Goal: Transaction & Acquisition: Purchase product/service

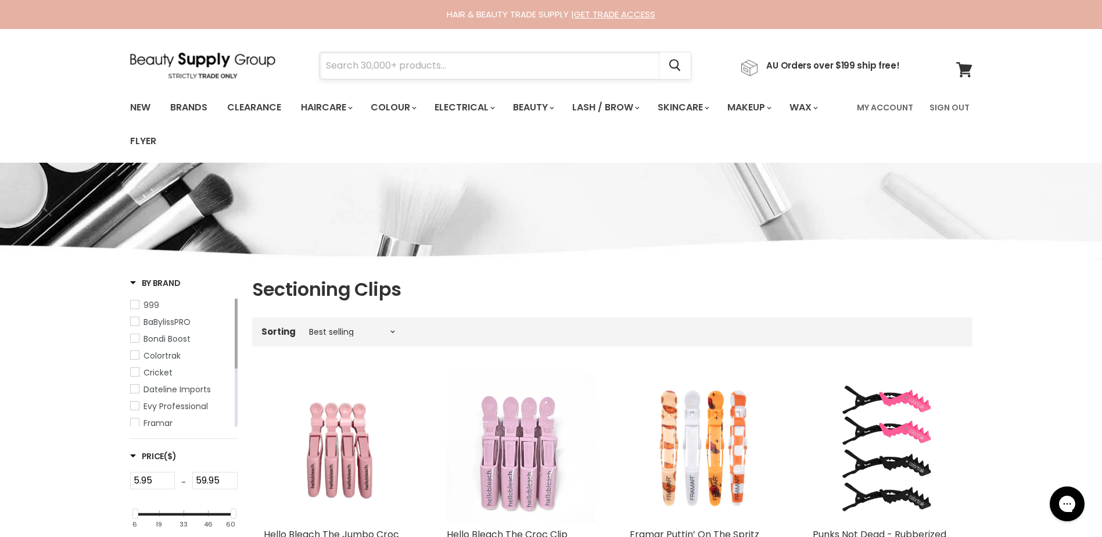
click at [410, 60] on input "Search" at bounding box center [490, 65] width 340 height 27
type input "v"
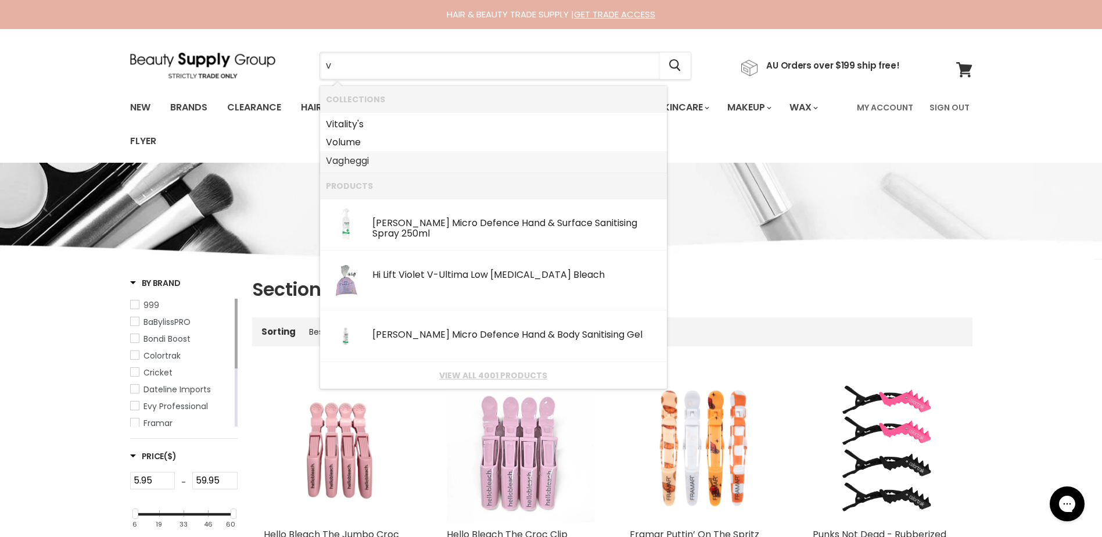
click at [350, 159] on link "Vagheggi" at bounding box center [493, 161] width 335 height 19
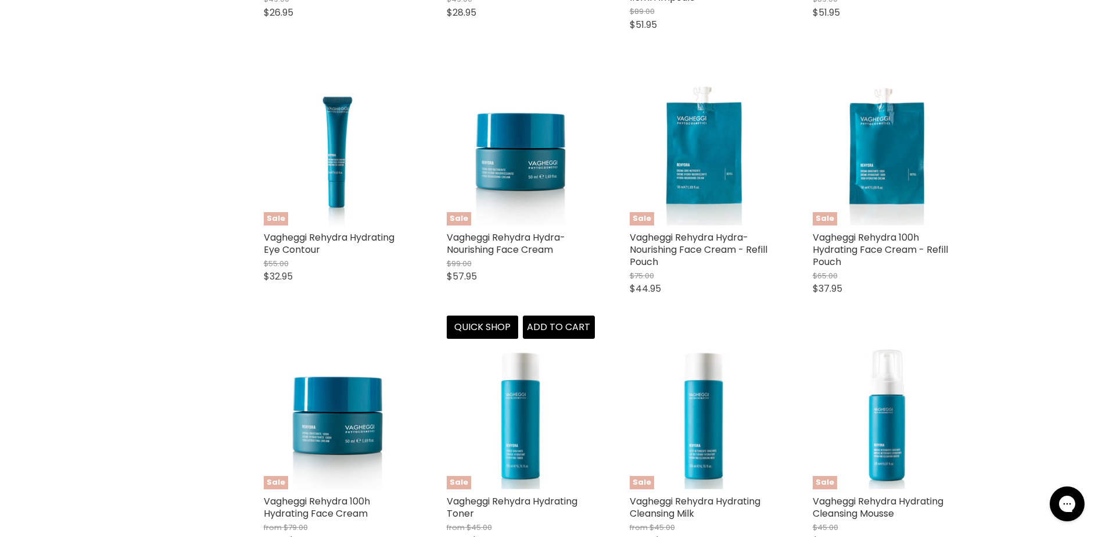
scroll to position [2440, 0]
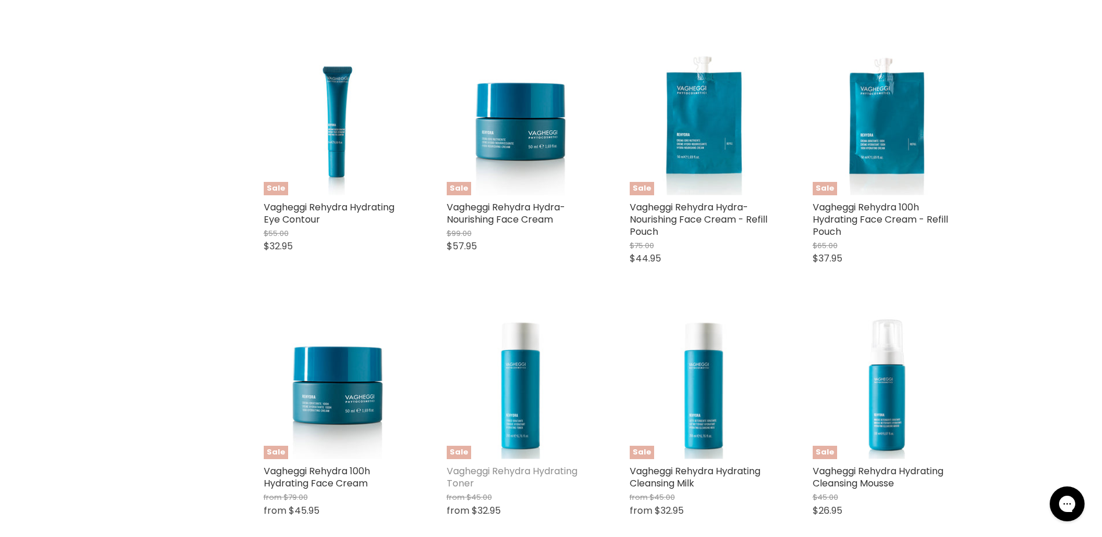
click at [496, 469] on link "Vagheggi Rehydra Hydrating Toner" at bounding box center [512, 477] width 131 height 26
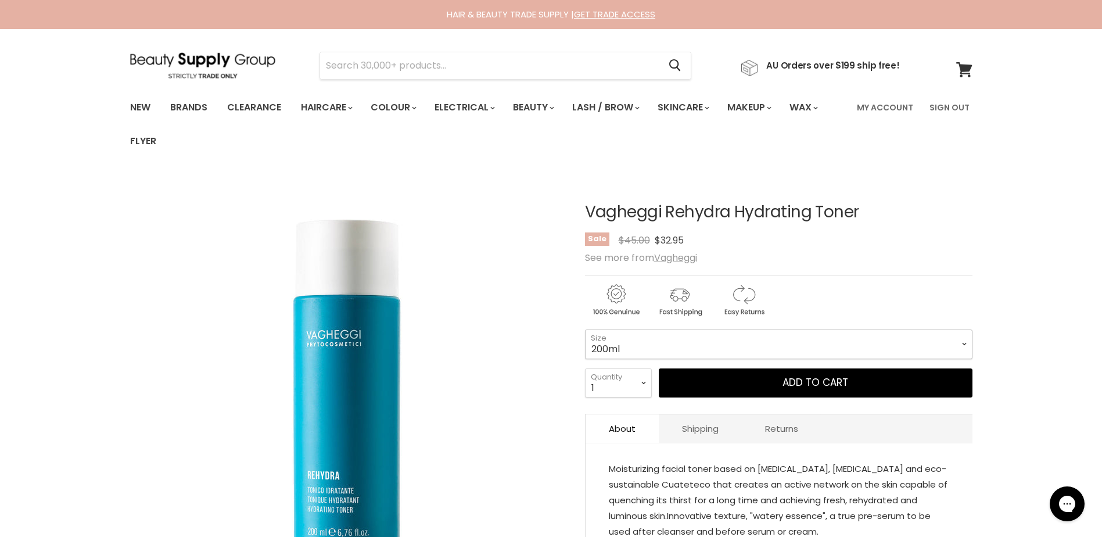
click at [673, 339] on select "200ml 500ml" at bounding box center [778, 343] width 387 height 29
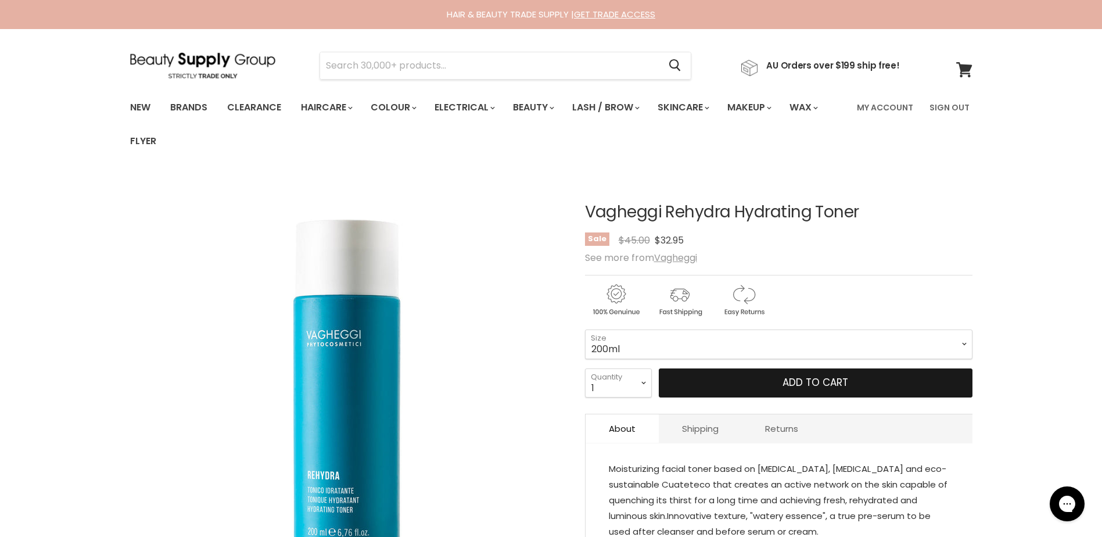
click at [742, 387] on button "Add to cart" at bounding box center [816, 382] width 314 height 29
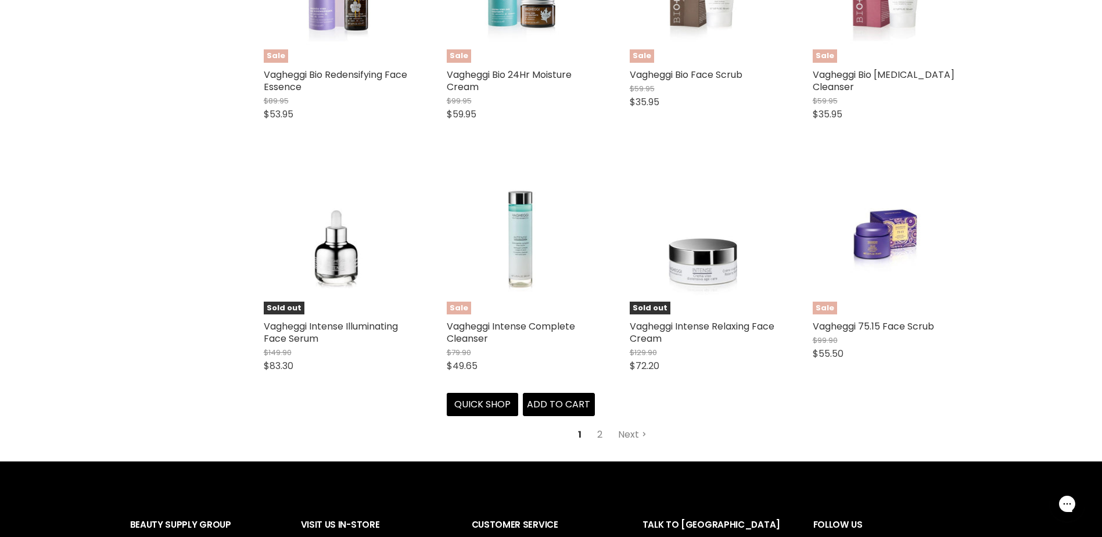
scroll to position [3146, 0]
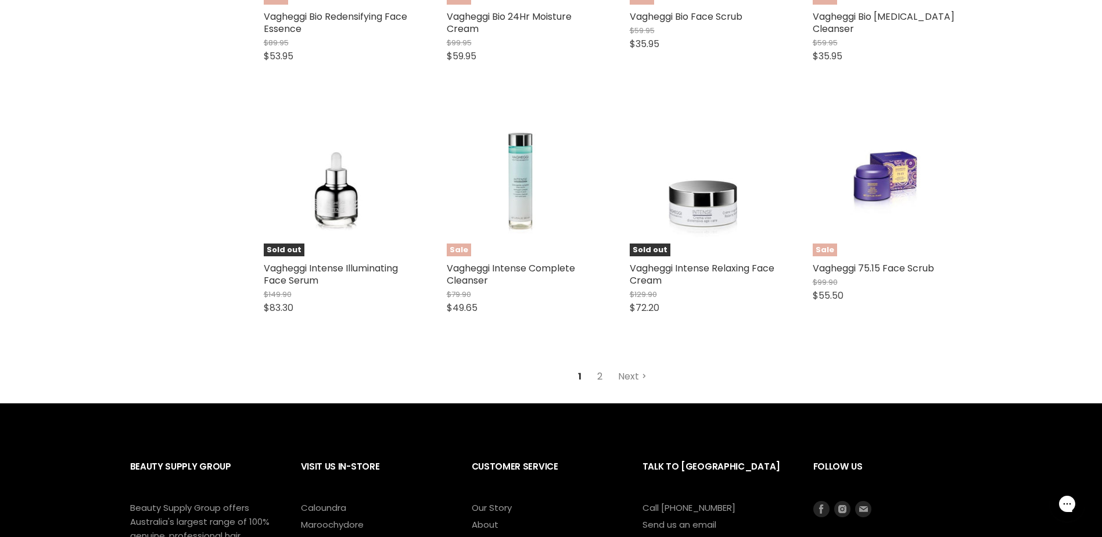
click at [600, 378] on link "2" at bounding box center [600, 376] width 18 height 21
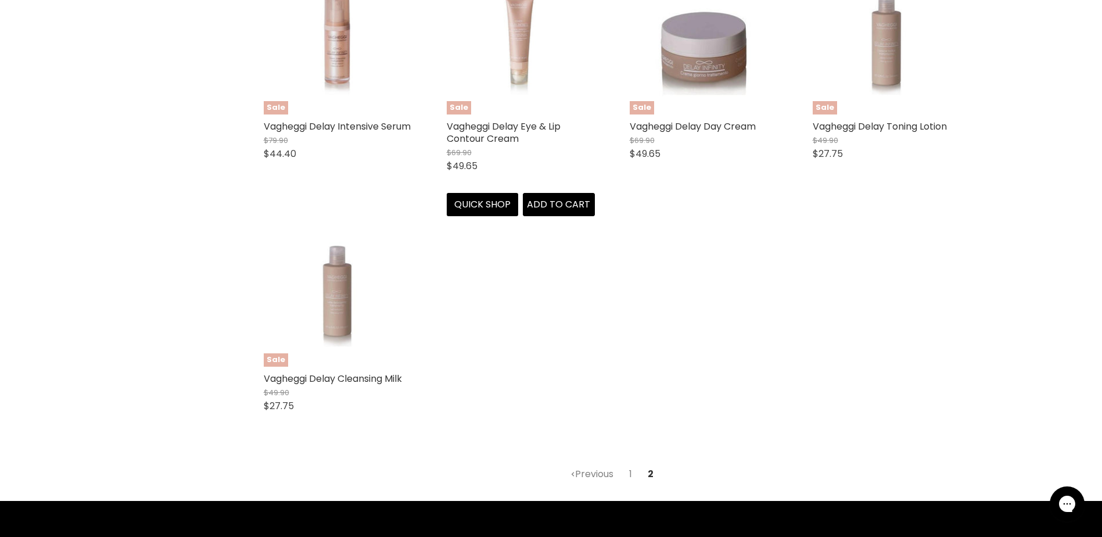
scroll to position [1013, 0]
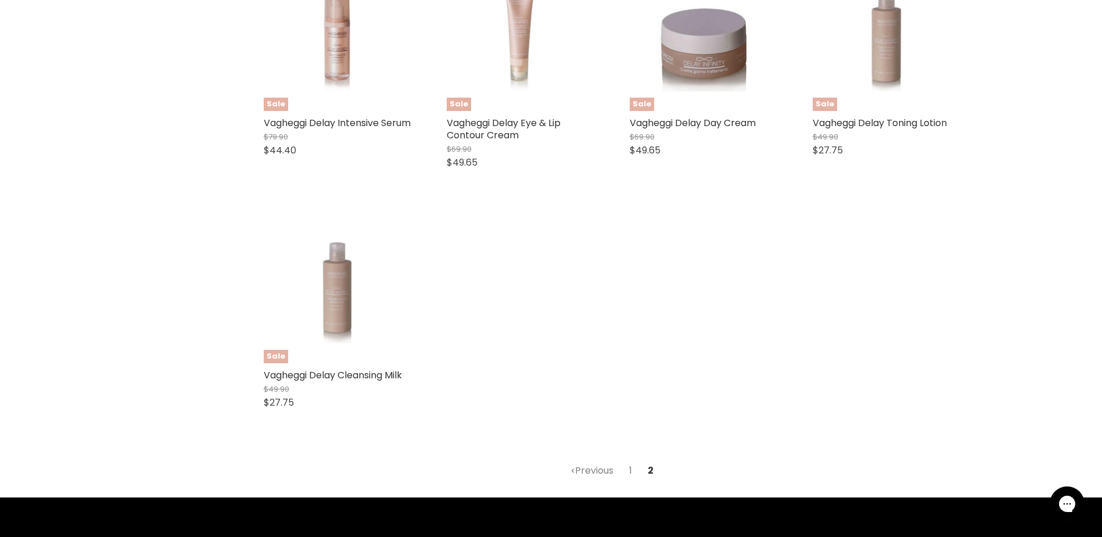
click at [633, 471] on link "1" at bounding box center [631, 470] width 16 height 21
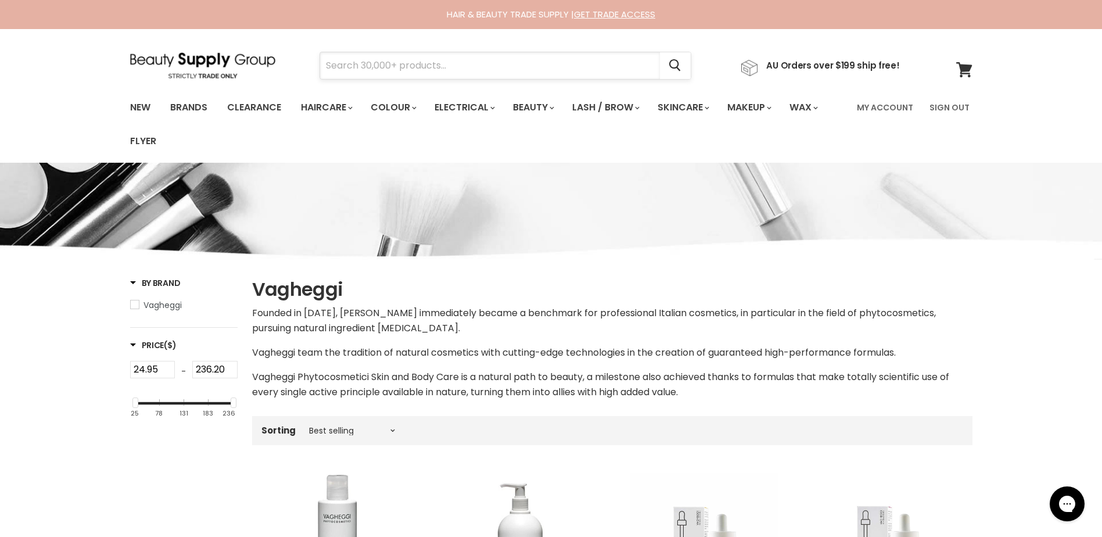
click at [338, 66] on input "Search" at bounding box center [490, 65] width 340 height 27
type input "nanopla"
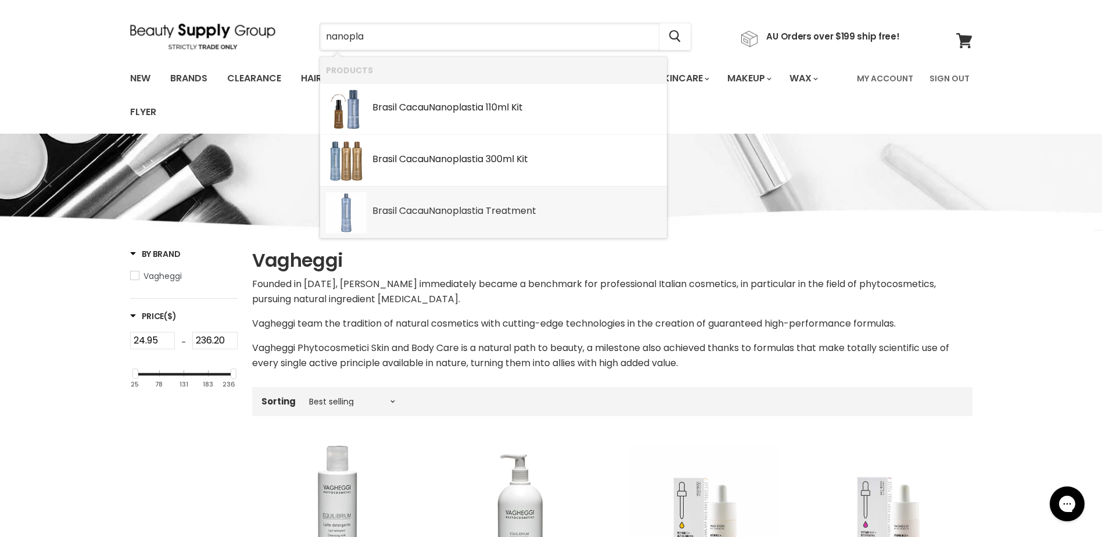
scroll to position [58, 0]
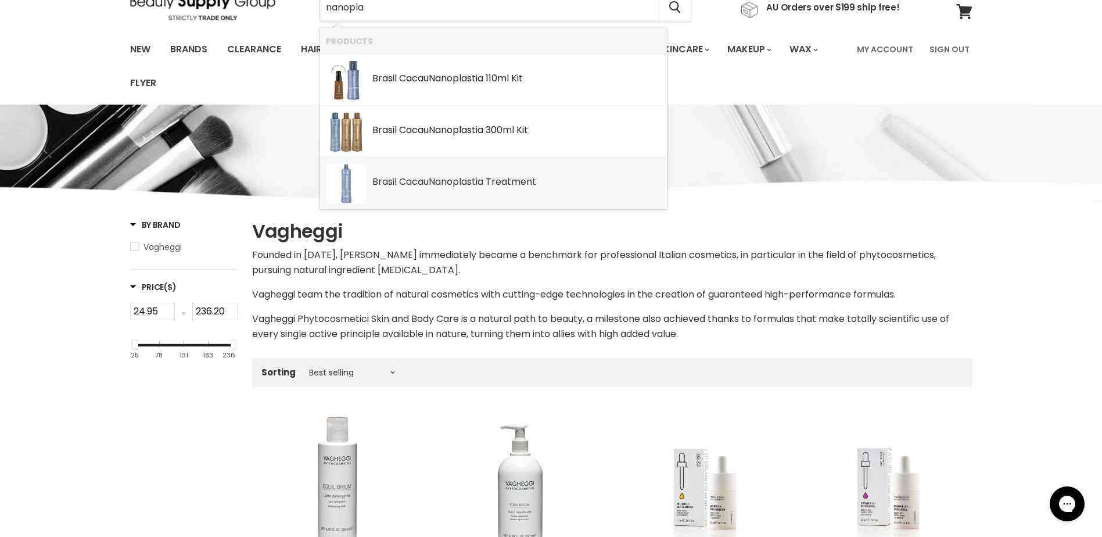
click at [502, 184] on div "Brasil Cacau Nanopla stia Treatment" at bounding box center [516, 183] width 289 height 12
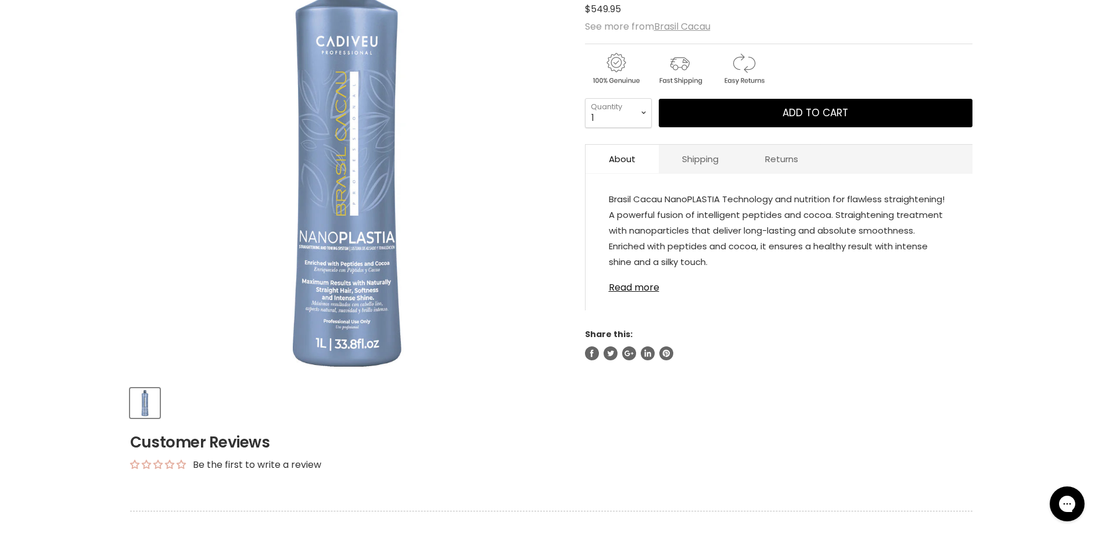
scroll to position [232, 0]
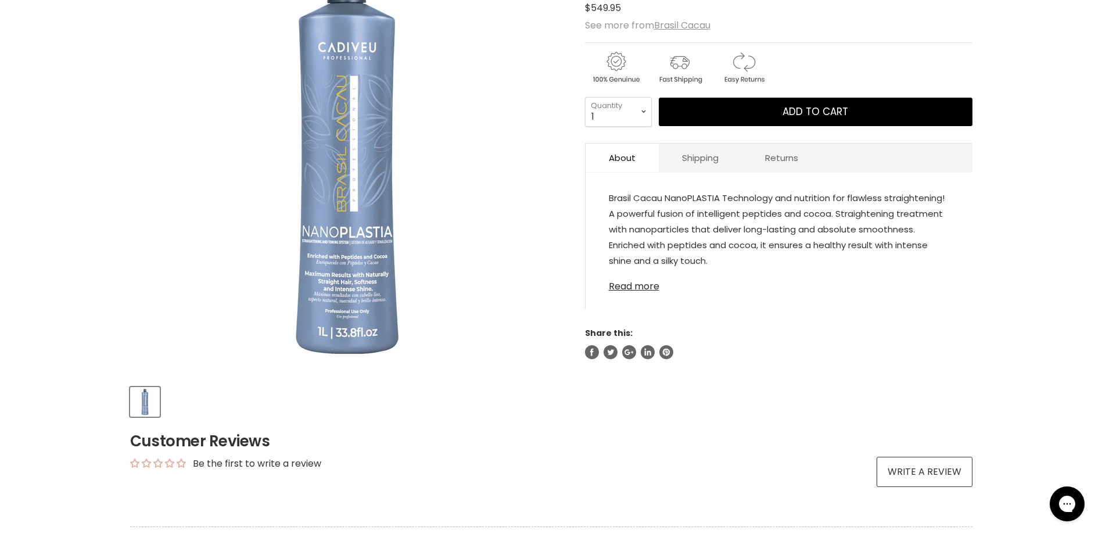
click at [640, 290] on link "Read more" at bounding box center [779, 282] width 340 height 17
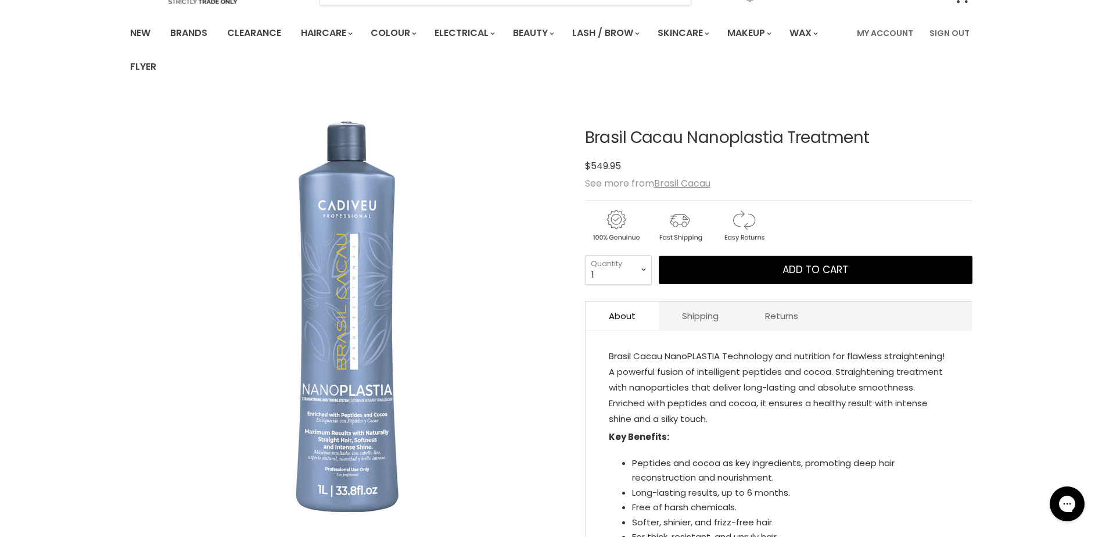
scroll to position [58, 0]
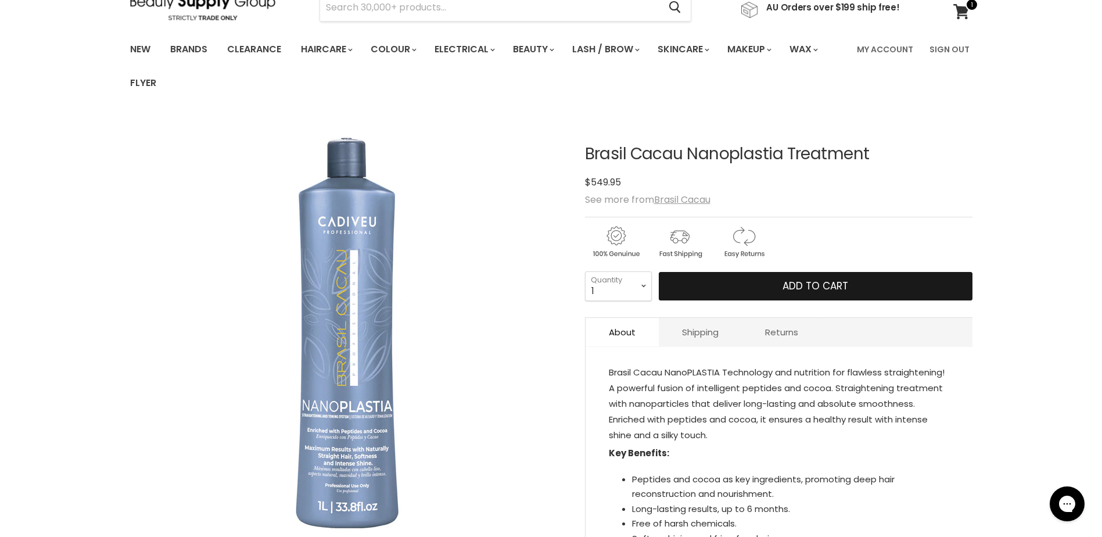
click at [775, 291] on button "Add to cart" at bounding box center [816, 286] width 314 height 29
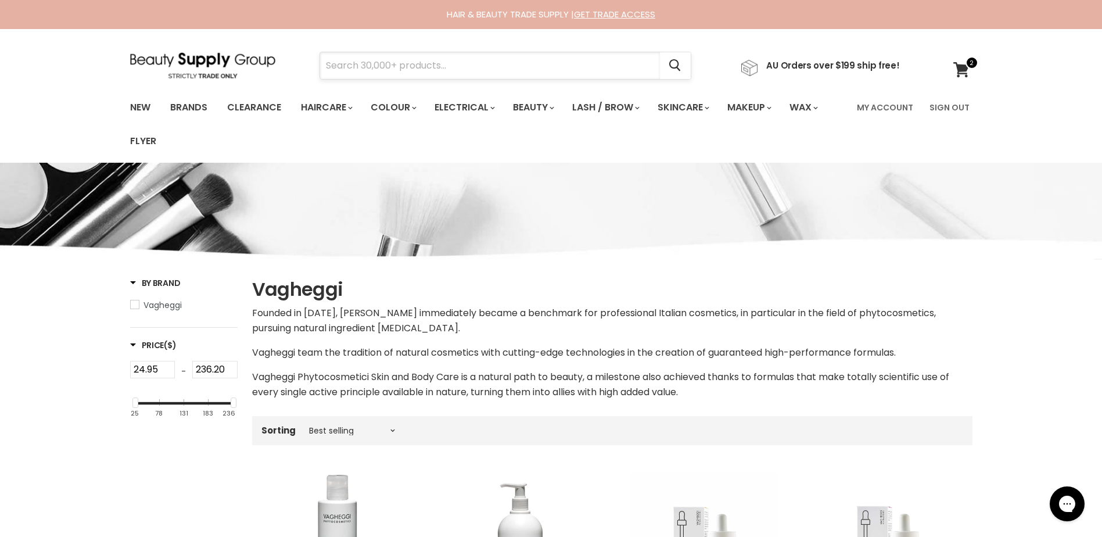
click at [365, 73] on input "Search" at bounding box center [490, 65] width 340 height 27
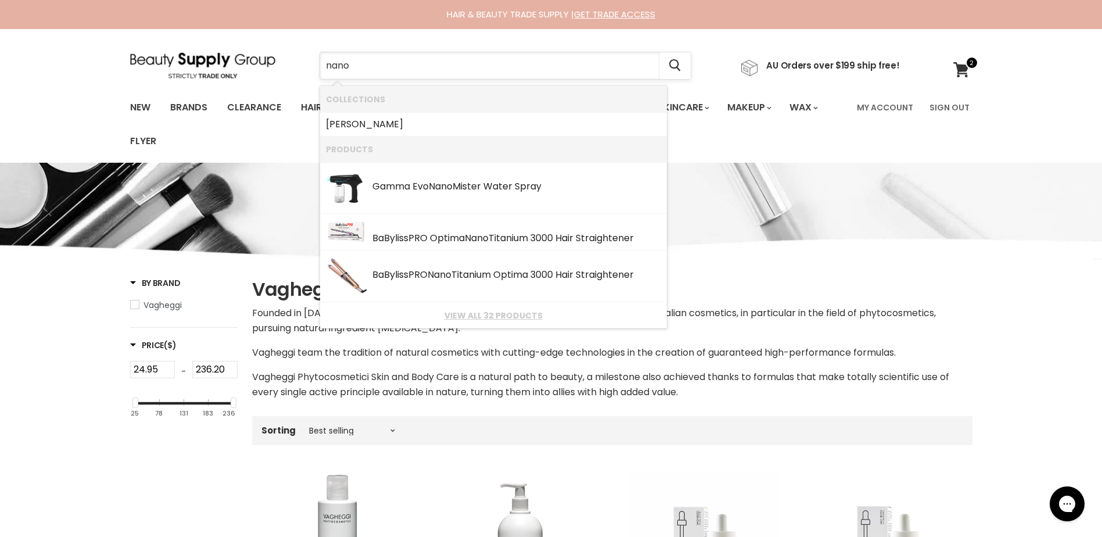
type input "nanop"
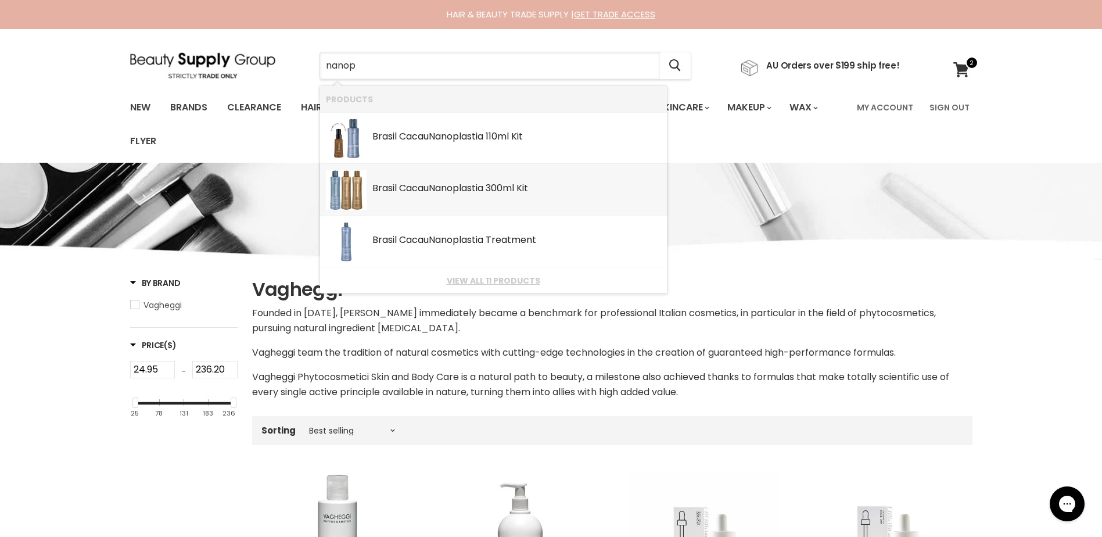
click at [389, 193] on div "Brasil Cacau Nanop lastia 300ml Kit" at bounding box center [516, 189] width 289 height 12
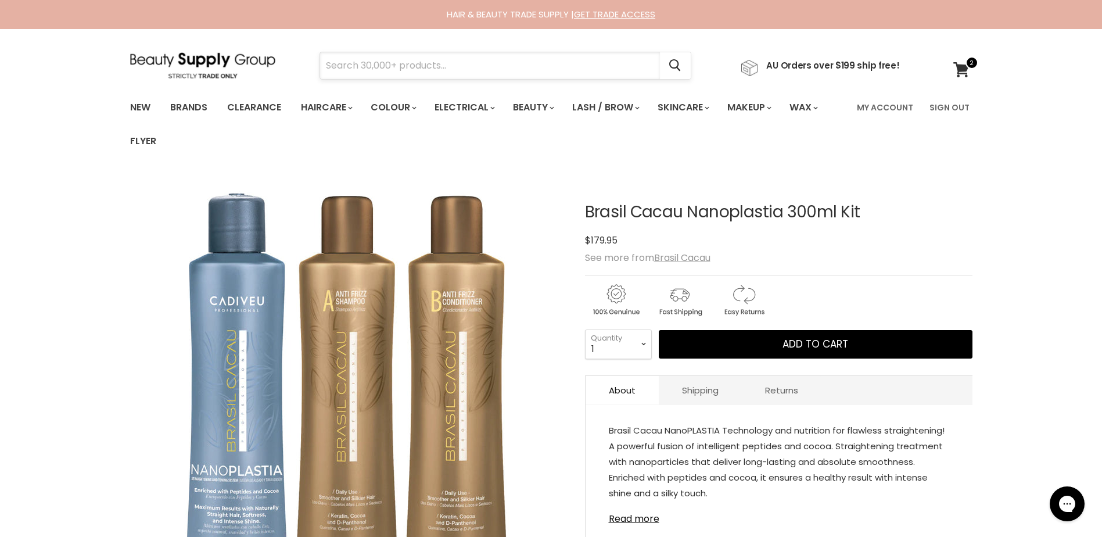
click at [356, 71] on input "Search" at bounding box center [490, 65] width 340 height 27
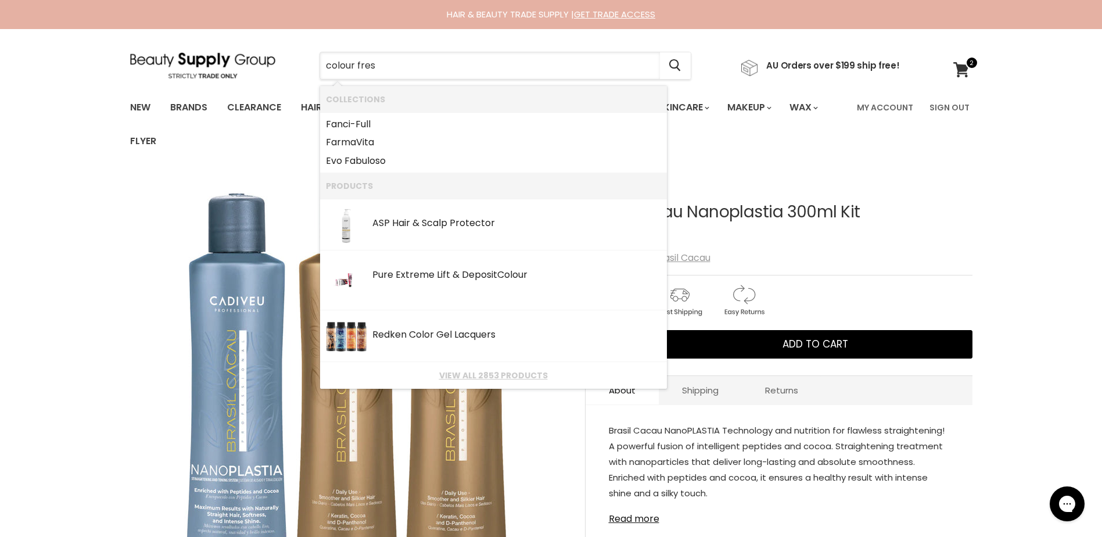
type input "colour fresh"
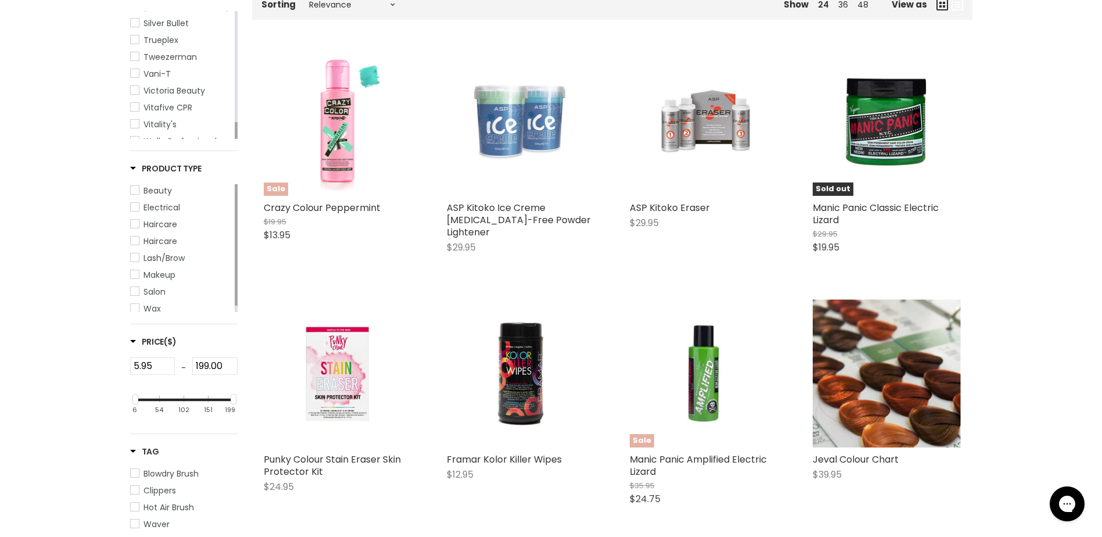
scroll to position [290, 0]
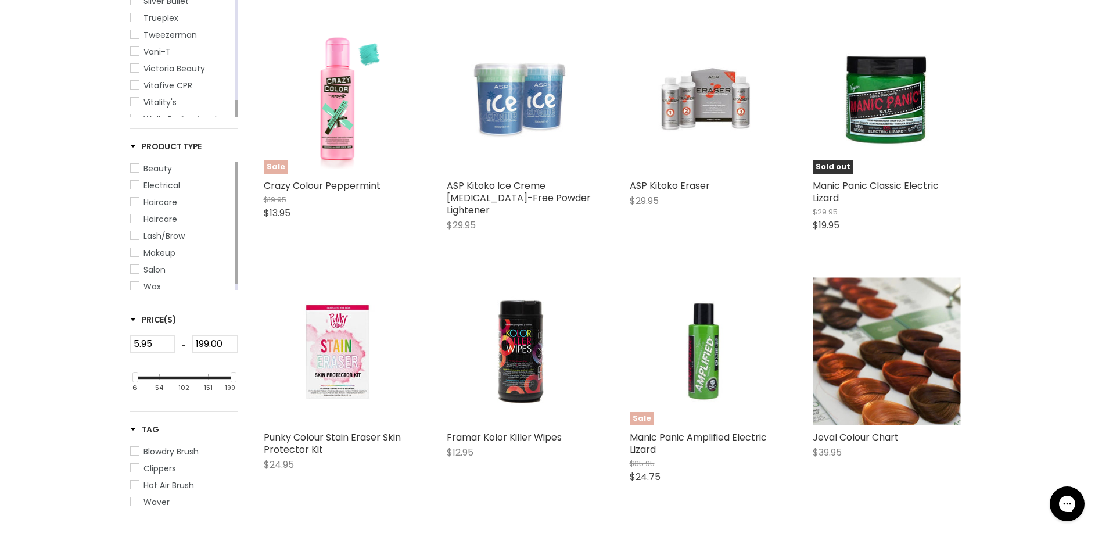
click at [133, 114] on span "Wella Professional" at bounding box center [135, 118] width 8 height 8
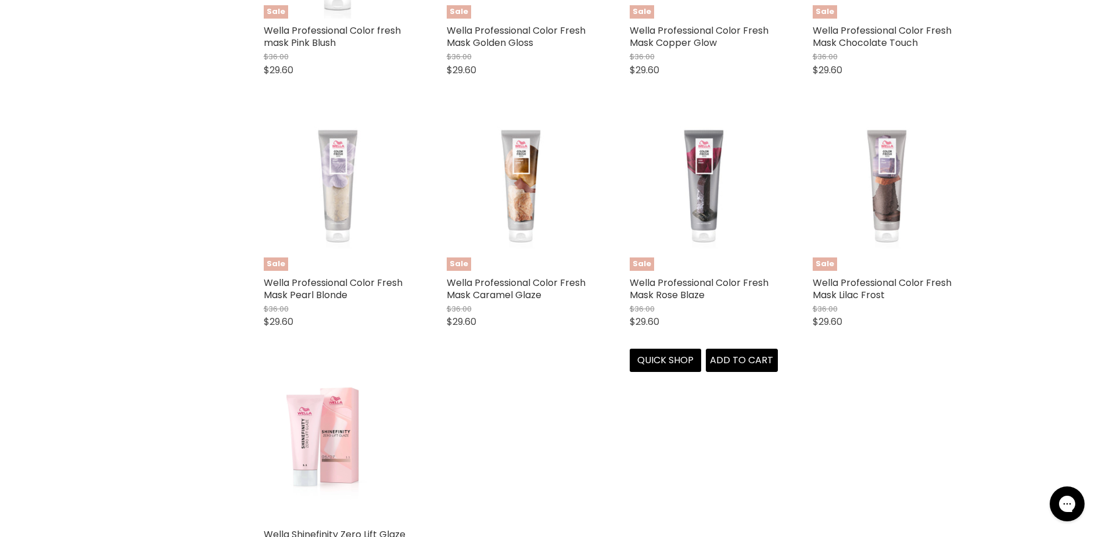
scroll to position [755, 0]
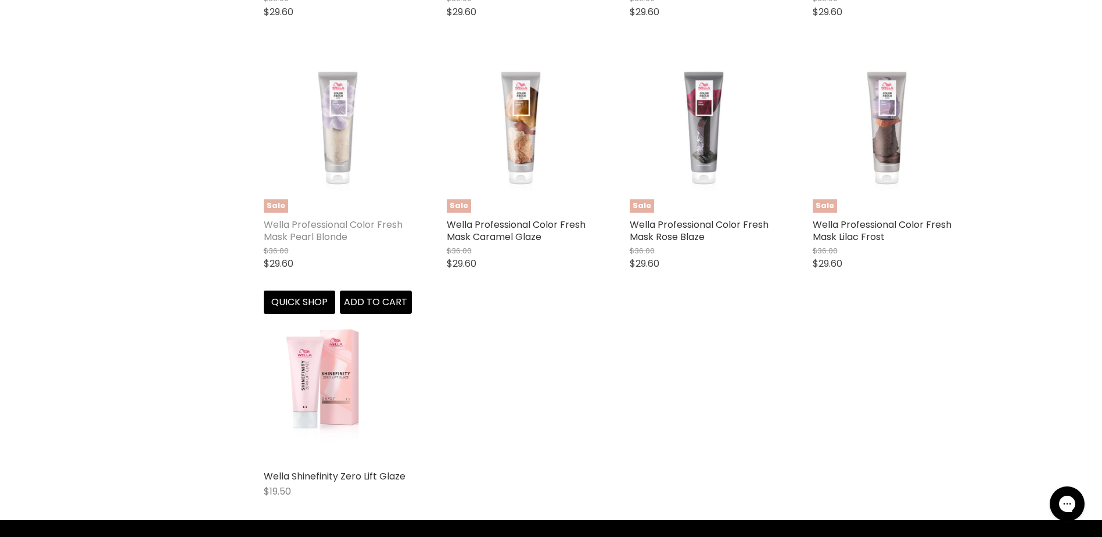
click at [321, 227] on link "Wella Professional Color Fresh Mask Pearl Blonde" at bounding box center [333, 231] width 139 height 26
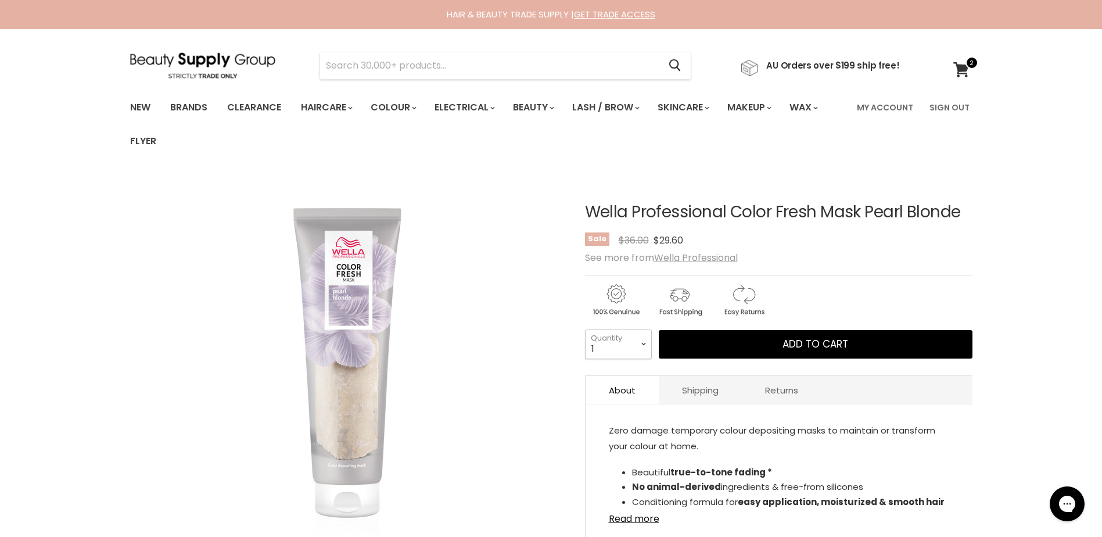
click at [641, 347] on select "1 2 3 4 5 6 7 8 9 10+" at bounding box center [618, 343] width 67 height 29
select select "4"
click at [585, 329] on select "1 2 3 4 5 6 7 8 9 10+" at bounding box center [618, 343] width 67 height 29
type input "4"
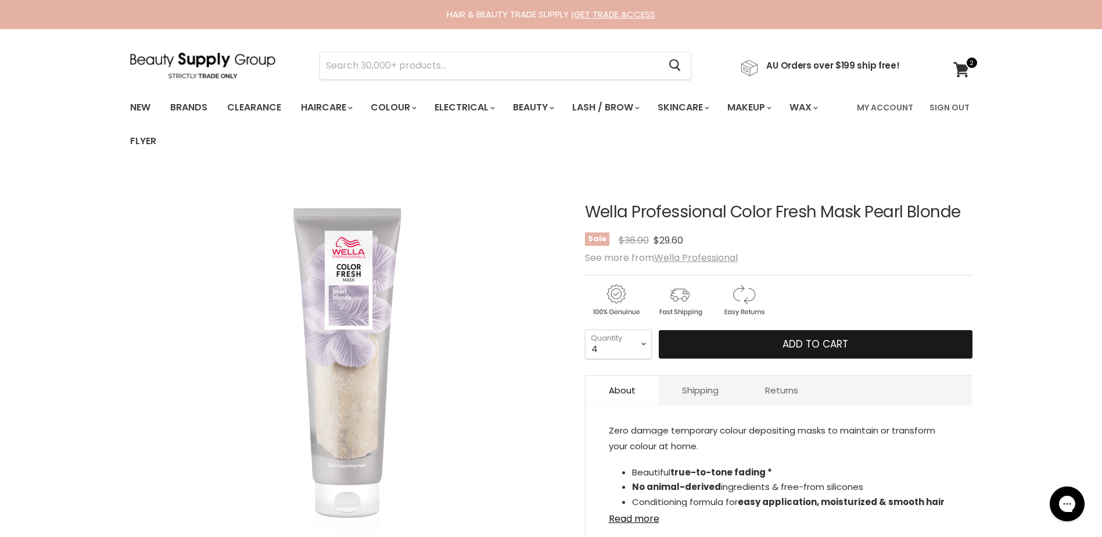
click at [746, 345] on button "Add to cart" at bounding box center [816, 344] width 314 height 29
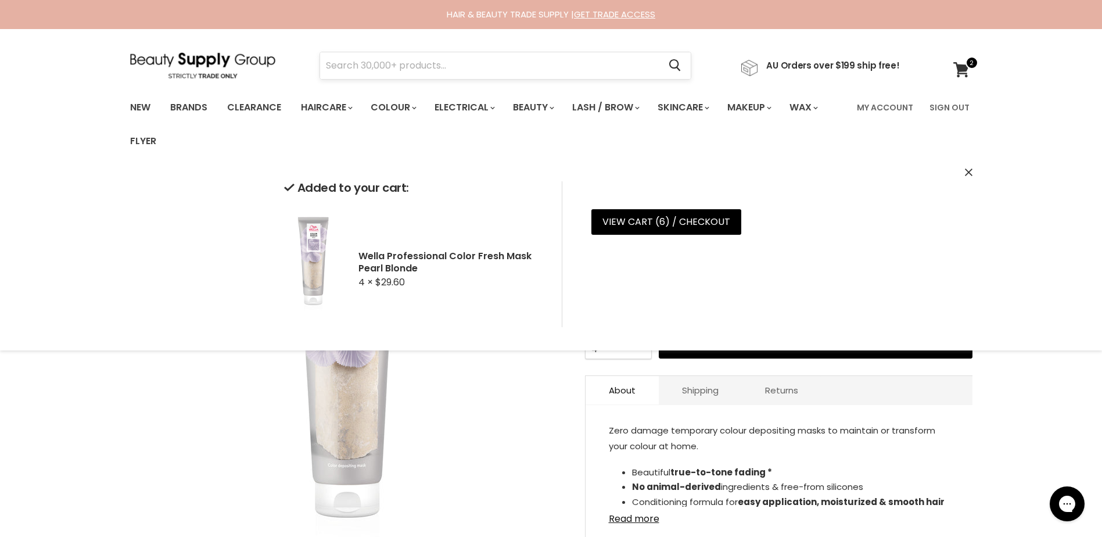
click at [346, 67] on input "Search" at bounding box center [490, 65] width 340 height 27
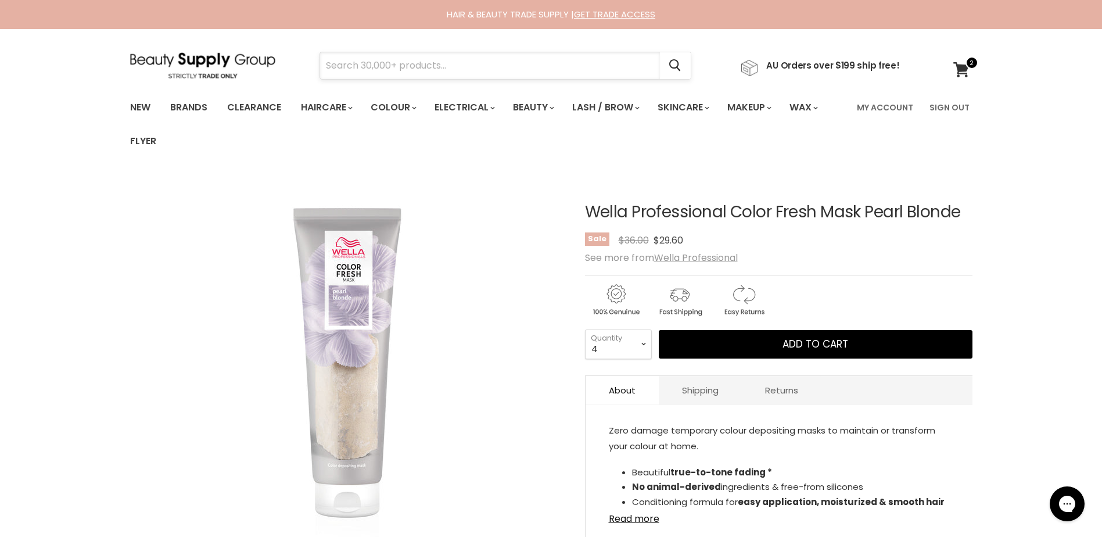
click at [348, 66] on input "Search" at bounding box center [490, 65] width 340 height 27
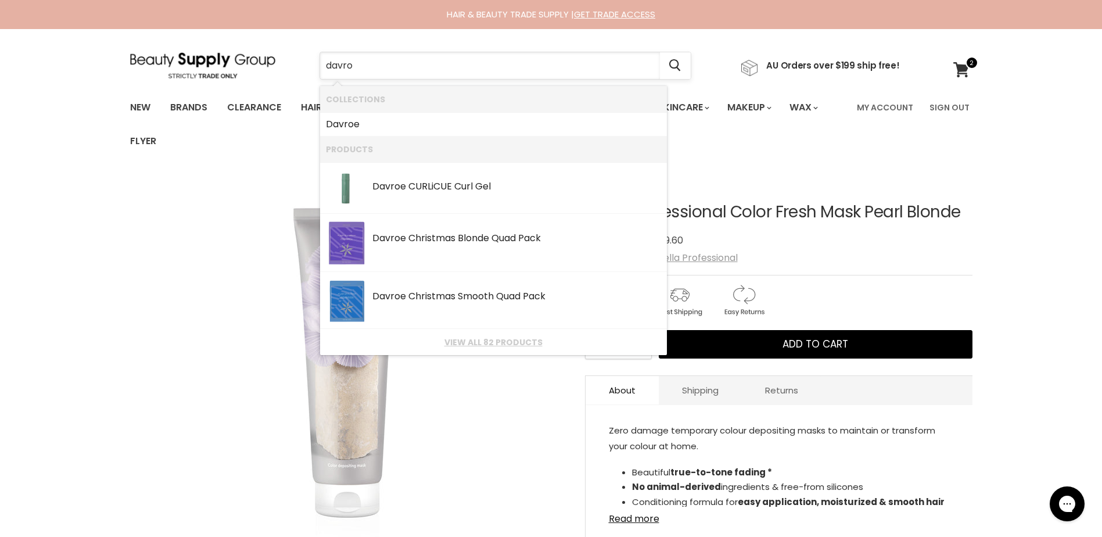
type input "davroe"
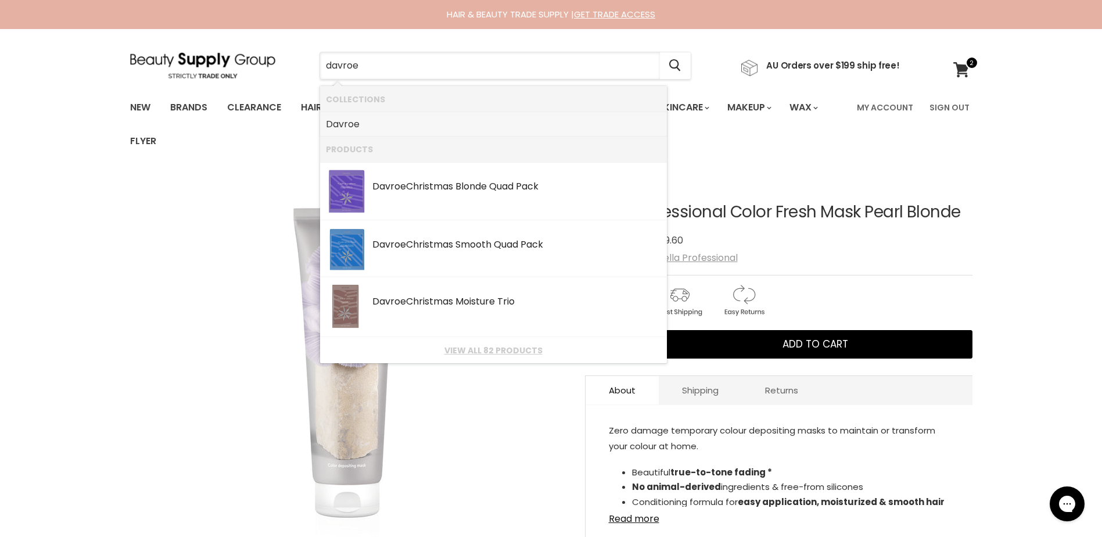
click at [354, 116] on link "Davroe" at bounding box center [493, 124] width 335 height 19
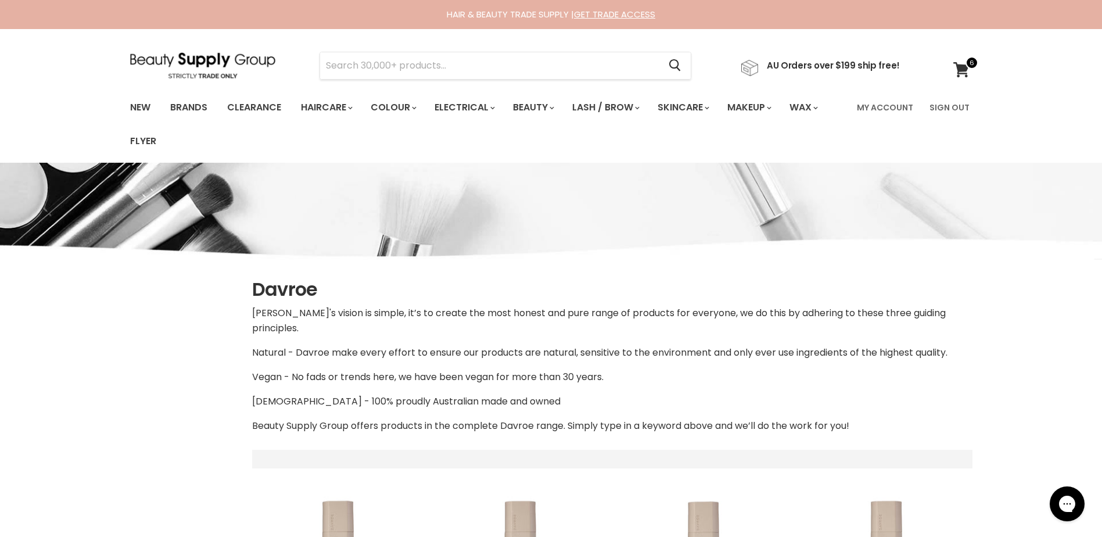
select select "manual"
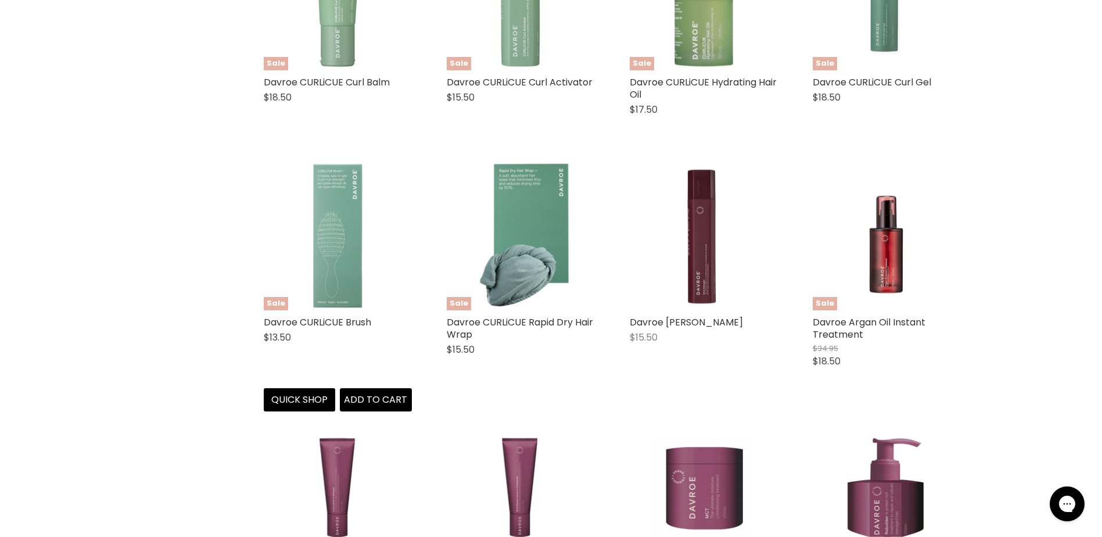
scroll to position [2498, 0]
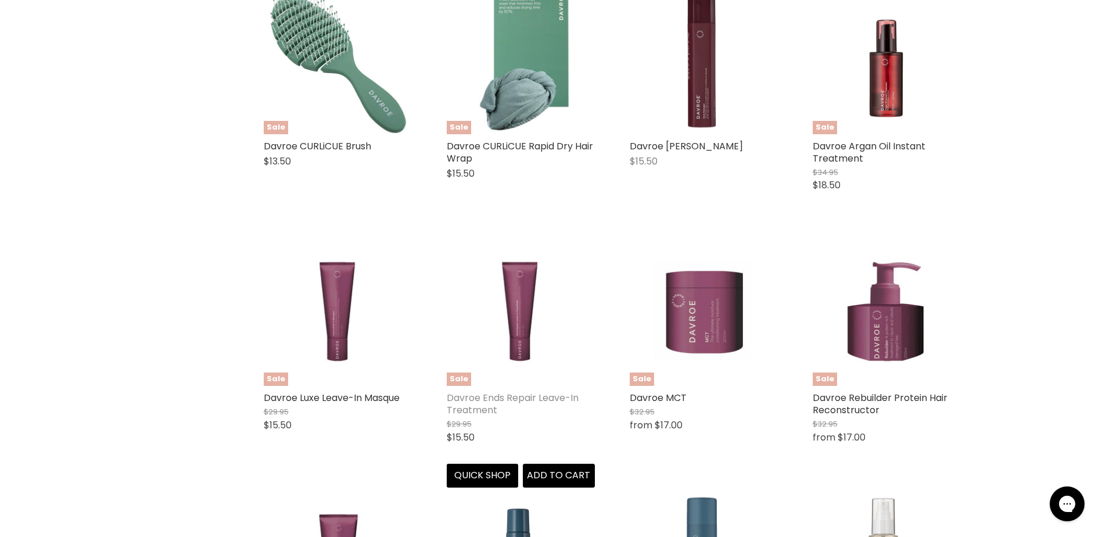
click at [481, 391] on link "Davroe Ends Repair Leave-In Treatment" at bounding box center [513, 404] width 132 height 26
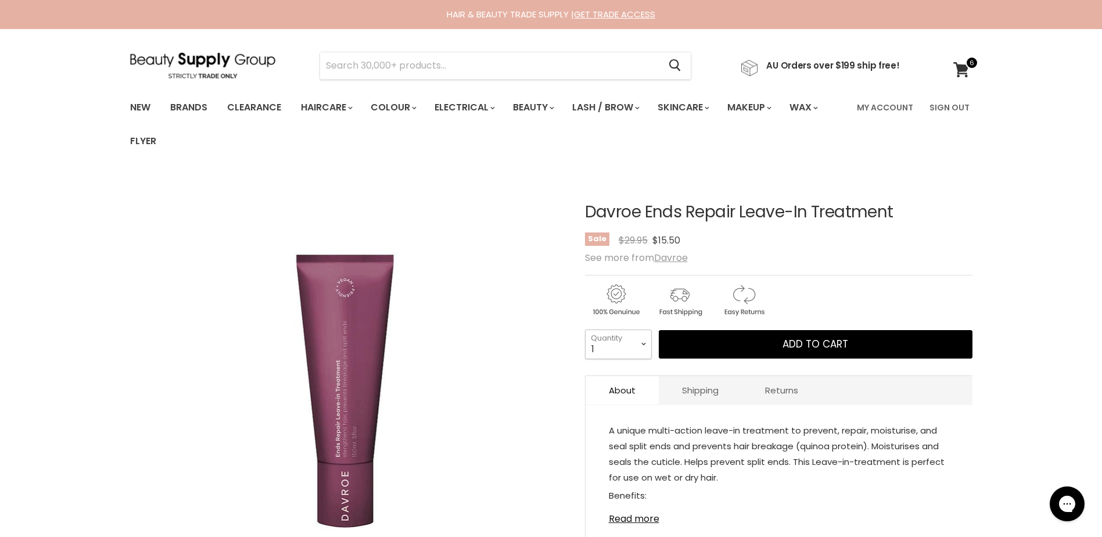
click at [642, 343] on select "1 2 3 4 5 6 7 8 9 10+" at bounding box center [618, 343] width 67 height 29
select select "2"
click at [585, 329] on select "1 2 3 4 5 6 7 8 9 10+" at bounding box center [618, 343] width 67 height 29
type input "2"
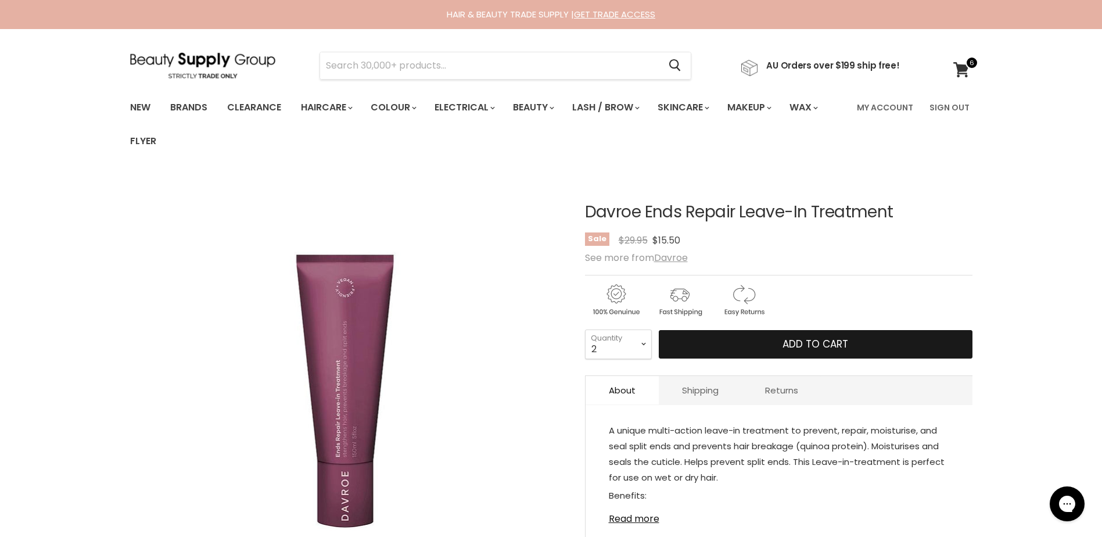
click at [777, 342] on button "Add to cart" at bounding box center [816, 344] width 314 height 29
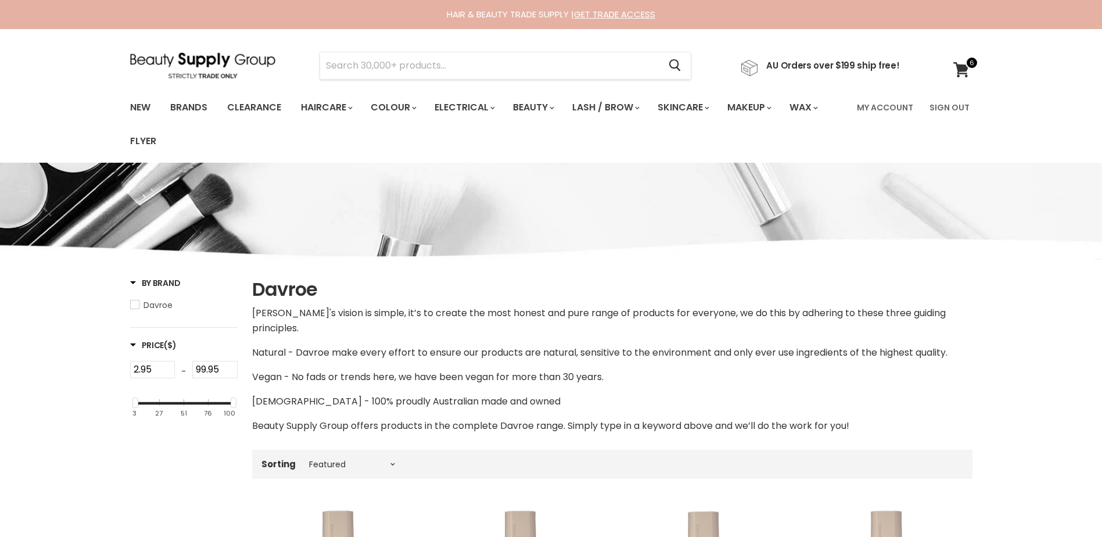
select select "manual"
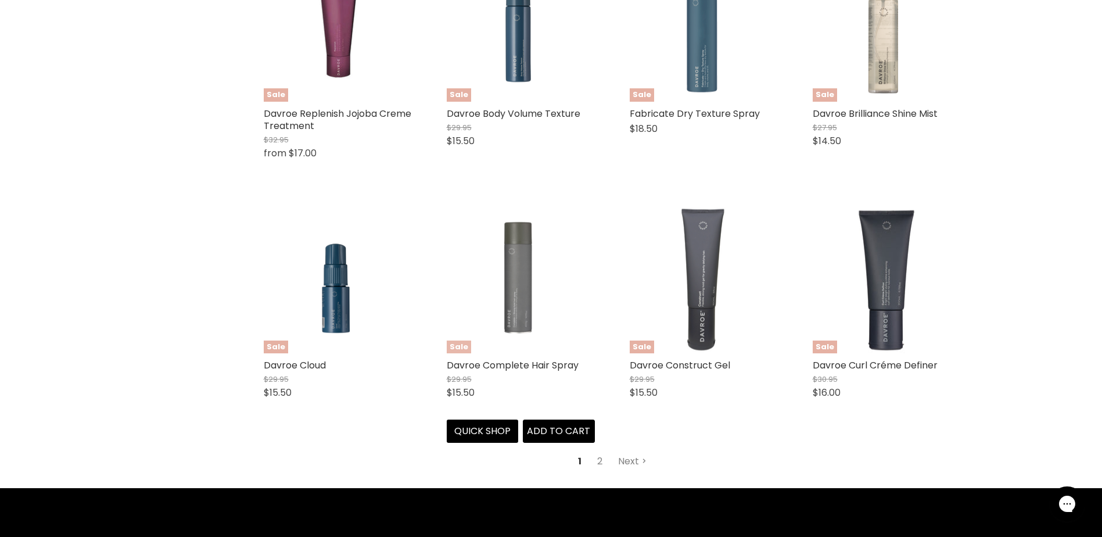
scroll to position [3057, 0]
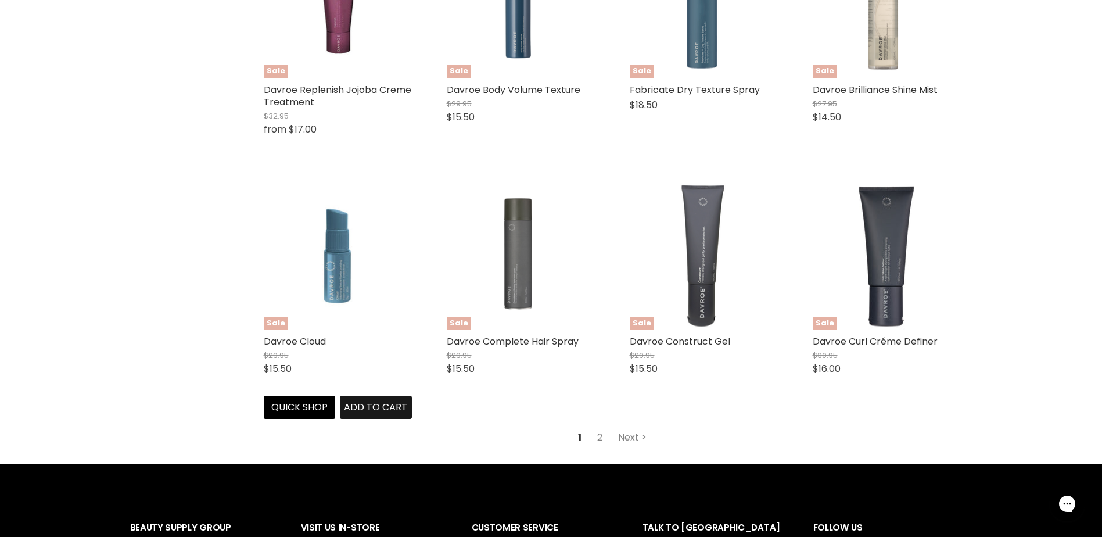
click at [373, 400] on span "Add to cart" at bounding box center [375, 406] width 63 height 13
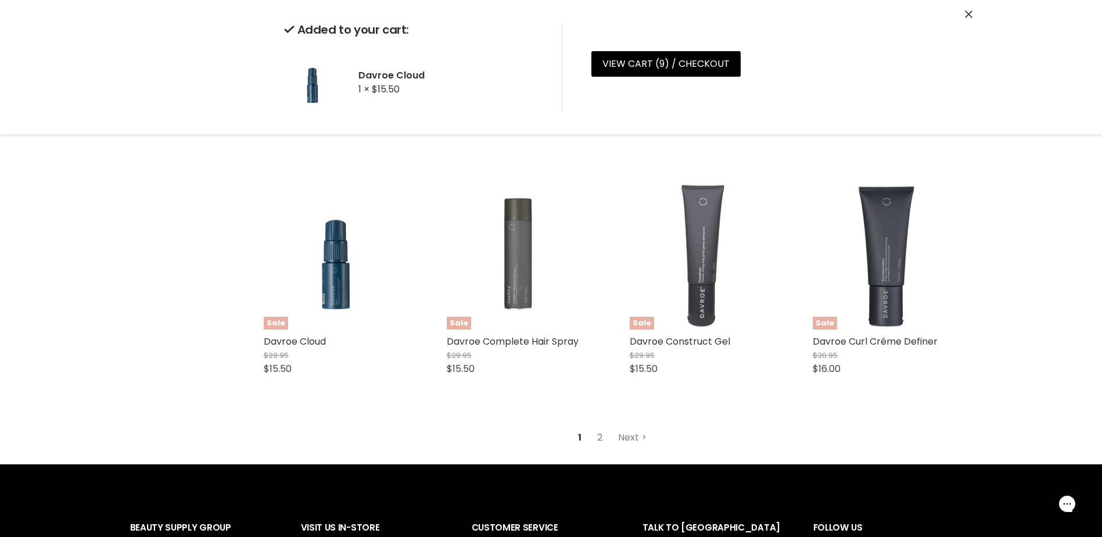
click at [598, 427] on link "2" at bounding box center [600, 437] width 18 height 21
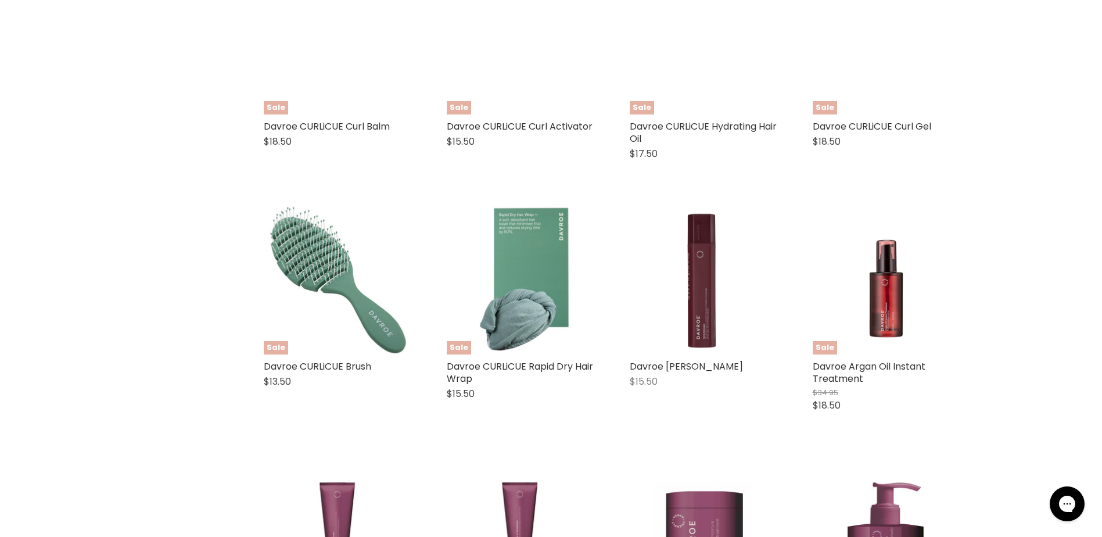
select select "manual"
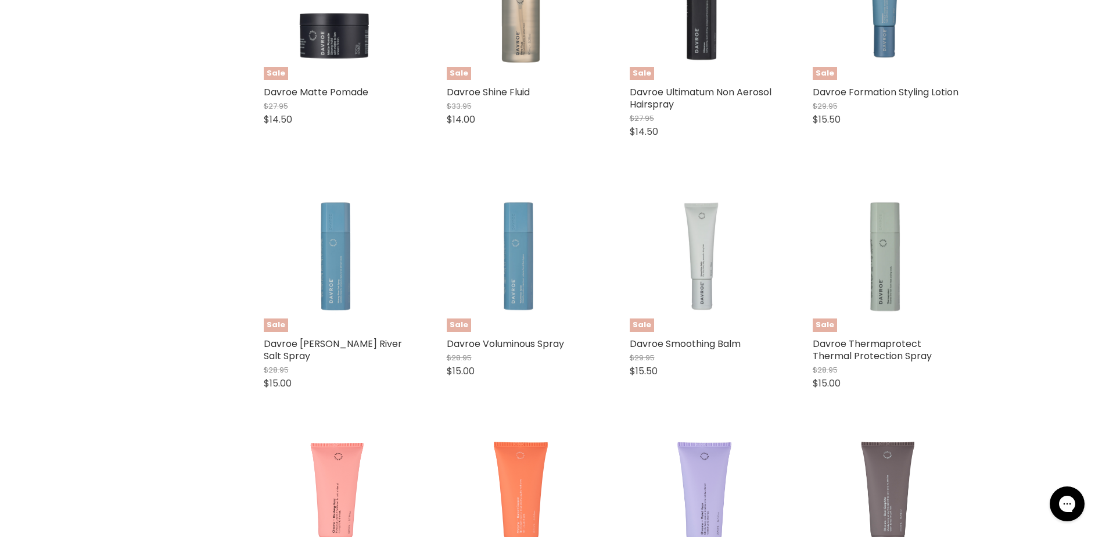
scroll to position [451, 0]
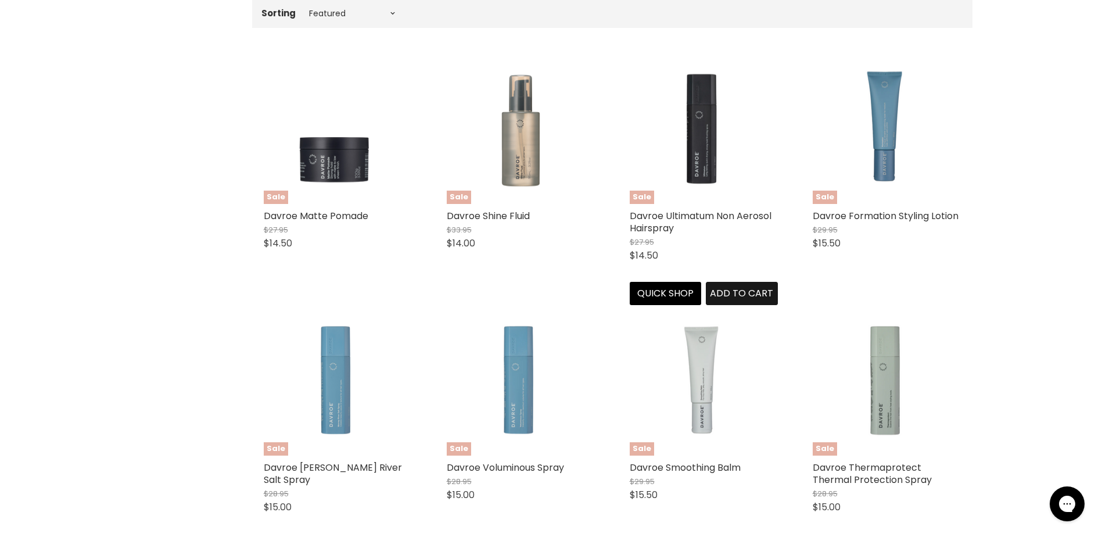
click at [746, 286] on span "Add to cart" at bounding box center [741, 292] width 63 height 13
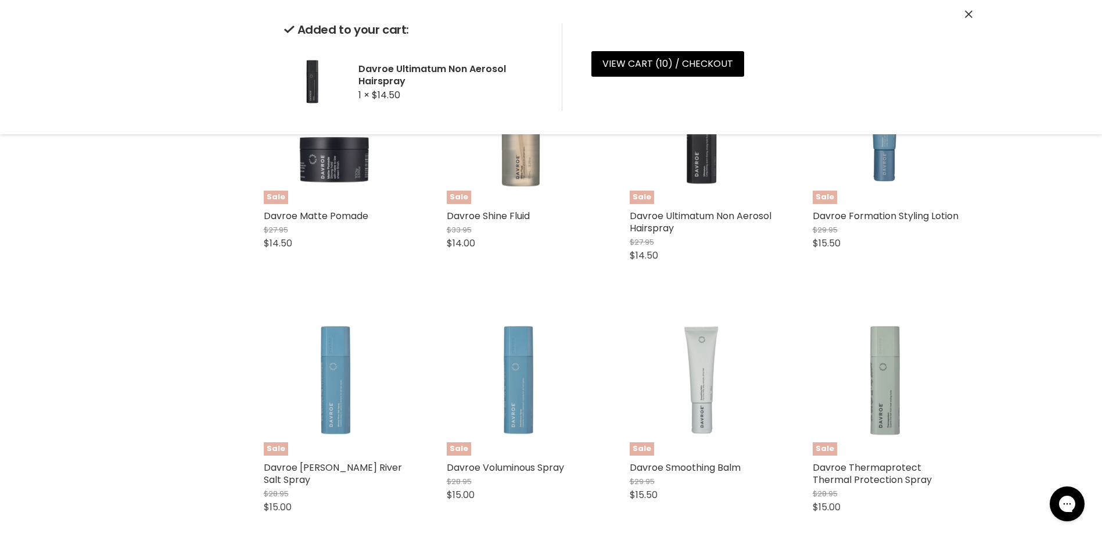
click at [970, 15] on icon "Close" at bounding box center [969, 14] width 8 height 8
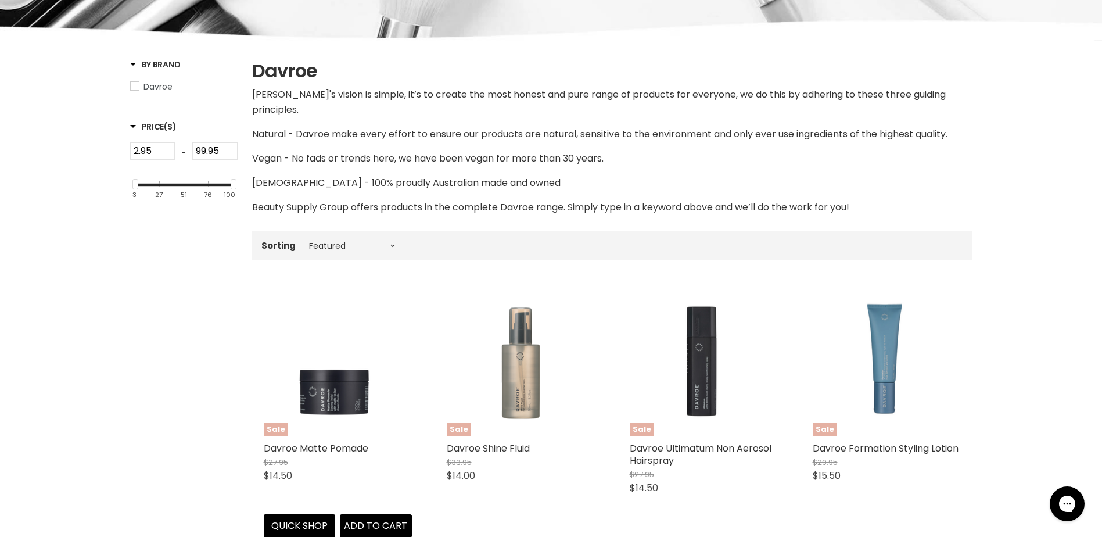
scroll to position [0, 0]
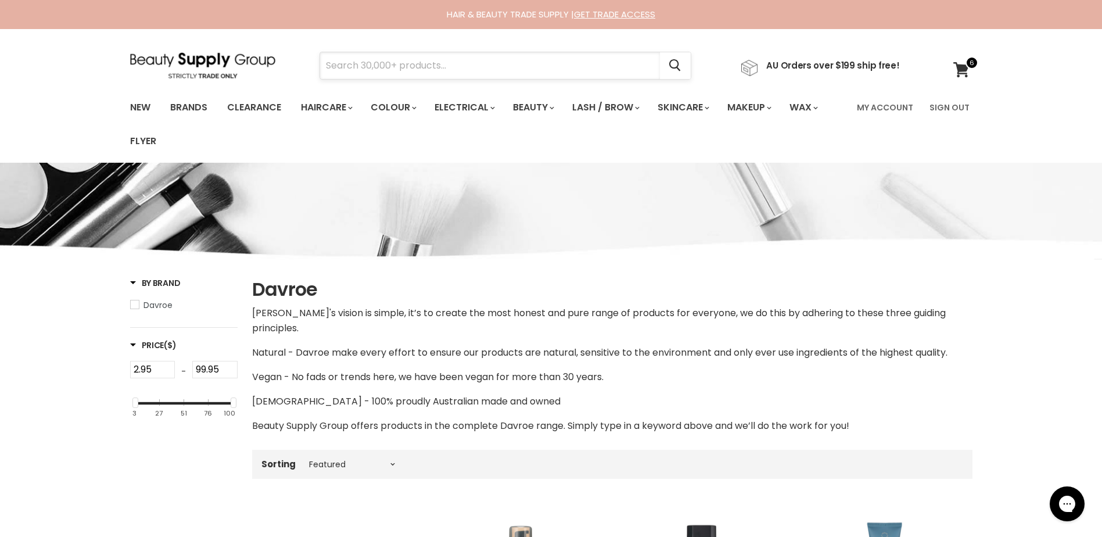
click at [376, 59] on input "Search" at bounding box center [490, 65] width 340 height 27
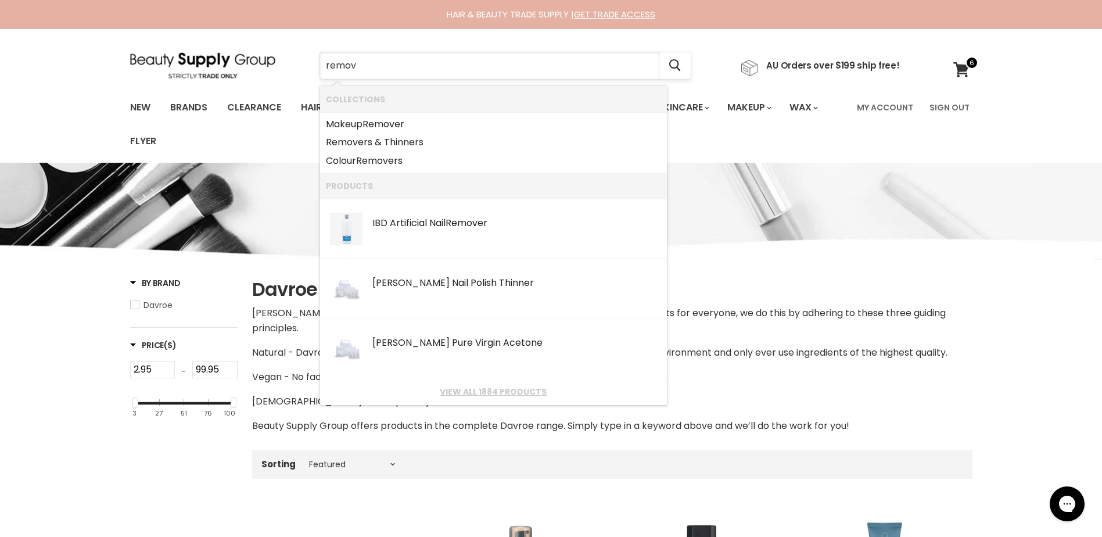
type input "remove"
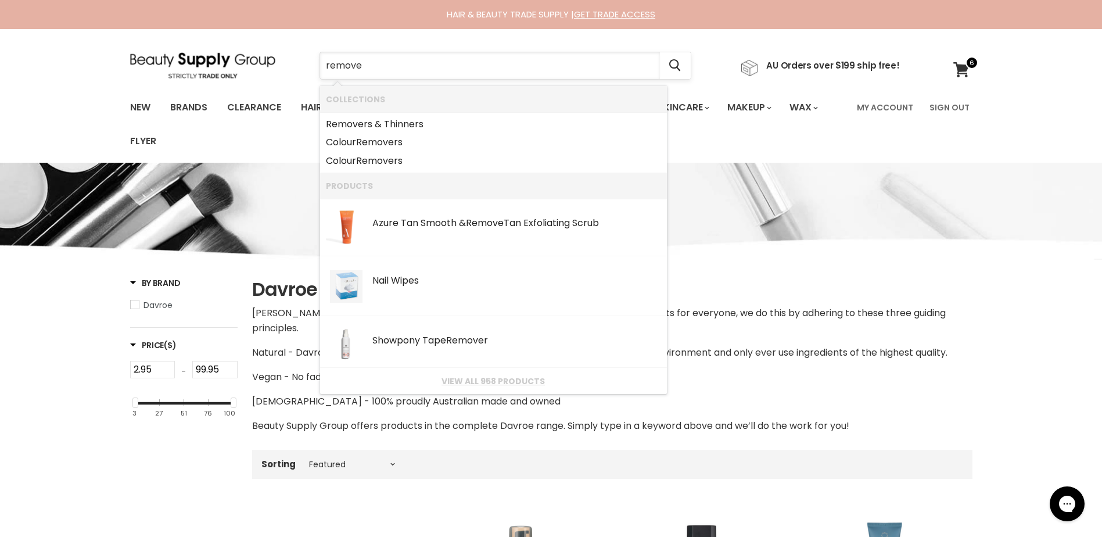
click at [376, 60] on input "remove" at bounding box center [490, 65] width 340 height 27
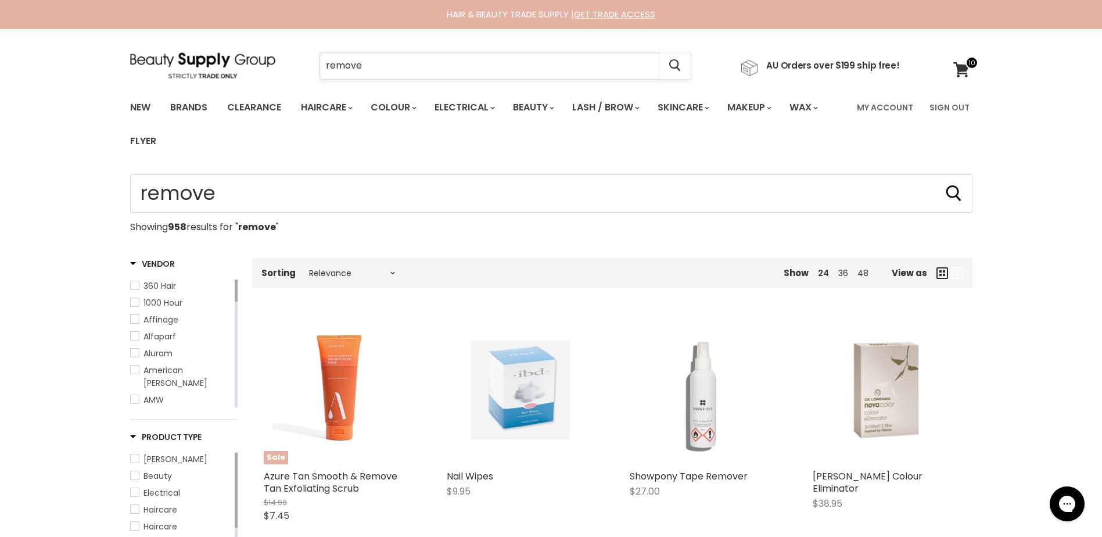
click at [393, 66] on input "remove" at bounding box center [490, 65] width 340 height 27
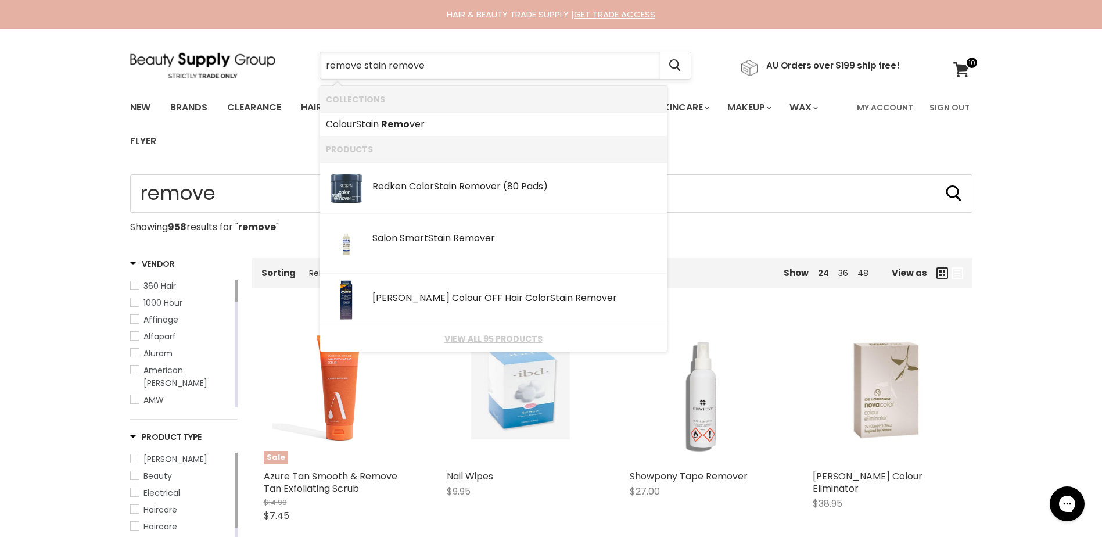
type input "remove stain remover"
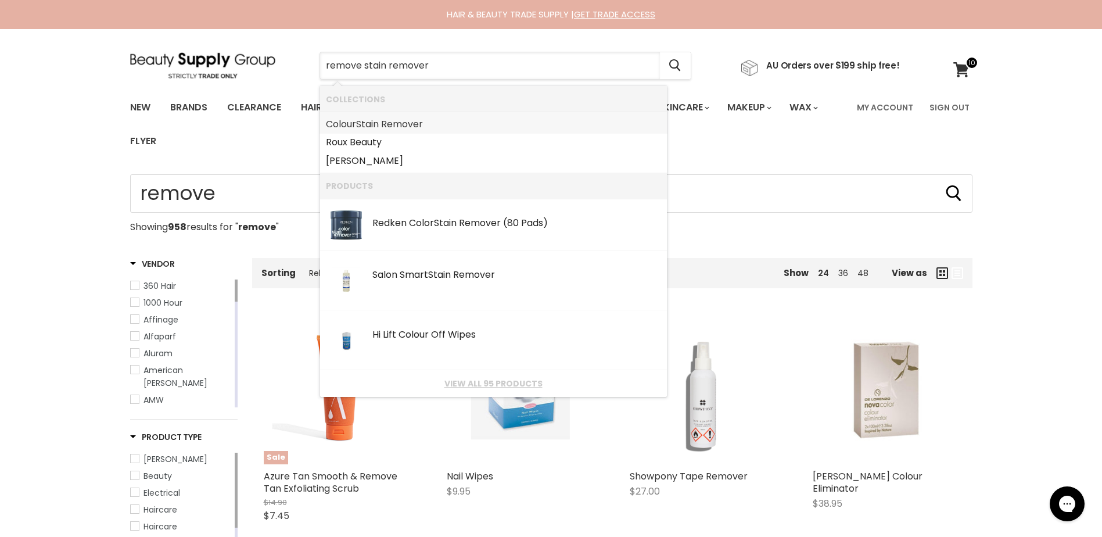
click at [401, 124] on b "Remove" at bounding box center [400, 123] width 38 height 13
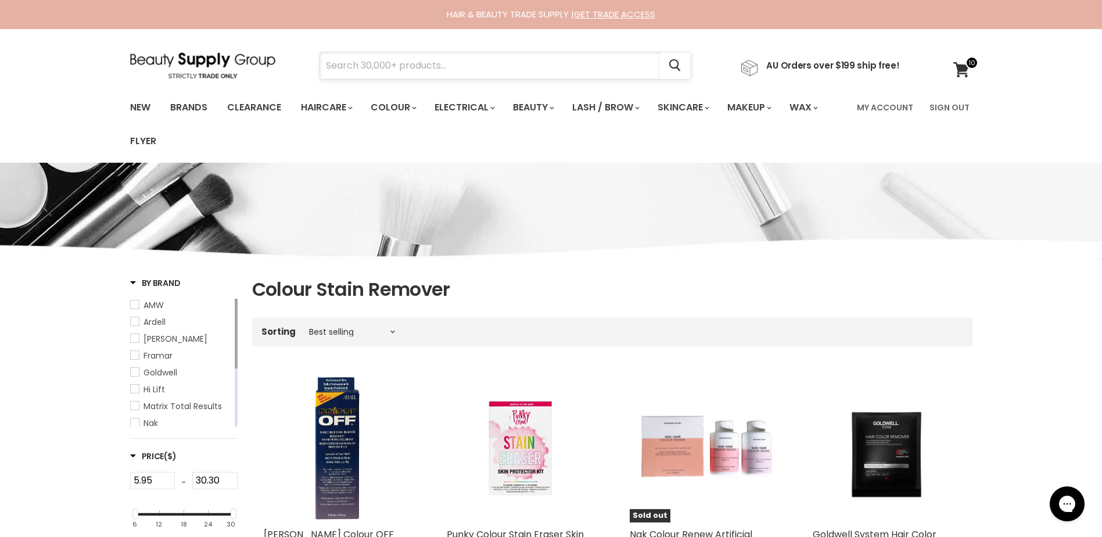
click at [385, 68] on input "Search" at bounding box center [490, 65] width 340 height 27
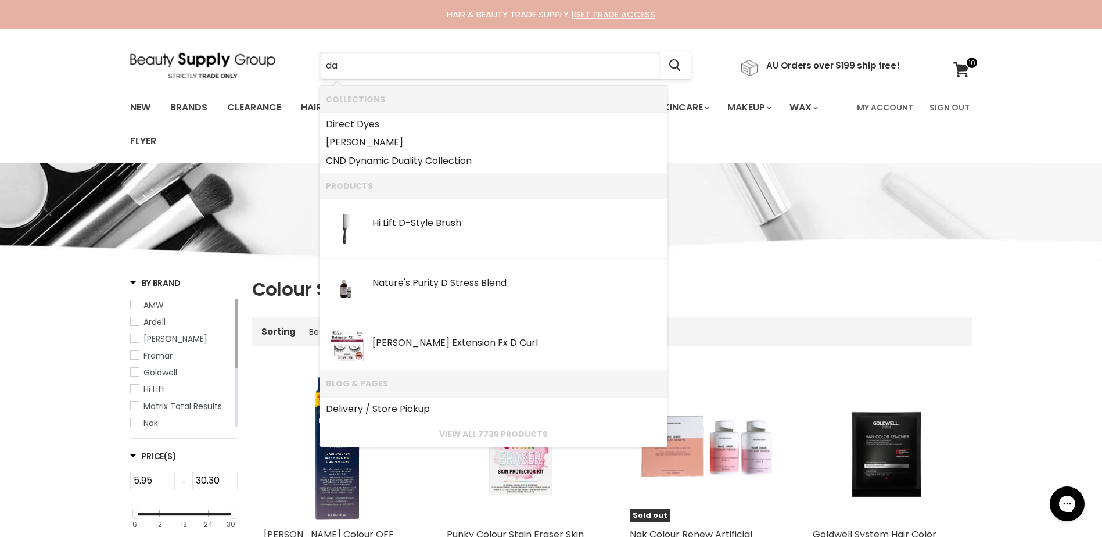
type input "dav"
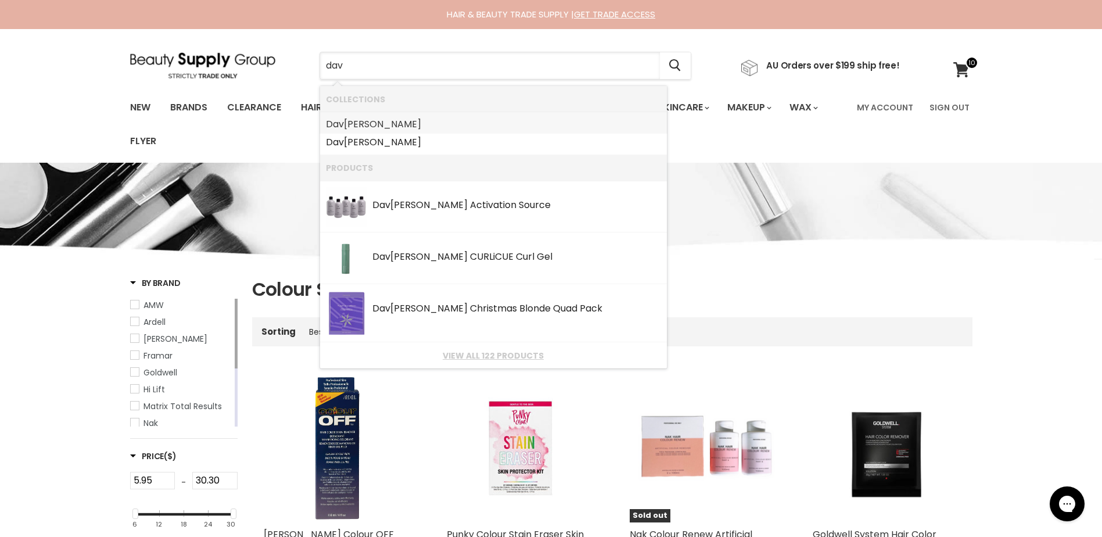
click at [334, 126] on b "Dav" at bounding box center [335, 123] width 18 height 13
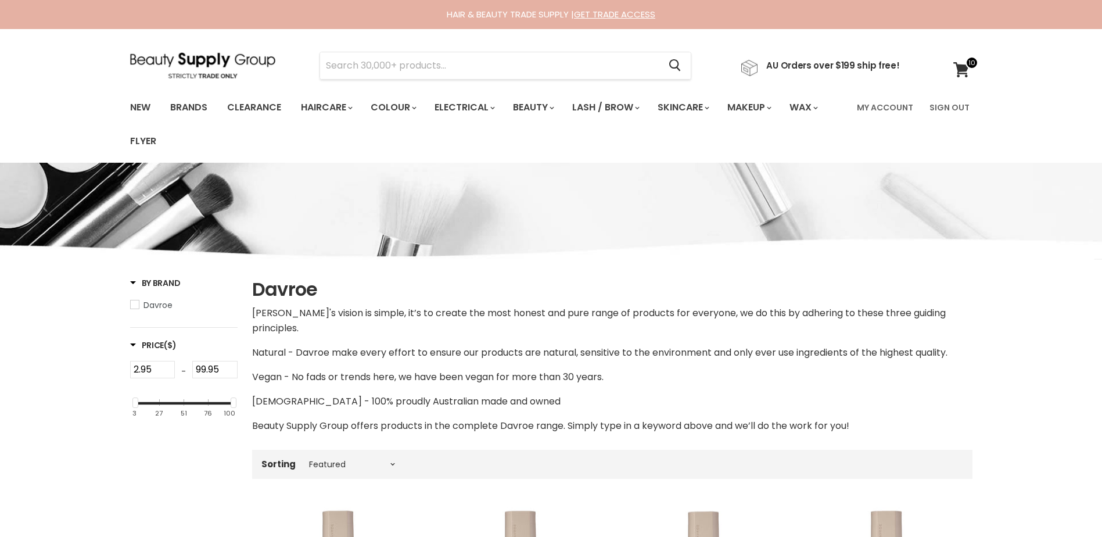
select select "manual"
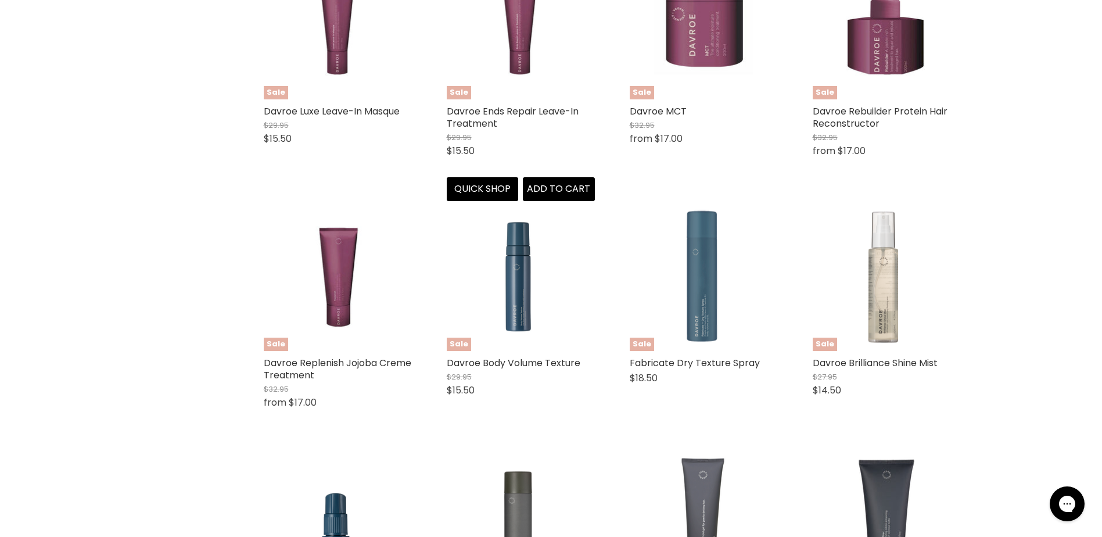
scroll to position [2788, 0]
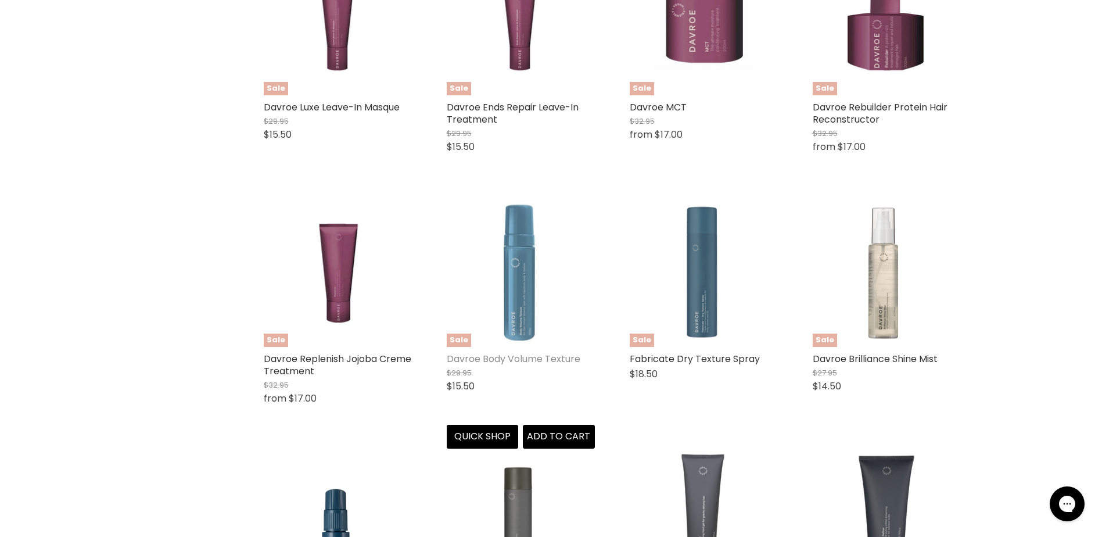
click at [554, 352] on link "Davroe Body Volume Texture" at bounding box center [514, 358] width 134 height 13
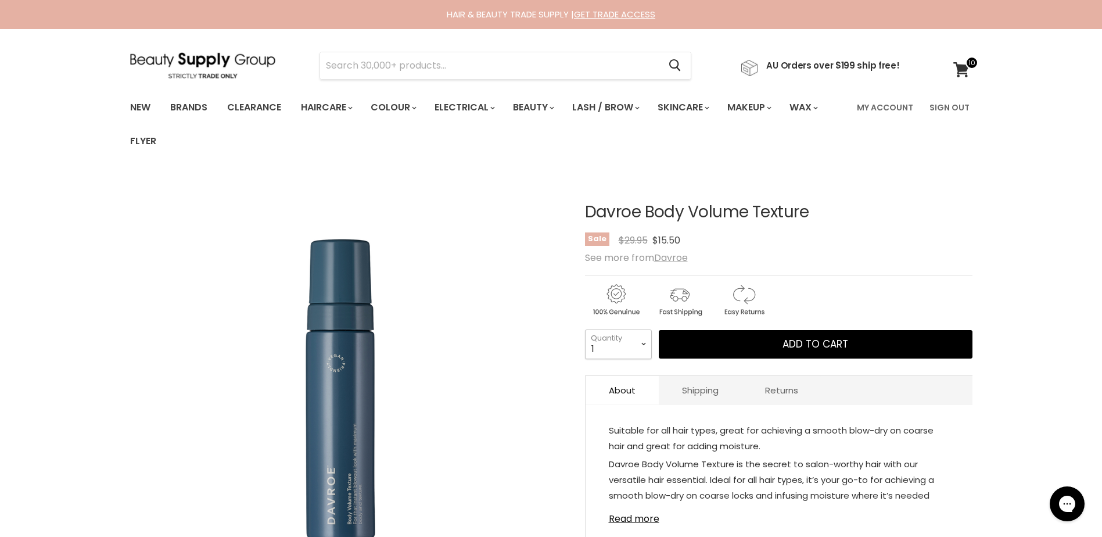
click at [645, 343] on select "1 2 3 4 5 6 7 8 9 10+" at bounding box center [618, 343] width 67 height 29
select select "2"
click at [585, 329] on select "1 2 3 4 5 6 7 8 9 10+" at bounding box center [618, 343] width 67 height 29
type input "2"
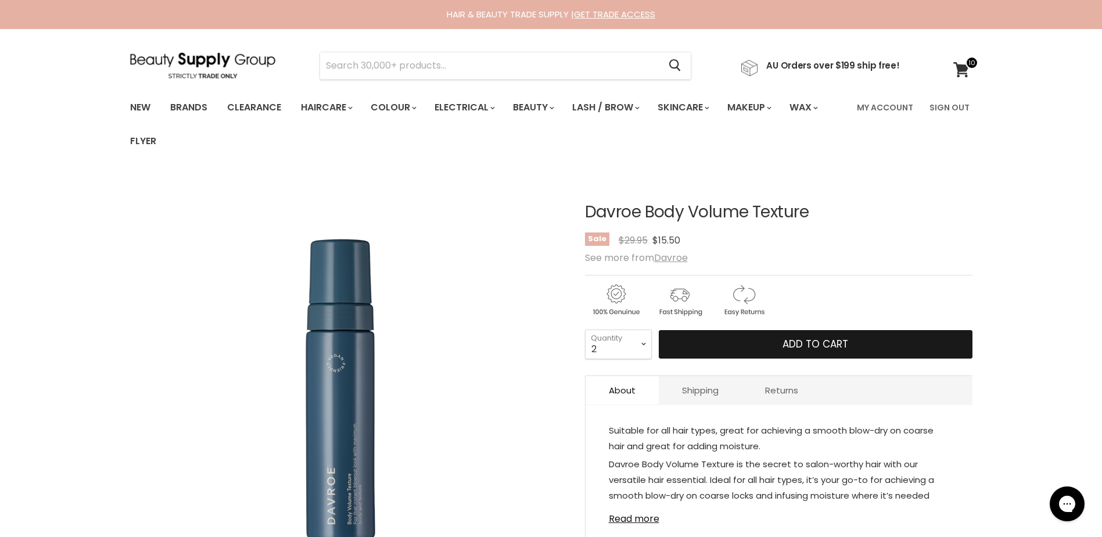
click at [730, 344] on button "Add to cart" at bounding box center [816, 344] width 314 height 29
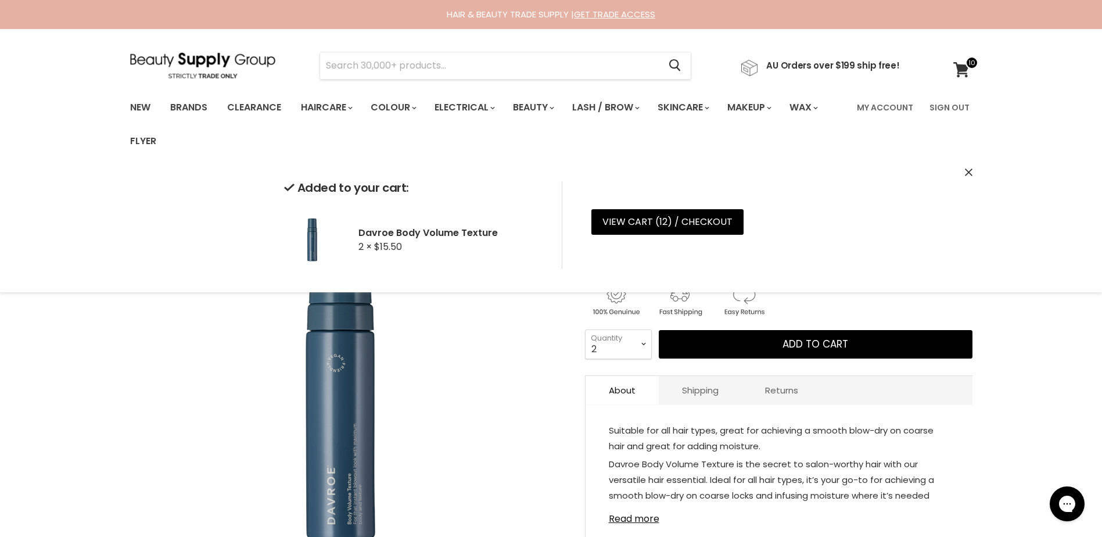
click at [967, 173] on icon "Close" at bounding box center [969, 172] width 8 height 8
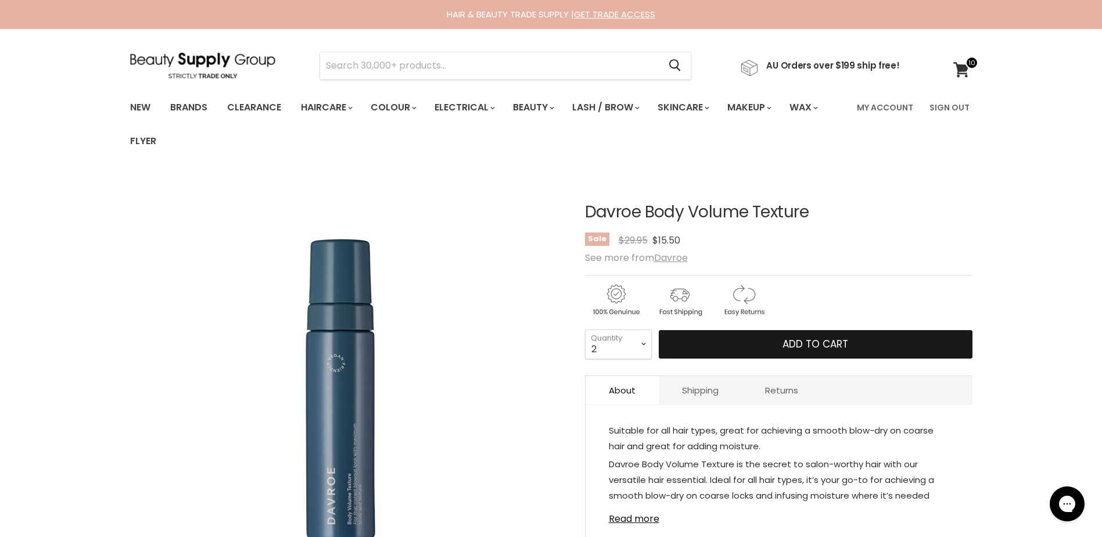
click at [717, 348] on button "Add to cart" at bounding box center [816, 344] width 314 height 29
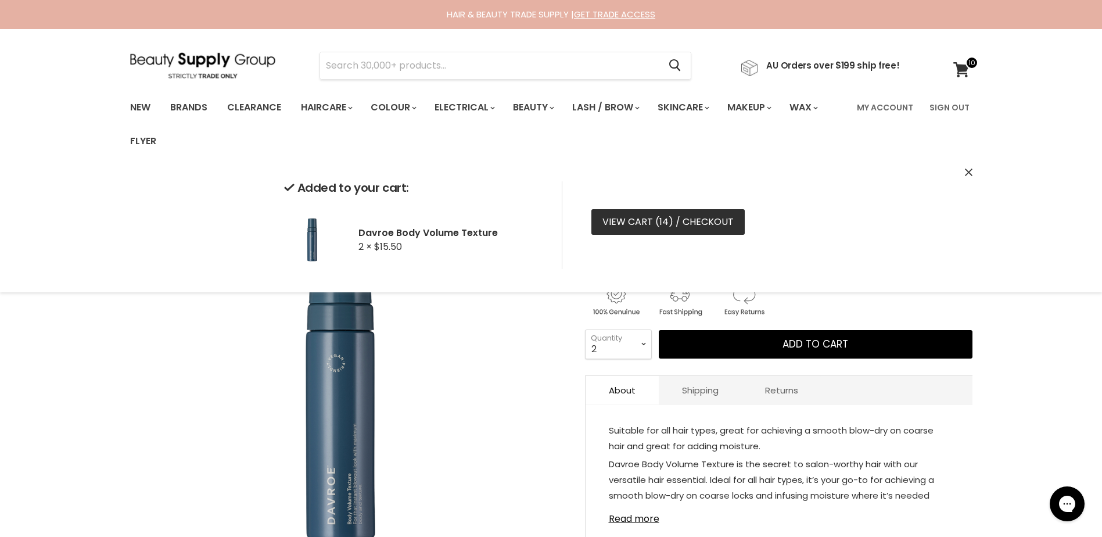
click at [726, 217] on link "View cart ( 14 ) / Checkout" at bounding box center [667, 222] width 153 height 26
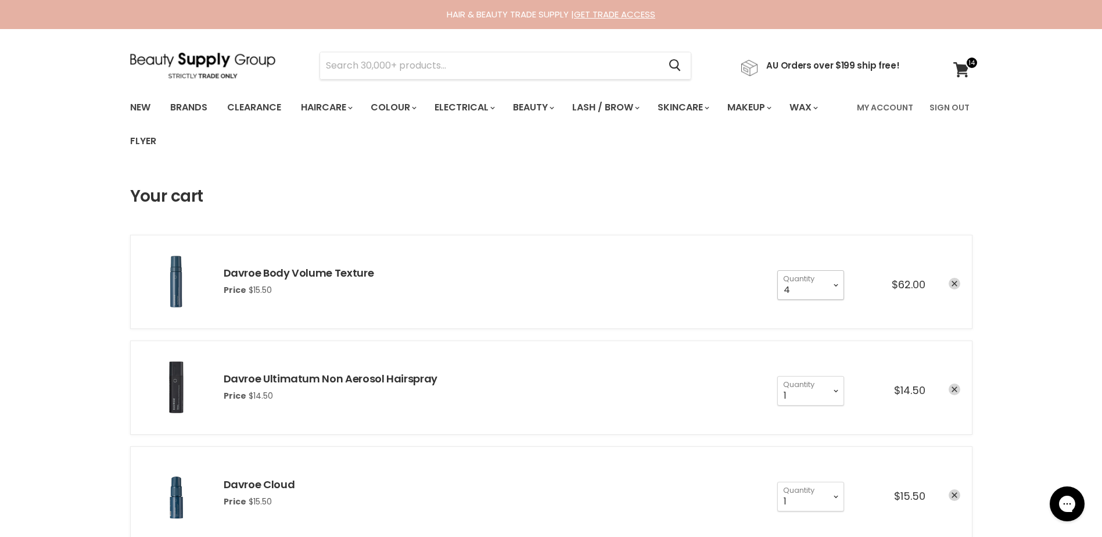
click at [835, 282] on select "1 2 3 4 5 6 7 8 9 10+" at bounding box center [810, 284] width 67 height 29
select select "2"
click at [777, 270] on select "1 2 3 4 5 6 7 8 9 10+" at bounding box center [810, 284] width 67 height 29
type input "2"
click at [586, 261] on li "Davroe Body Volume Texture Price $15.50 1 2 3 4 5 6 7 8 9" at bounding box center [551, 282] width 842 height 94
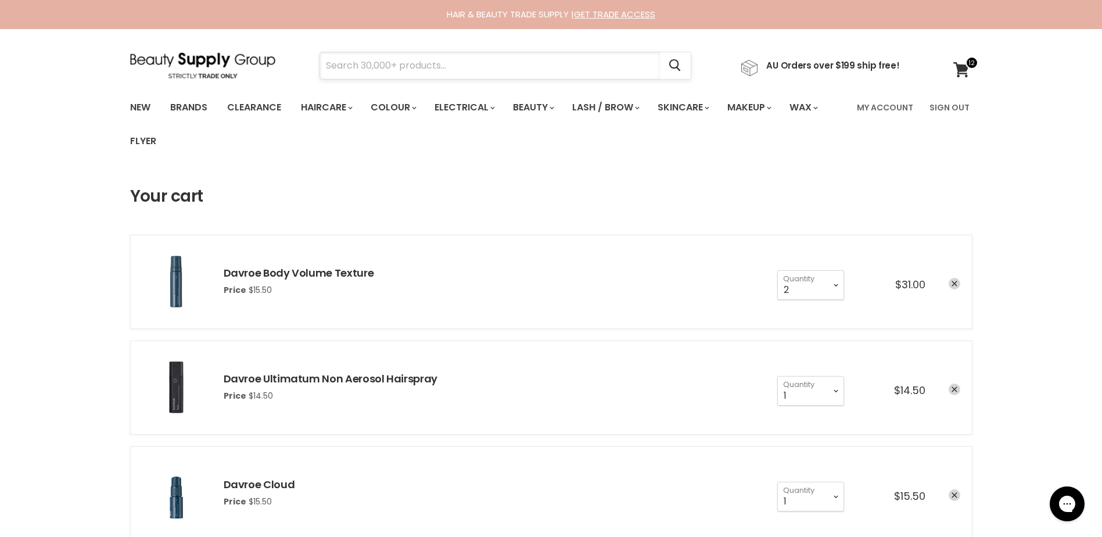
click at [375, 65] on input "Search" at bounding box center [490, 65] width 340 height 27
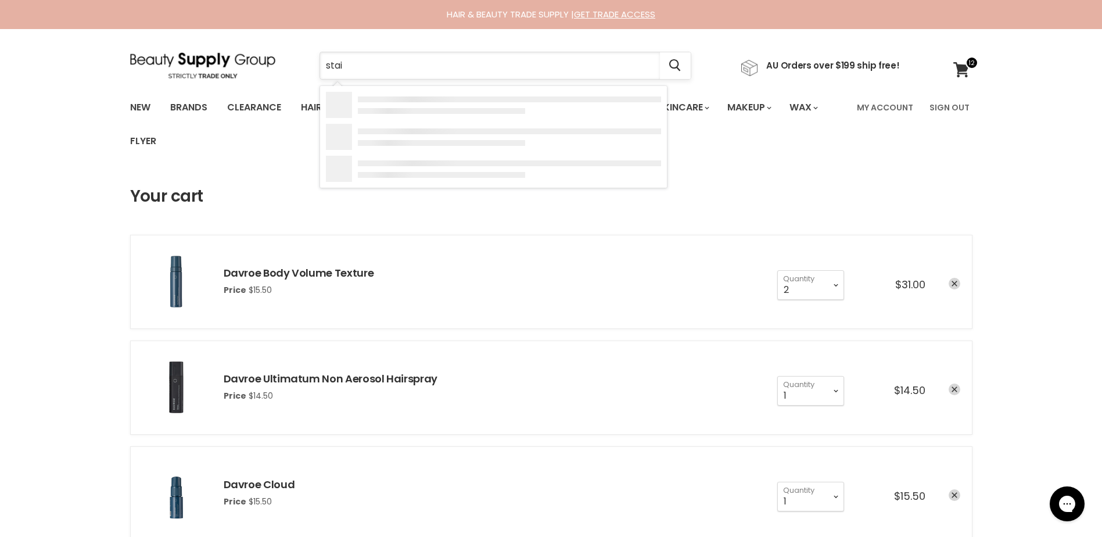
type input "stain"
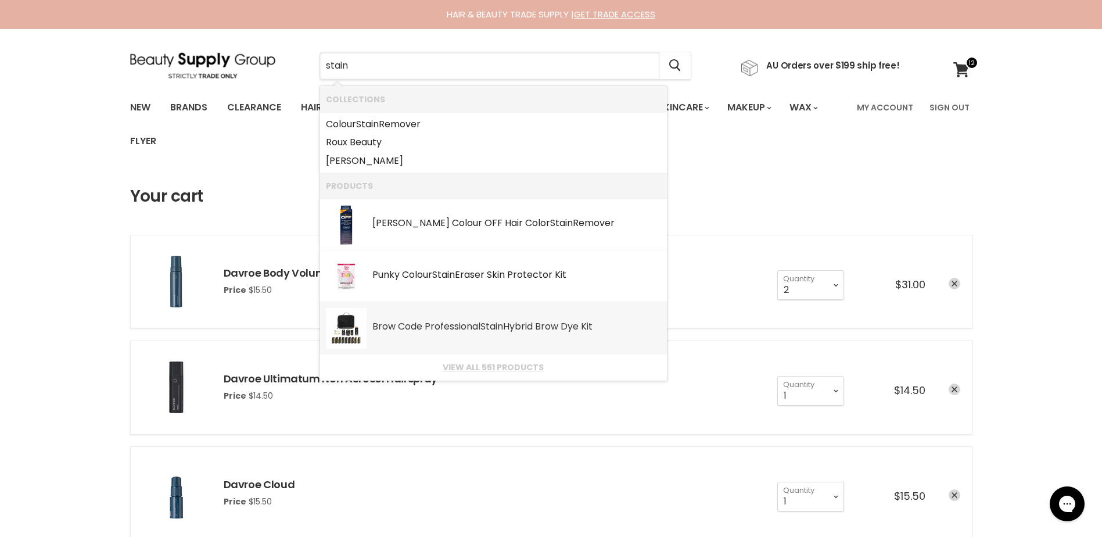
click at [493, 336] on link "Brow Code Professional Stain Hybrid Brow Dye Kit SKU: 0782706246868 Brow Code" at bounding box center [493, 328] width 335 height 41
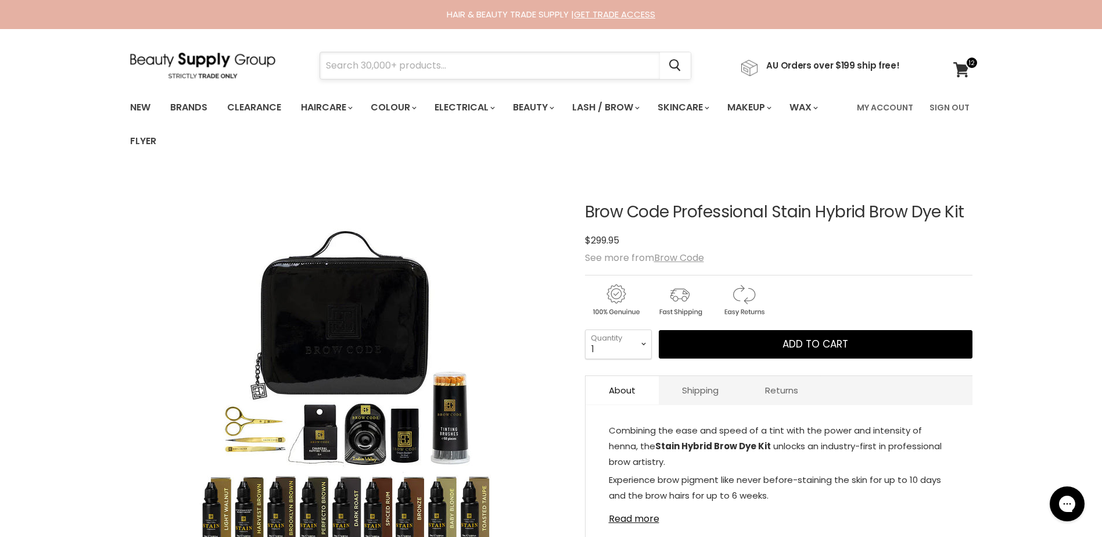
click at [354, 62] on input "Search" at bounding box center [490, 65] width 340 height 27
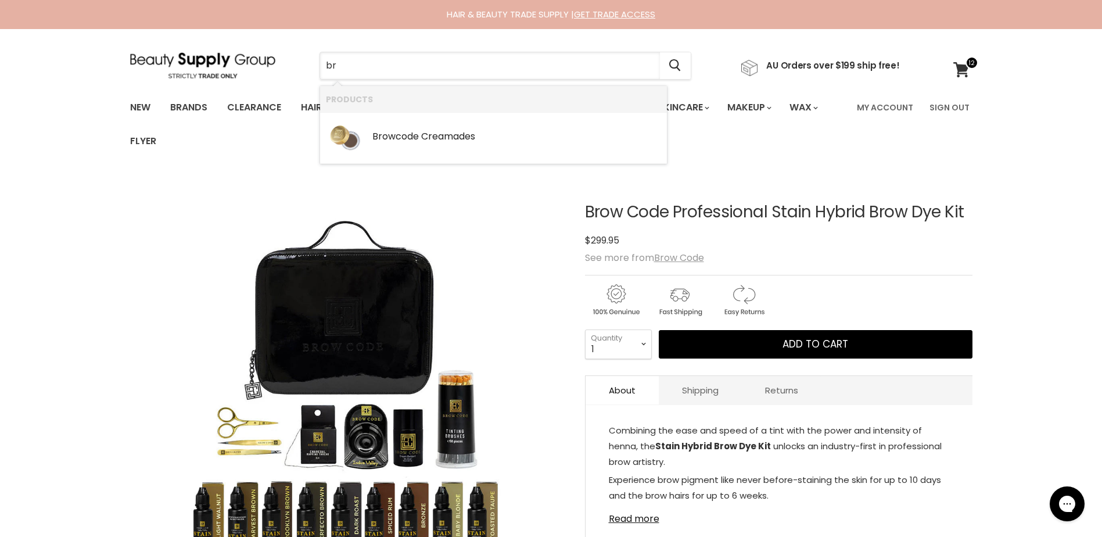
type input "b"
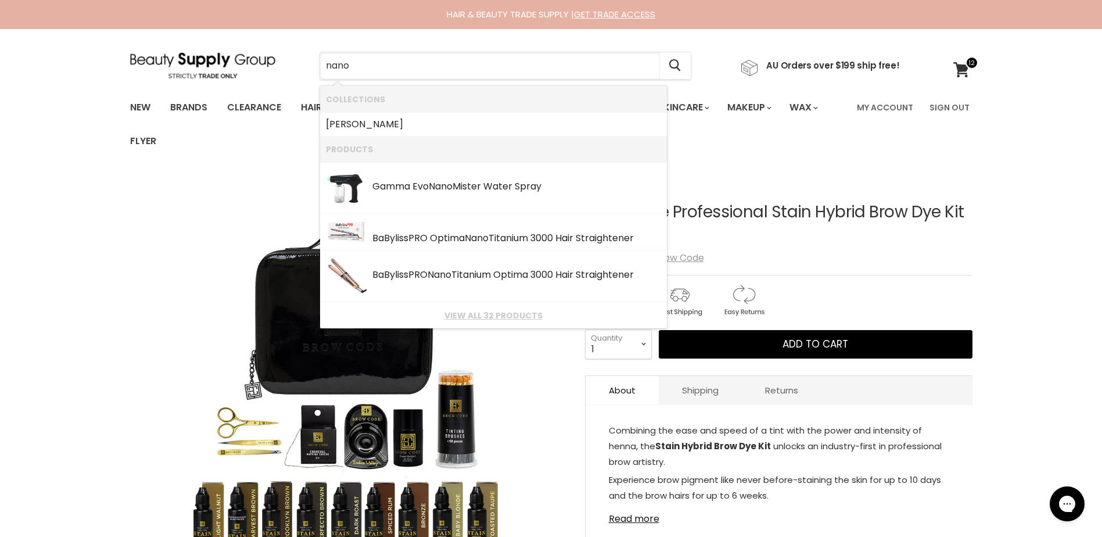
type input "nanop"
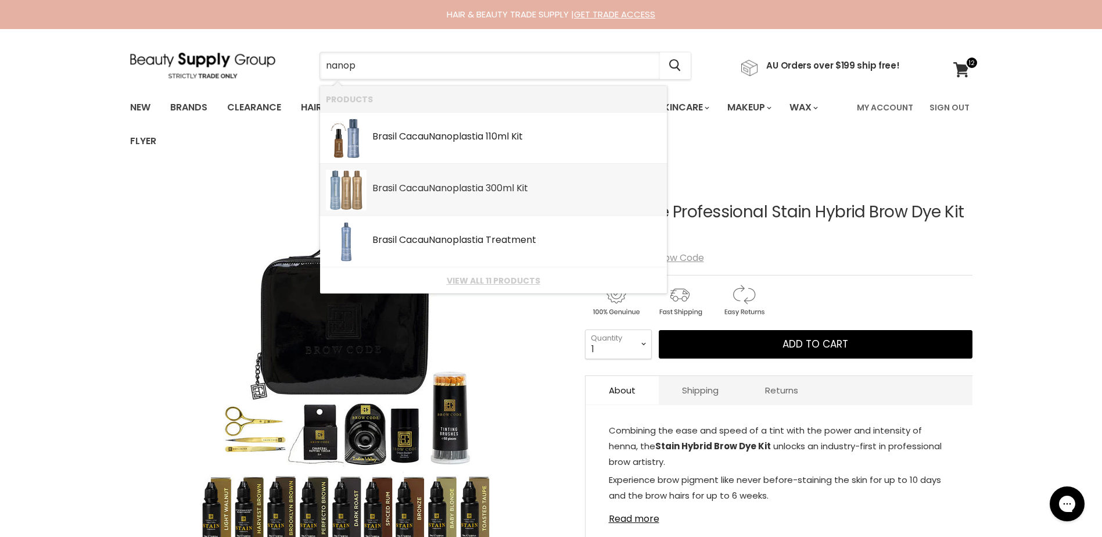
click at [434, 190] on b "Nanop" at bounding box center [444, 187] width 30 height 13
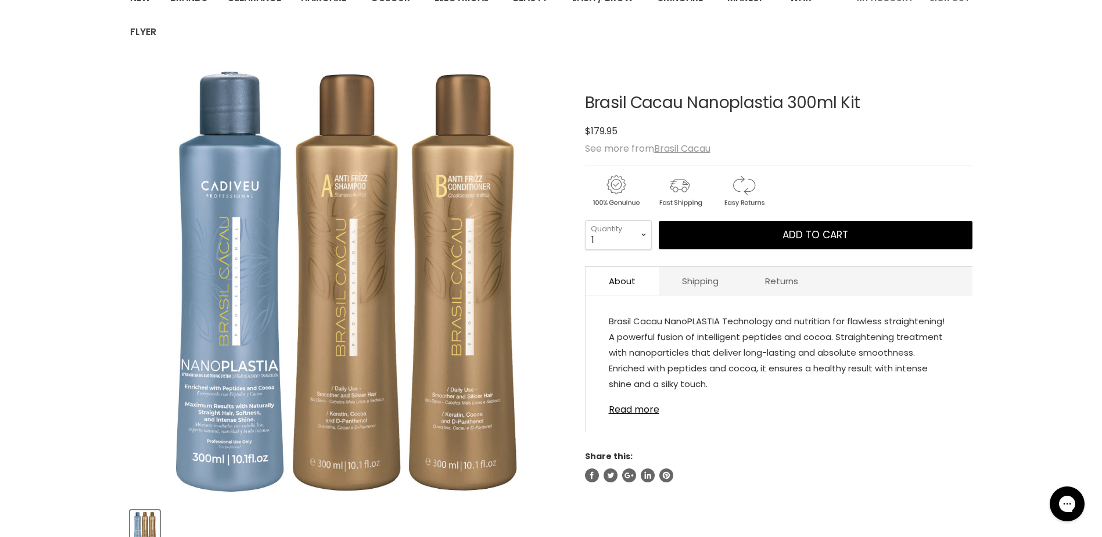
scroll to position [174, 0]
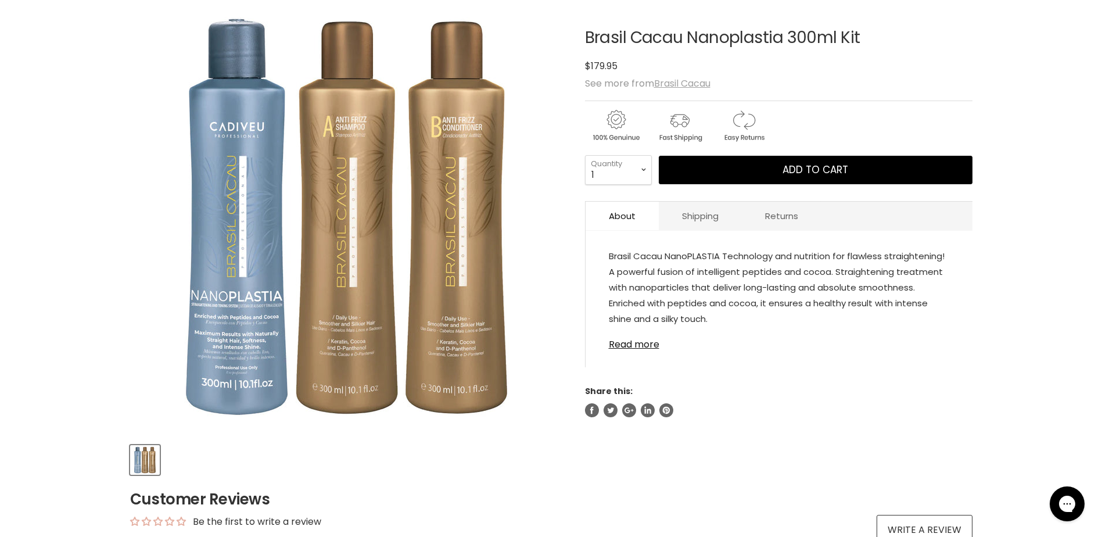
click at [696, 84] on u "Brasil Cacau" at bounding box center [682, 83] width 56 height 13
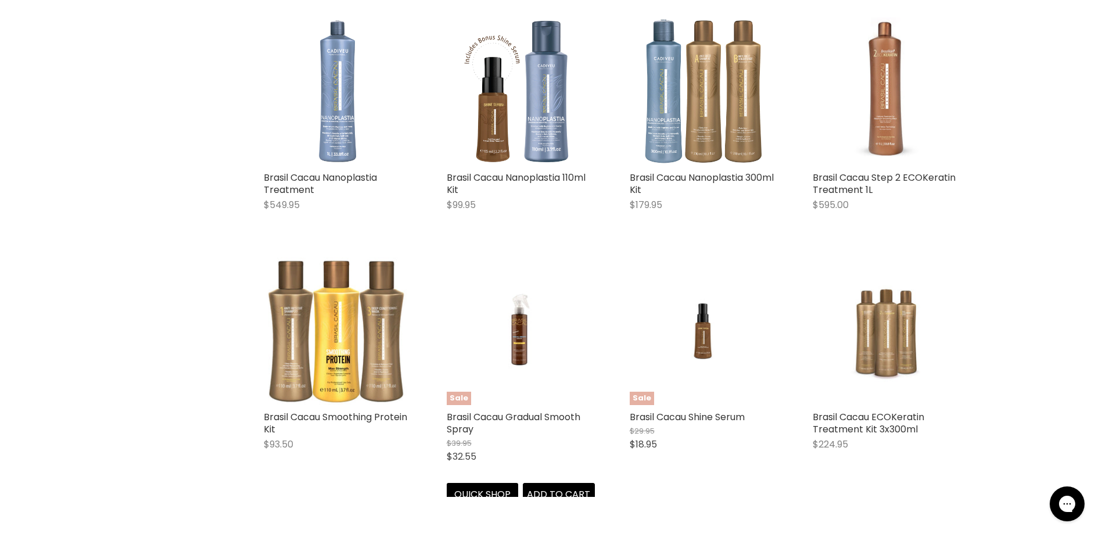
scroll to position [465, 0]
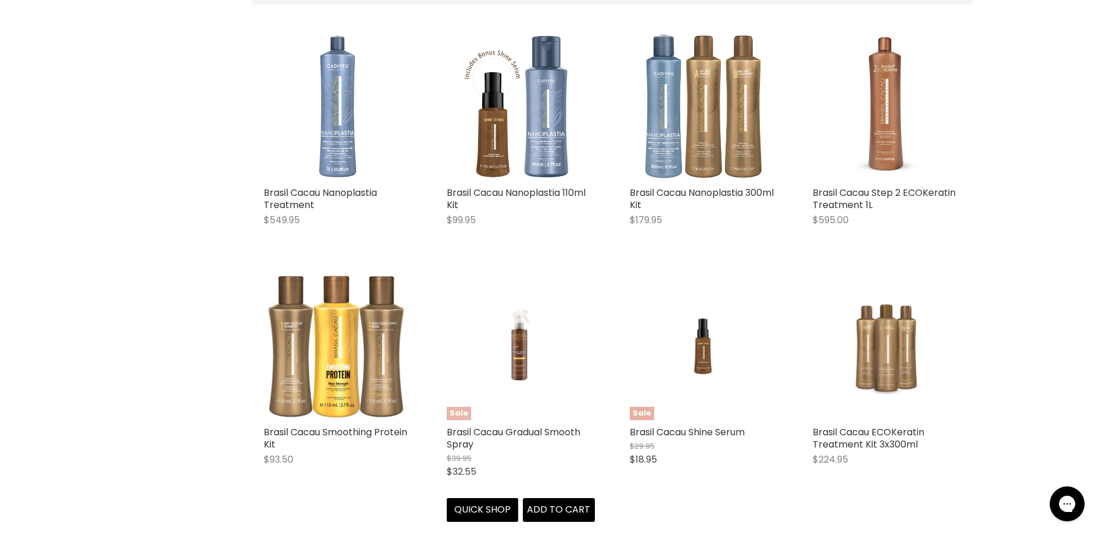
click at [531, 357] on img "Main content" at bounding box center [520, 346] width 99 height 148
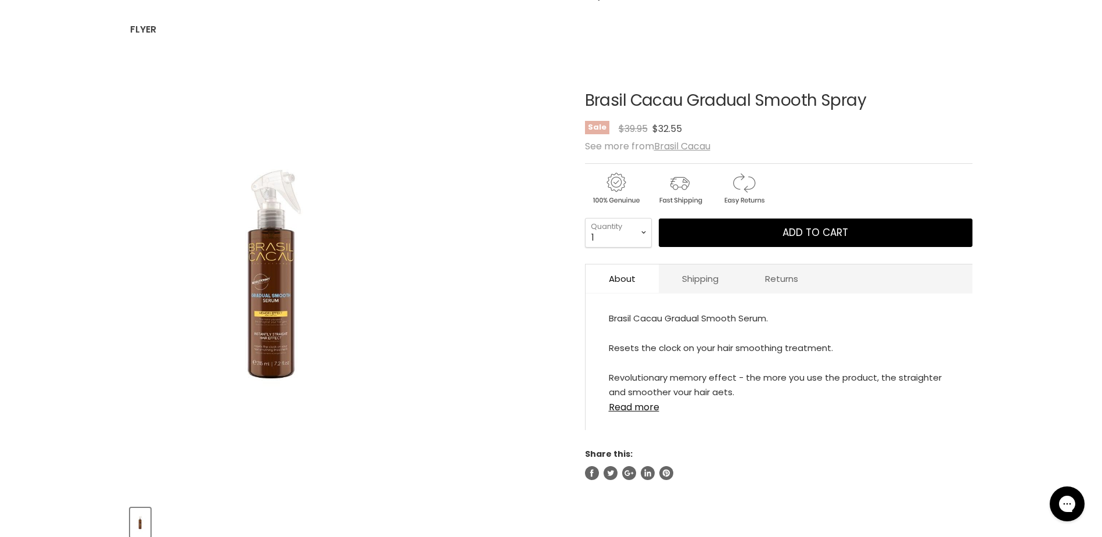
scroll to position [116, 0]
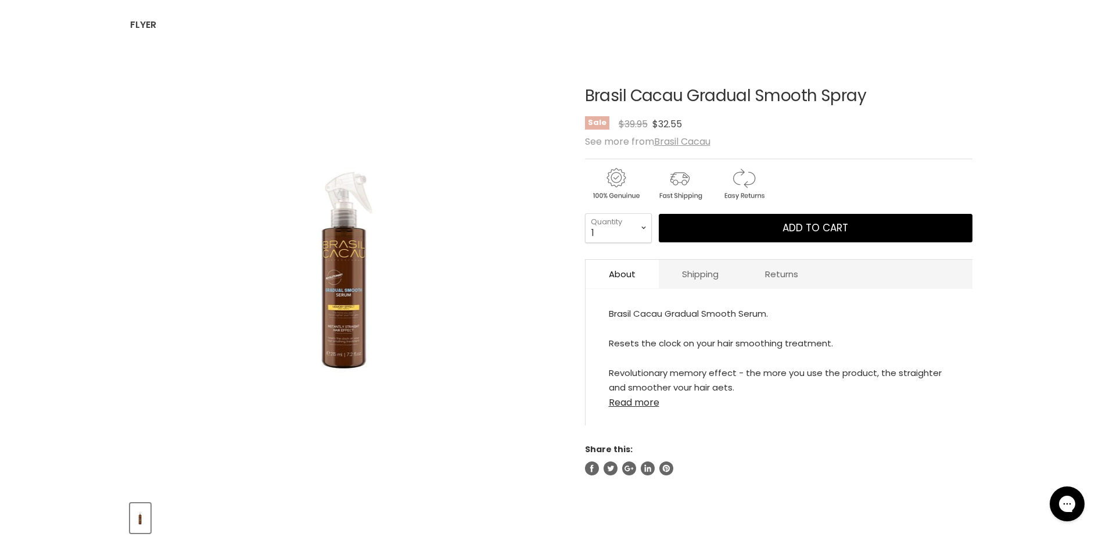
click at [652, 403] on link "Read more" at bounding box center [779, 398] width 340 height 17
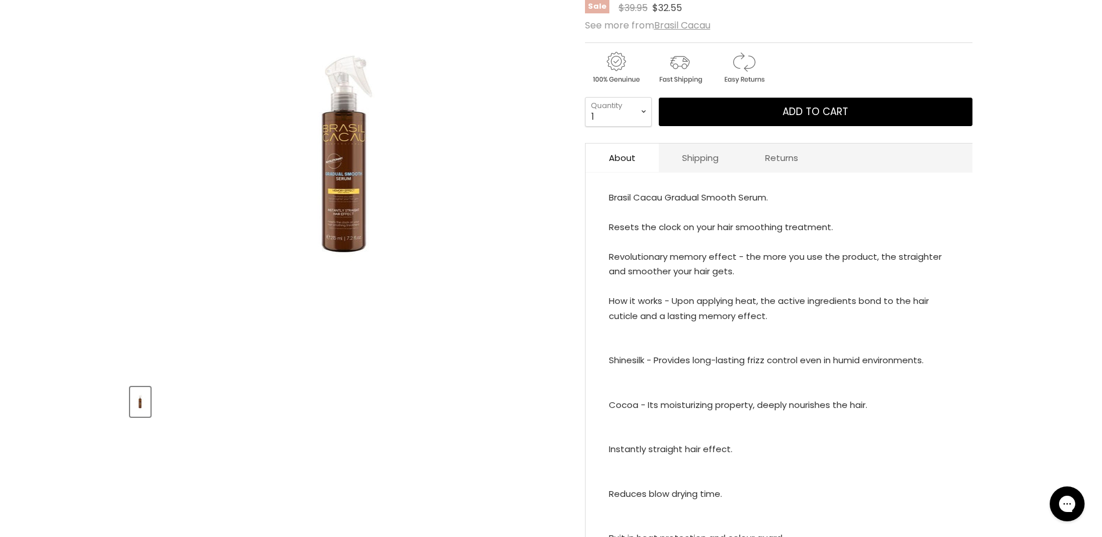
scroll to position [290, 0]
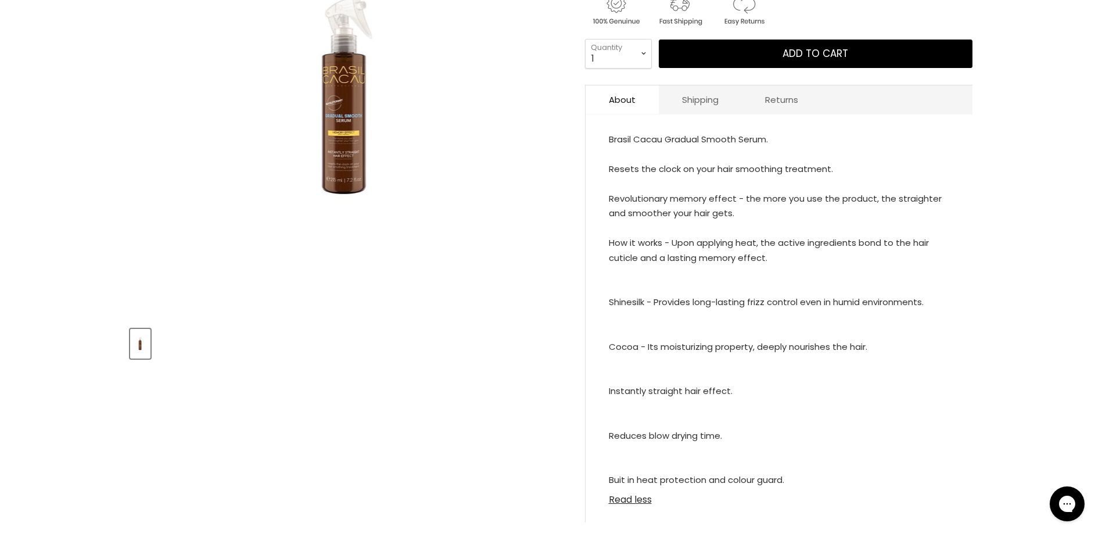
click at [636, 501] on link "Read less" at bounding box center [779, 495] width 340 height 17
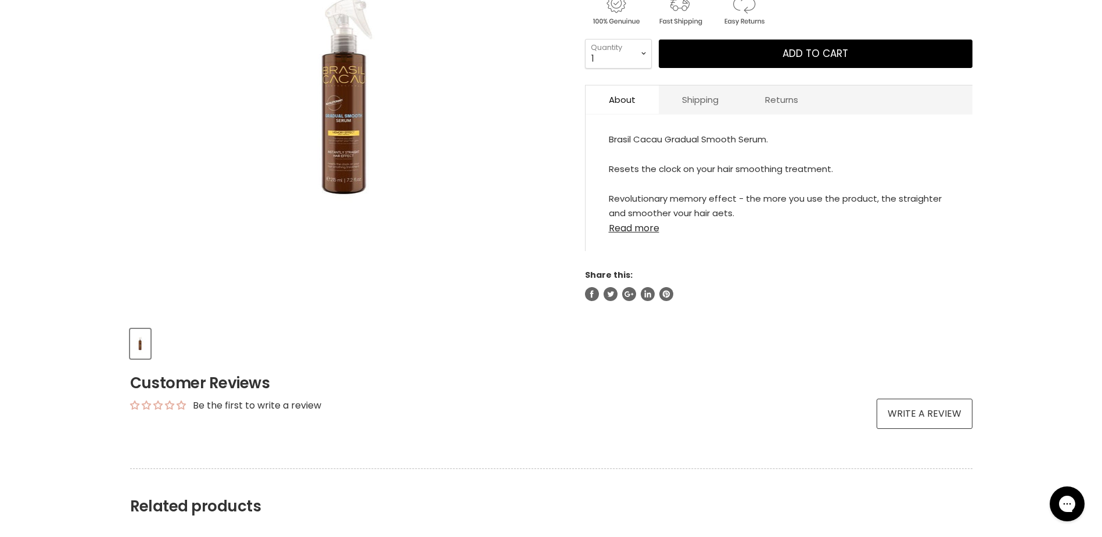
click at [619, 231] on link "Read more" at bounding box center [779, 224] width 340 height 17
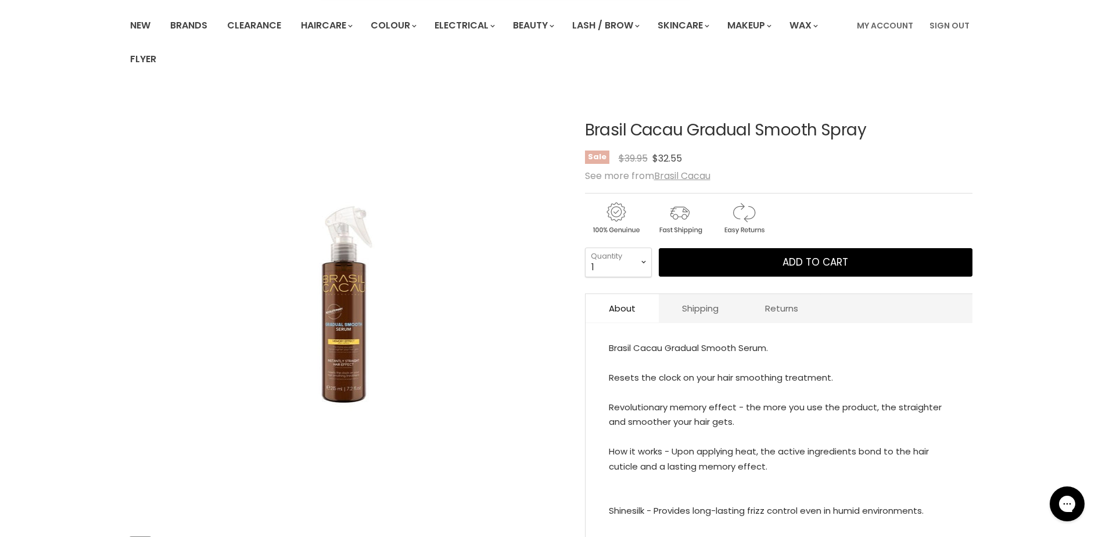
scroll to position [58, 0]
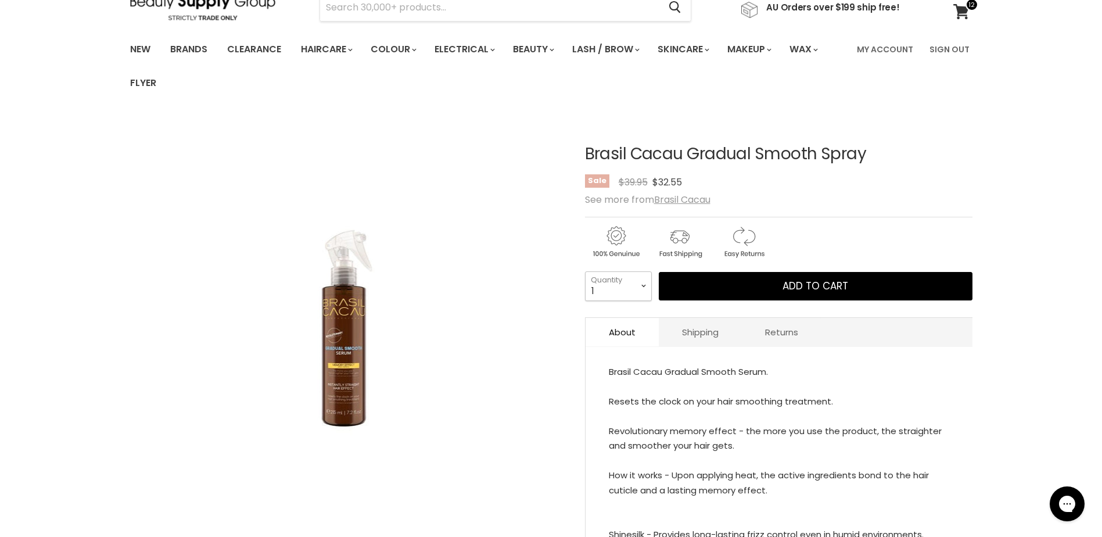
click at [643, 283] on select "1 2 3 4 5 6 7 8 9 10+" at bounding box center [618, 285] width 67 height 29
select select "6"
click at [585, 271] on select "1 2 3 4 5 6 7 8 9 10+" at bounding box center [618, 285] width 67 height 29
type input "6"
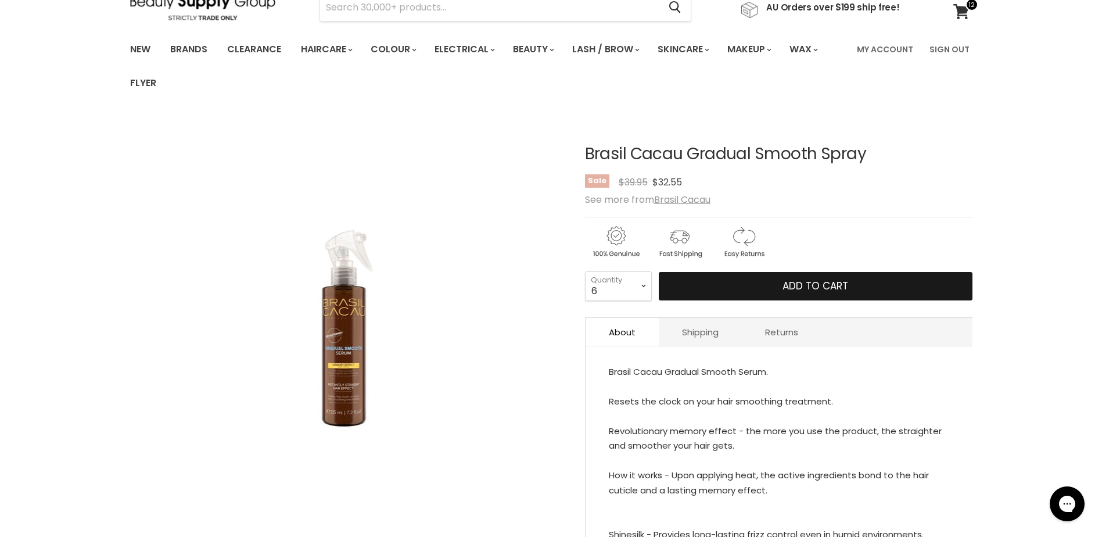
click at [731, 288] on button "Add to cart" at bounding box center [816, 286] width 314 height 29
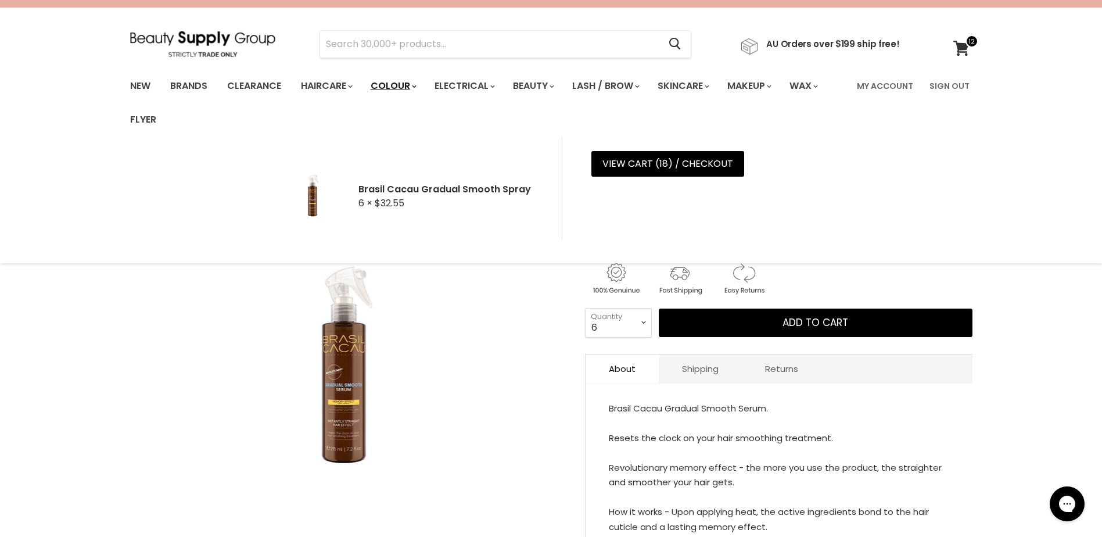
scroll to position [0, 0]
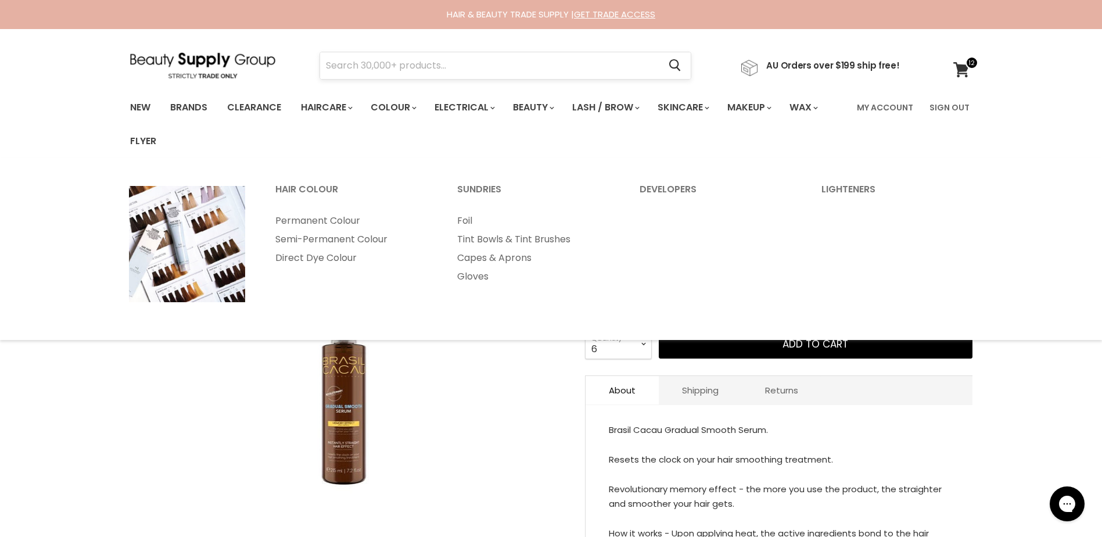
click at [366, 67] on input "Search" at bounding box center [490, 65] width 340 height 27
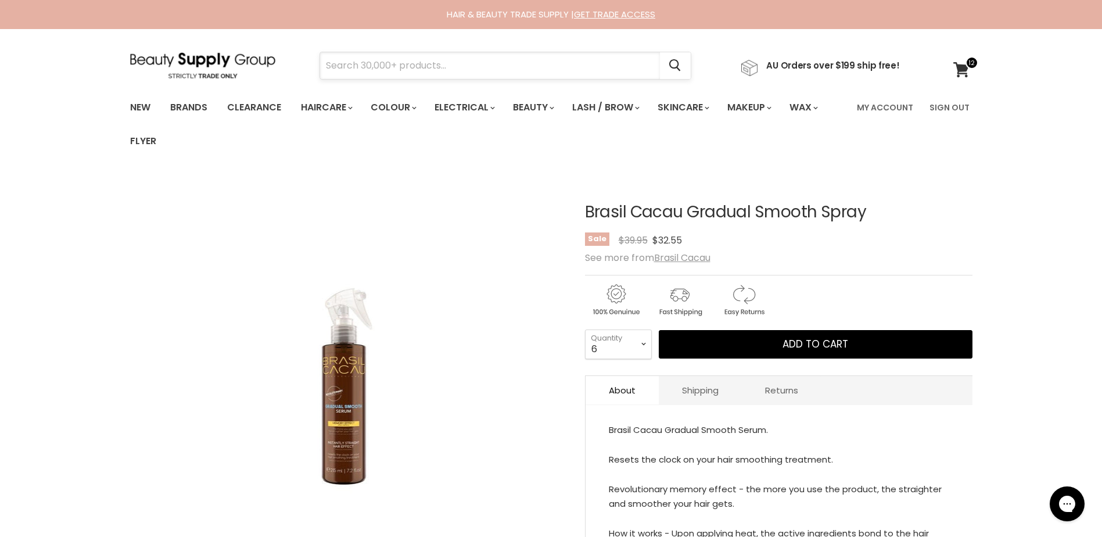
click at [376, 63] on input "Search" at bounding box center [490, 65] width 340 height 27
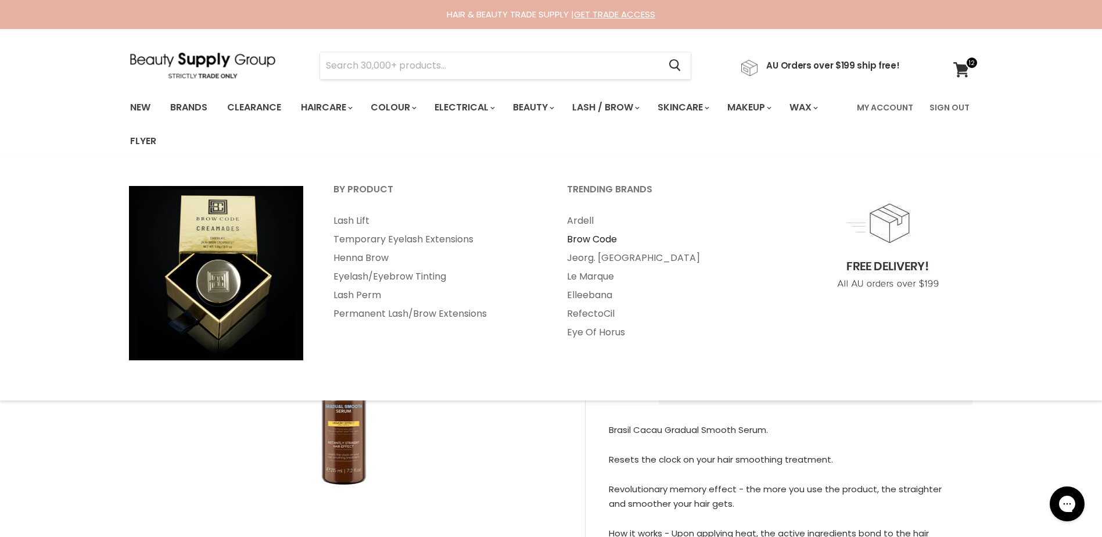
click at [585, 235] on link "Brow Code" at bounding box center [667, 239] width 231 height 19
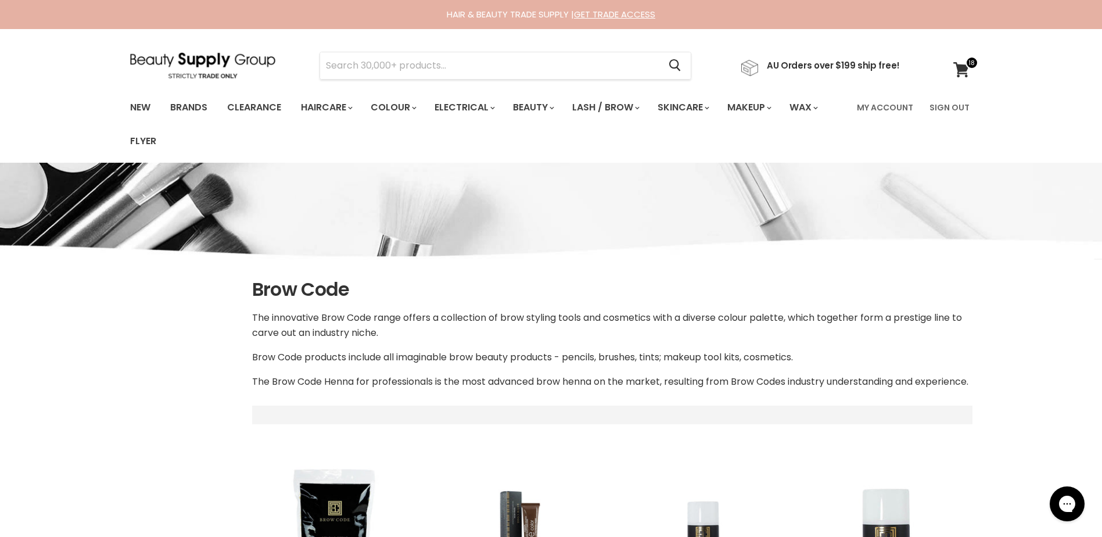
select select "manual"
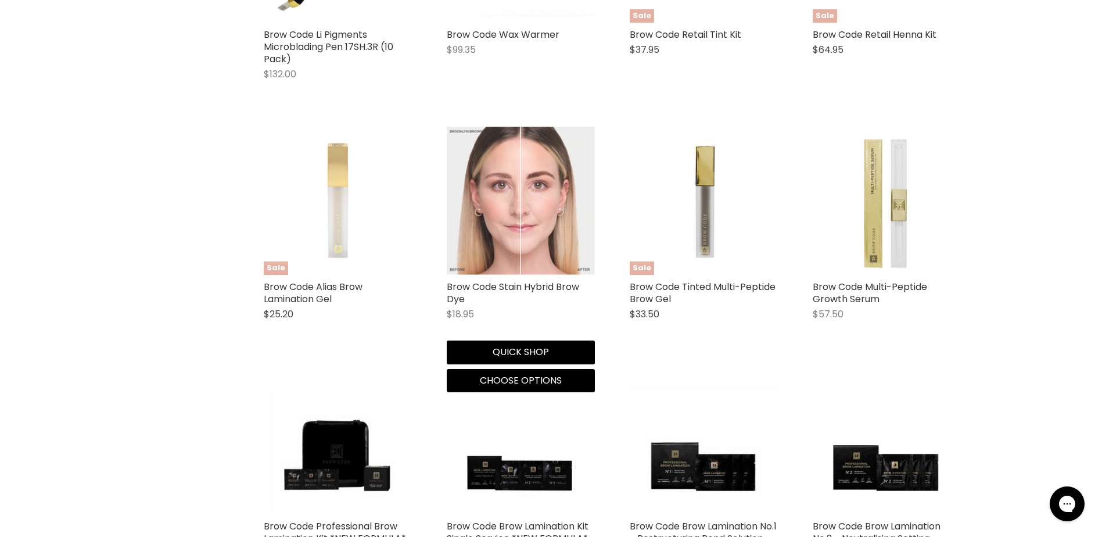
scroll to position [2266, 0]
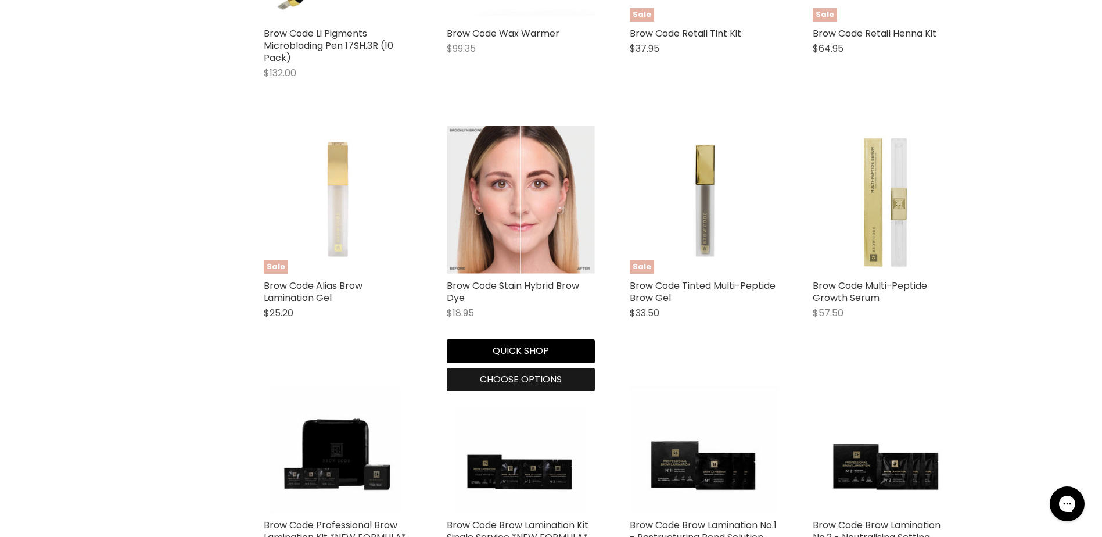
click at [509, 386] on span "Choose options" at bounding box center [521, 378] width 82 height 13
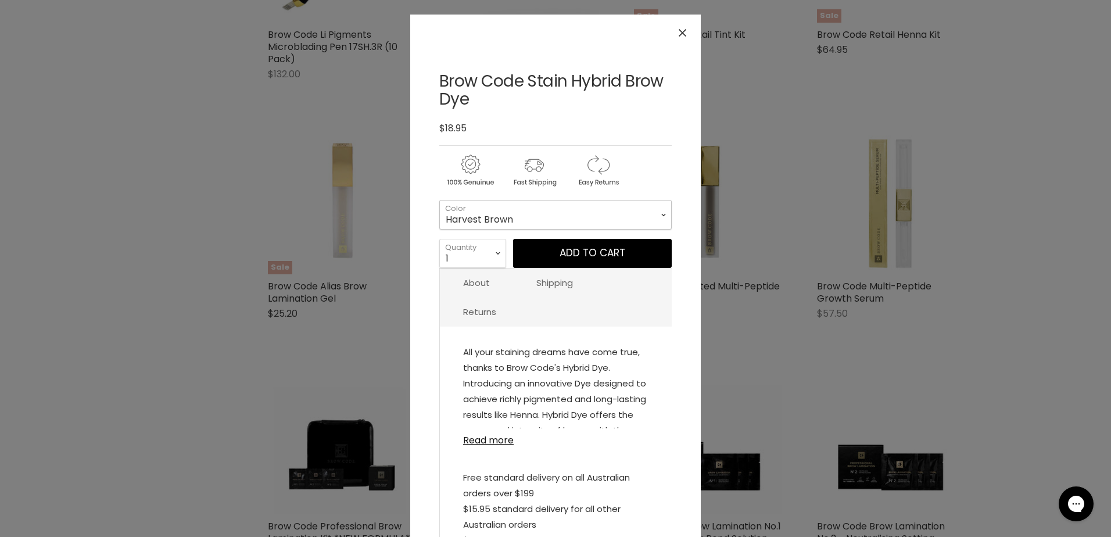
click at [508, 221] on select "Harvest Brown Brooklyn Brown [PERSON_NAME] Dark Roast Baby Blonde Bronze Light …" at bounding box center [555, 214] width 232 height 29
click at [439, 200] on select "Harvest Brown Brooklyn Brown [PERSON_NAME] Dark Roast Baby Blonde Bronze Light …" at bounding box center [555, 214] width 232 height 29
select select "[PERSON_NAME]"
click at [585, 254] on button "Add to cart" at bounding box center [592, 253] width 159 height 29
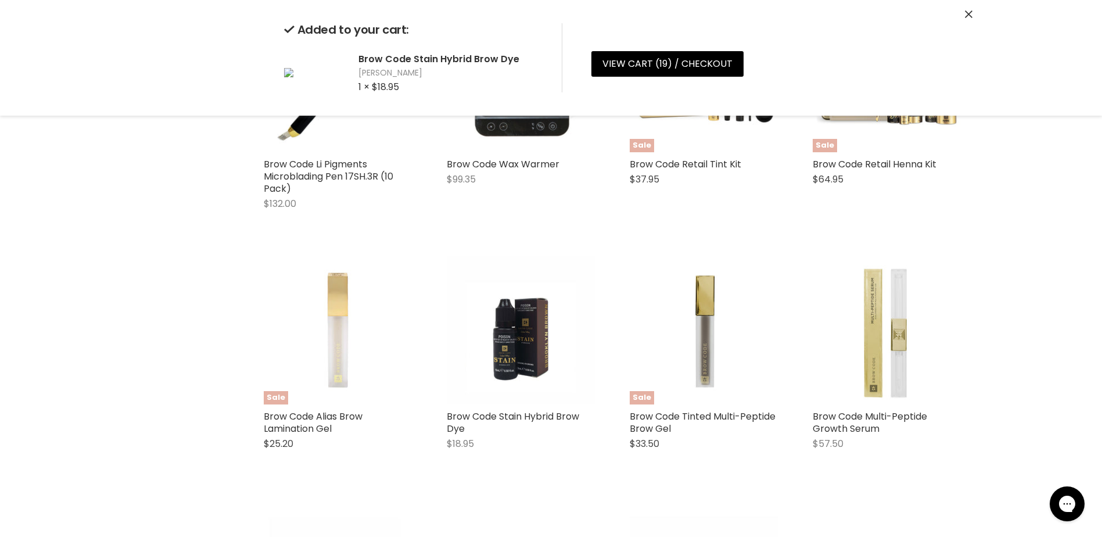
scroll to position [2091, 0]
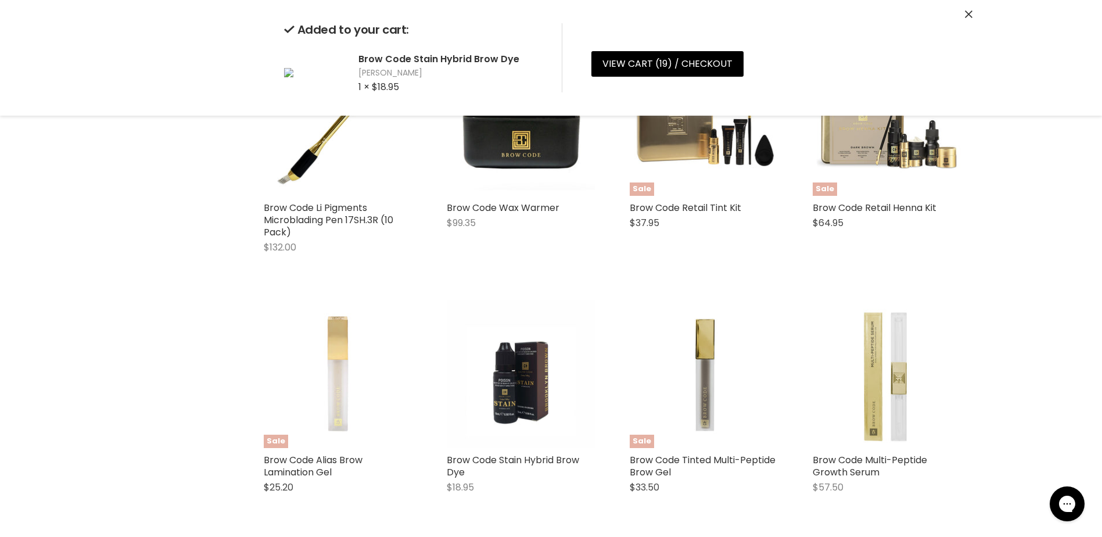
click at [968, 15] on icon "Close" at bounding box center [969, 14] width 8 height 8
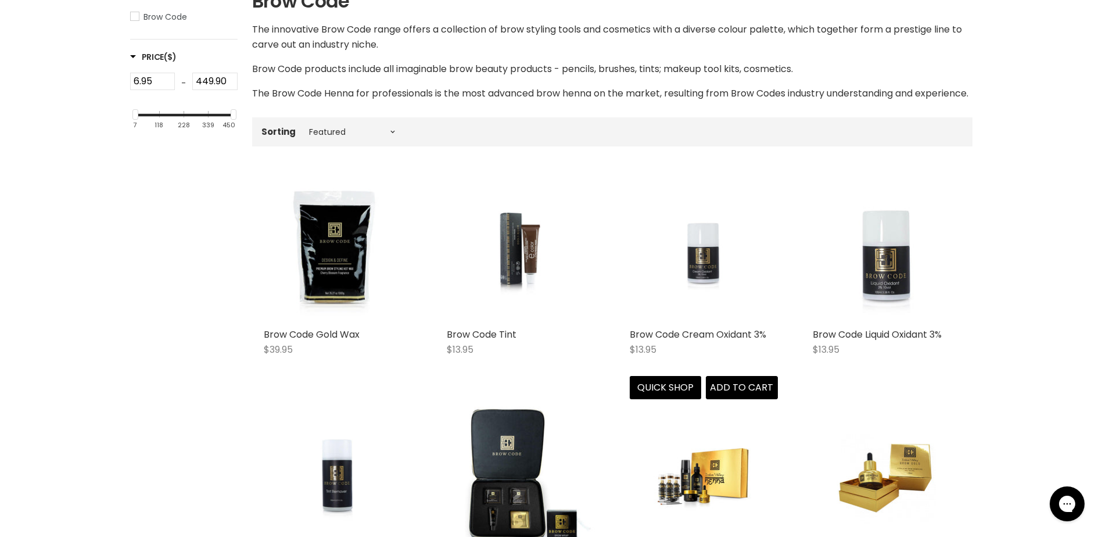
scroll to position [0, 0]
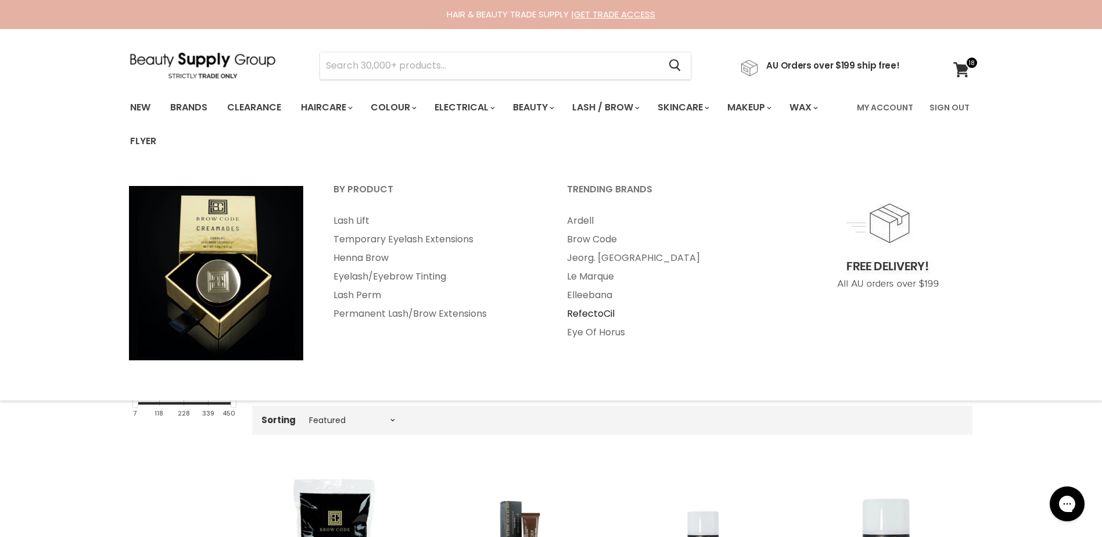
click at [589, 311] on link "RefectoCil" at bounding box center [667, 313] width 231 height 19
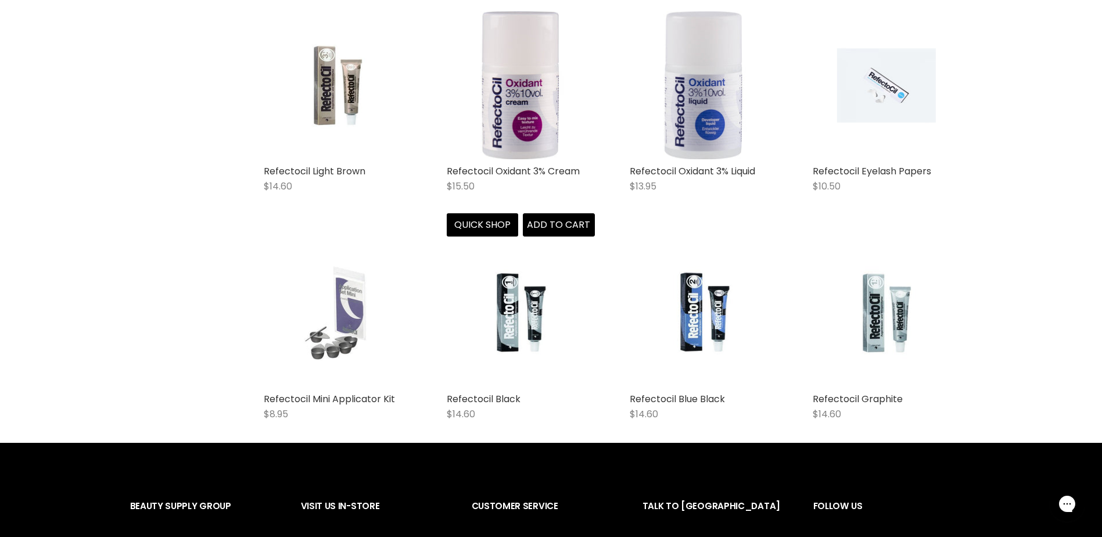
scroll to position [2672, 0]
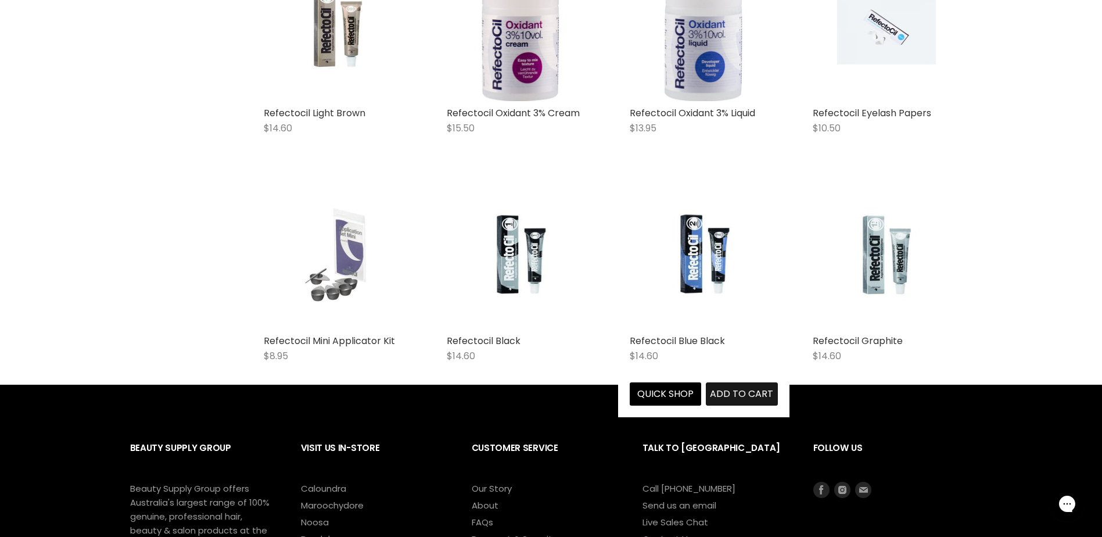
click at [743, 395] on span "Add to cart" at bounding box center [741, 393] width 63 height 13
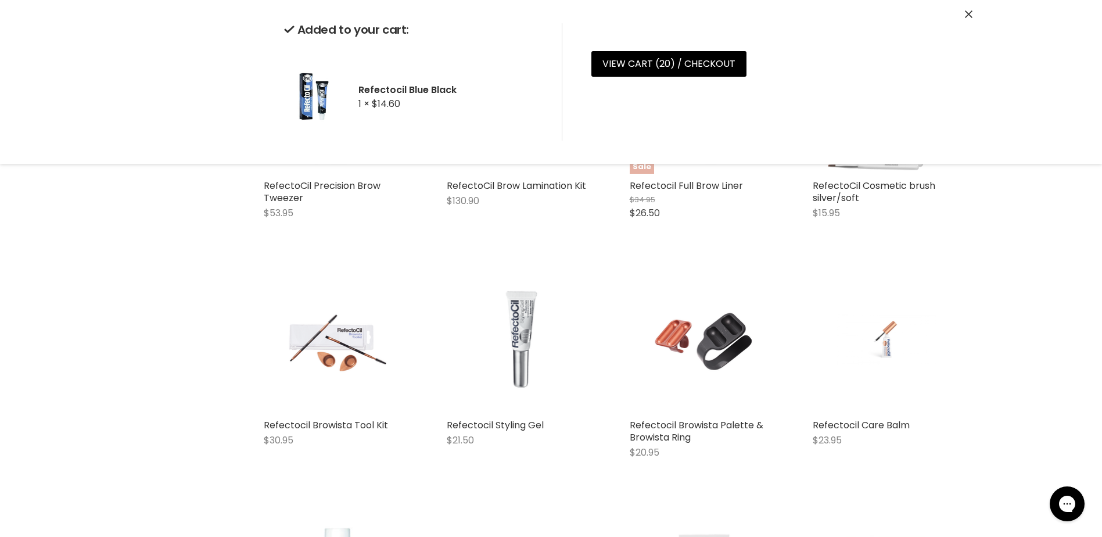
scroll to position [1162, 0]
click at [971, 18] on button "Close" at bounding box center [969, 15] width 8 height 12
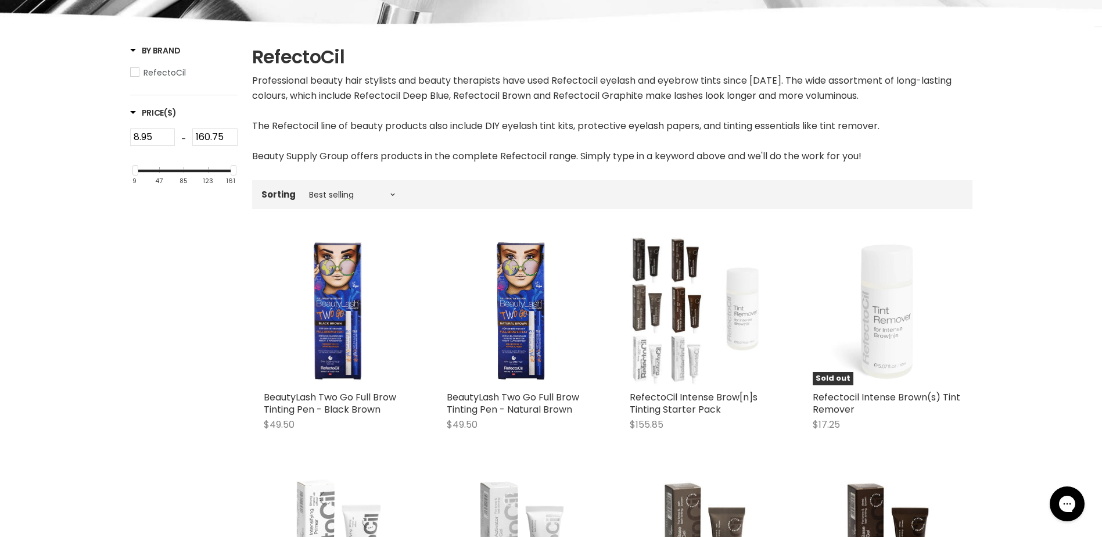
scroll to position [0, 0]
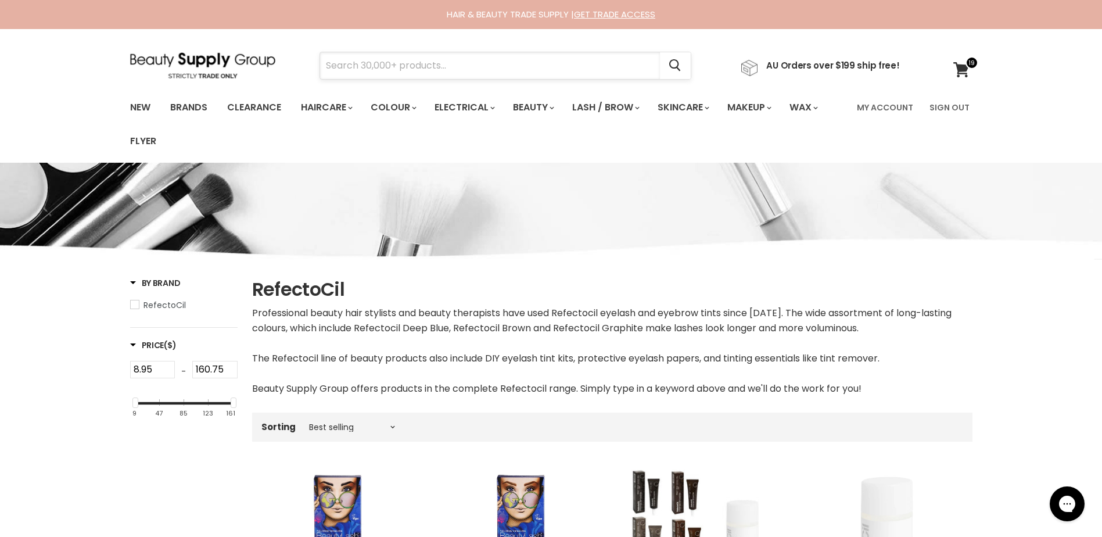
click at [343, 69] on input "Search" at bounding box center [490, 65] width 340 height 27
type input "lash papers"
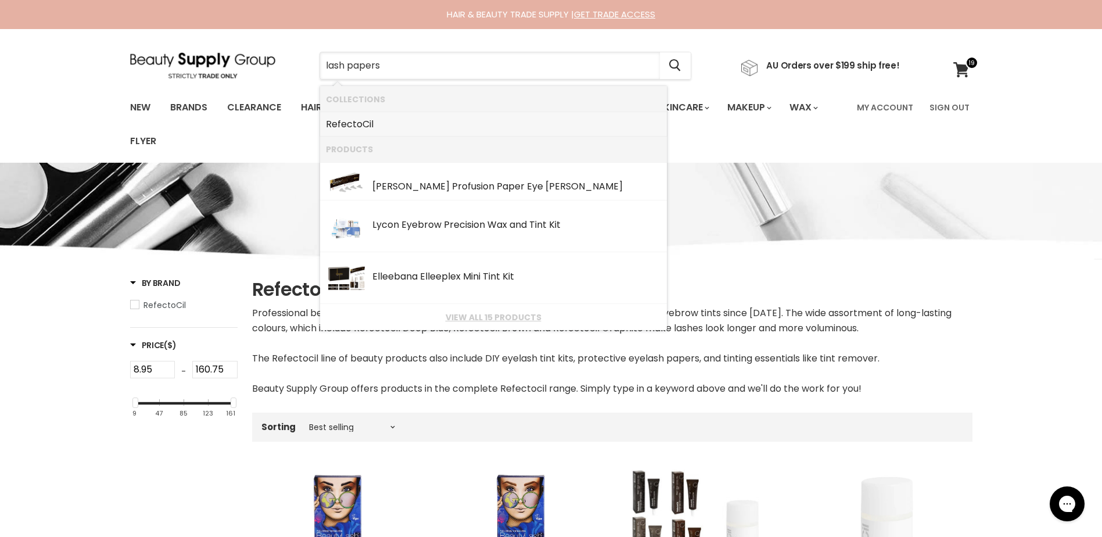
click at [346, 124] on link "RefectoCil" at bounding box center [493, 124] width 335 height 19
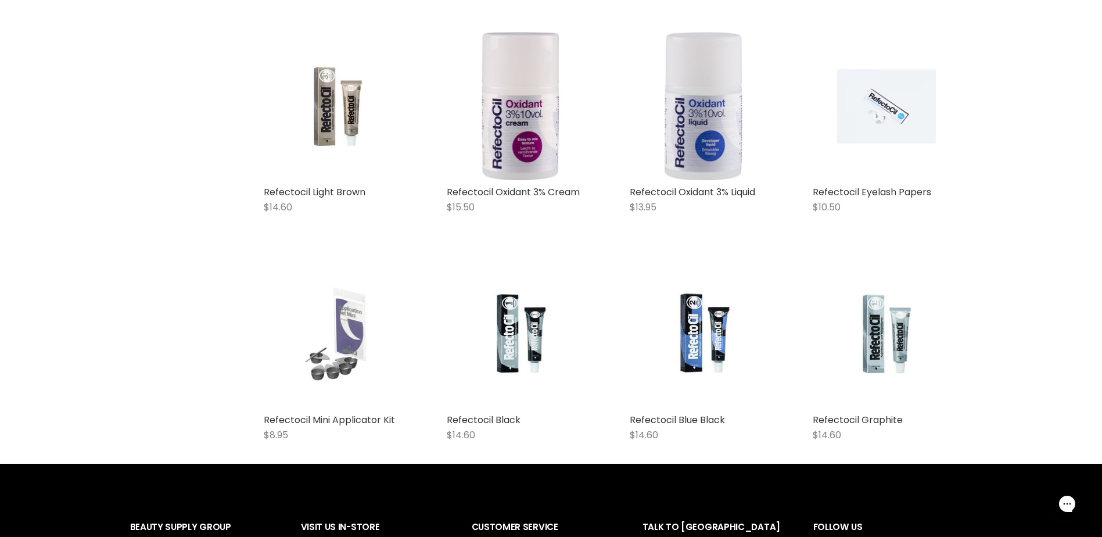
scroll to position [2609, 0]
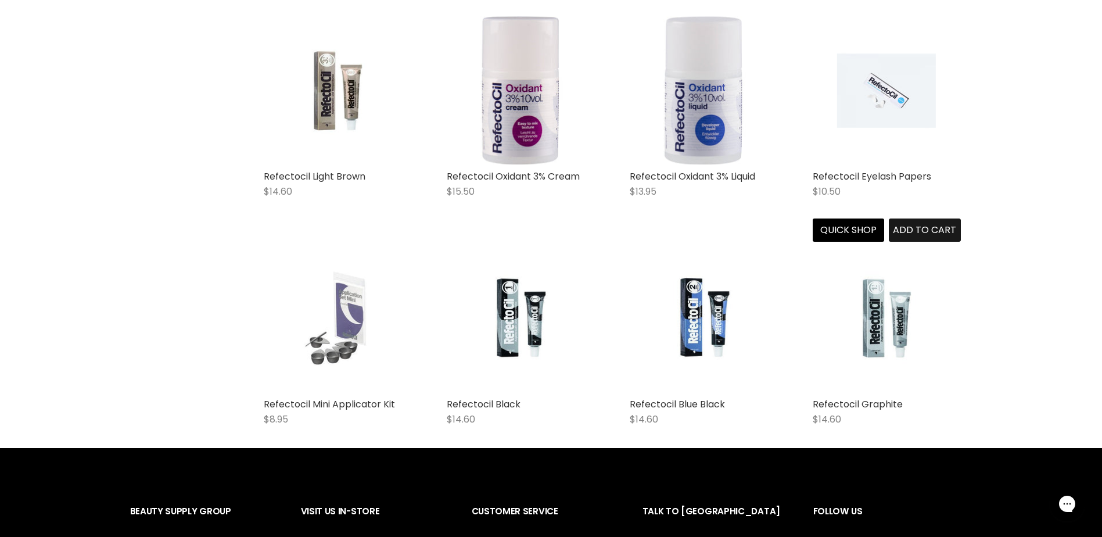
click at [913, 231] on span "Add to cart" at bounding box center [924, 229] width 63 height 13
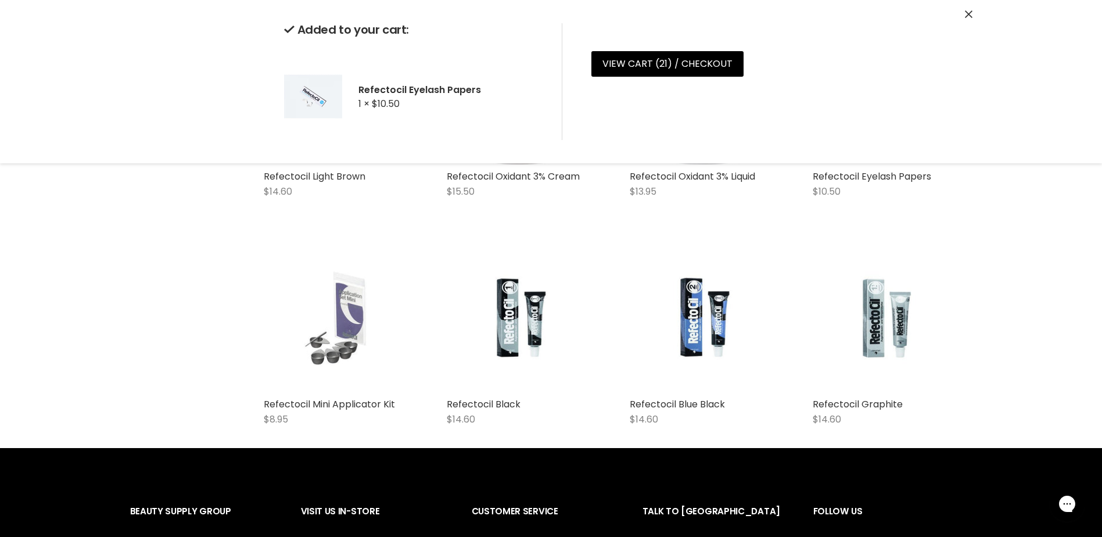
scroll to position [2551, 0]
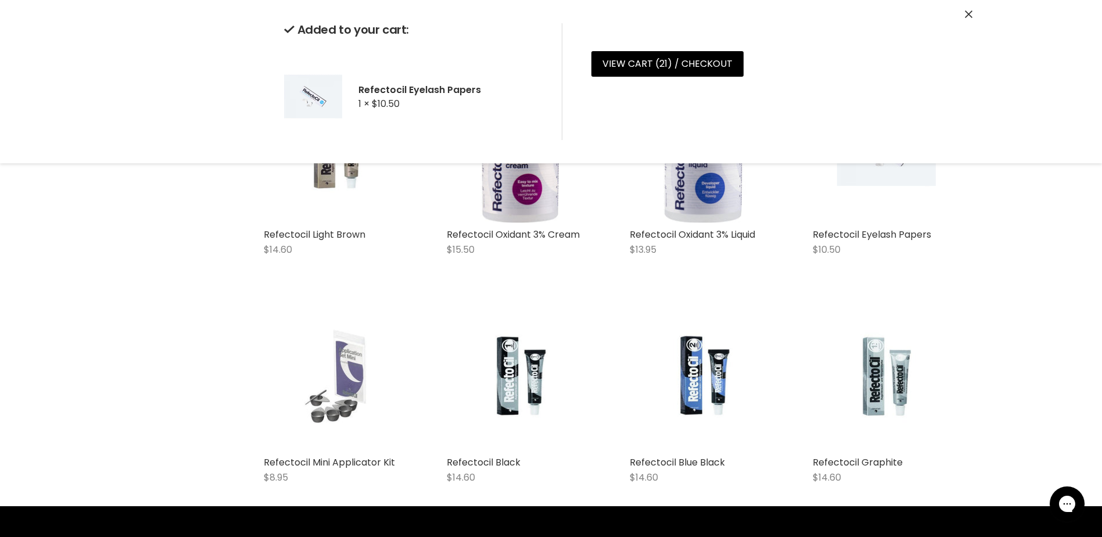
click at [972, 12] on div "Added to your cart: Refectocil Eyelash Papers 1 × $10.50 View cart ( 21 ) / Che…" at bounding box center [551, 81] width 871 height 163
click at [967, 13] on icon "Close" at bounding box center [969, 14] width 8 height 8
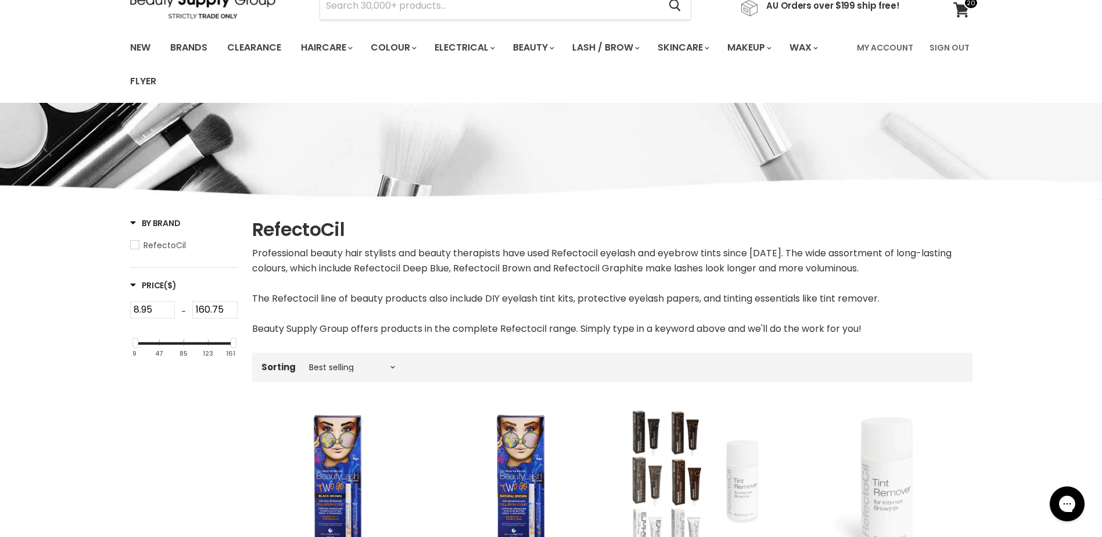
scroll to position [0, 0]
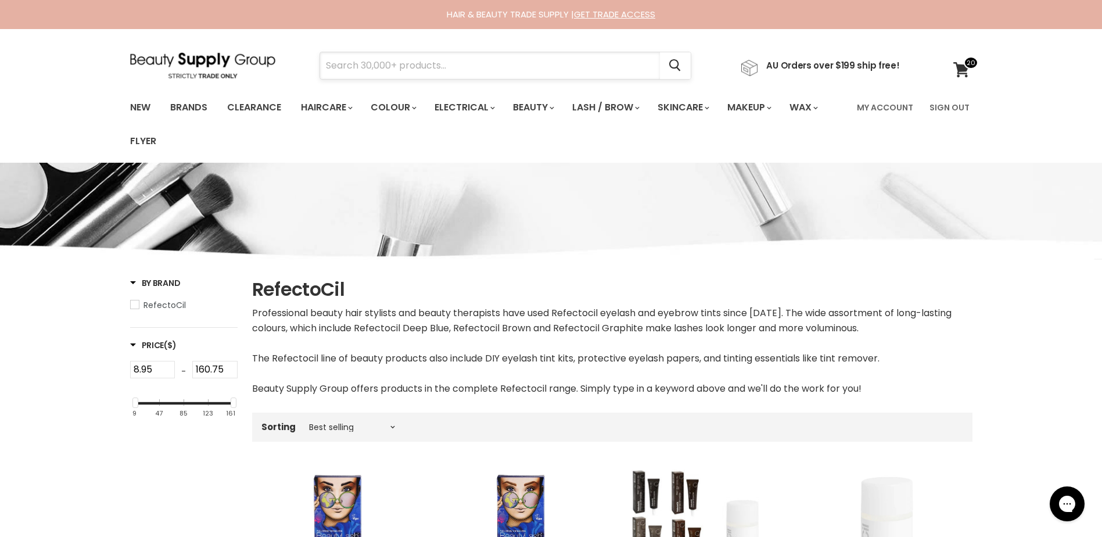
click at [350, 57] on input "Search" at bounding box center [490, 65] width 340 height 27
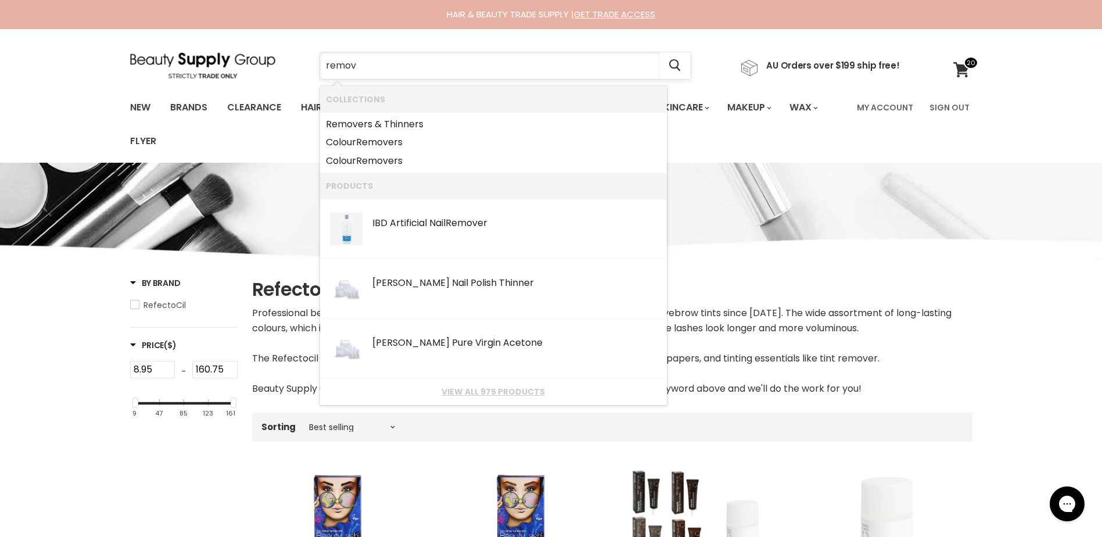
type input "remove"
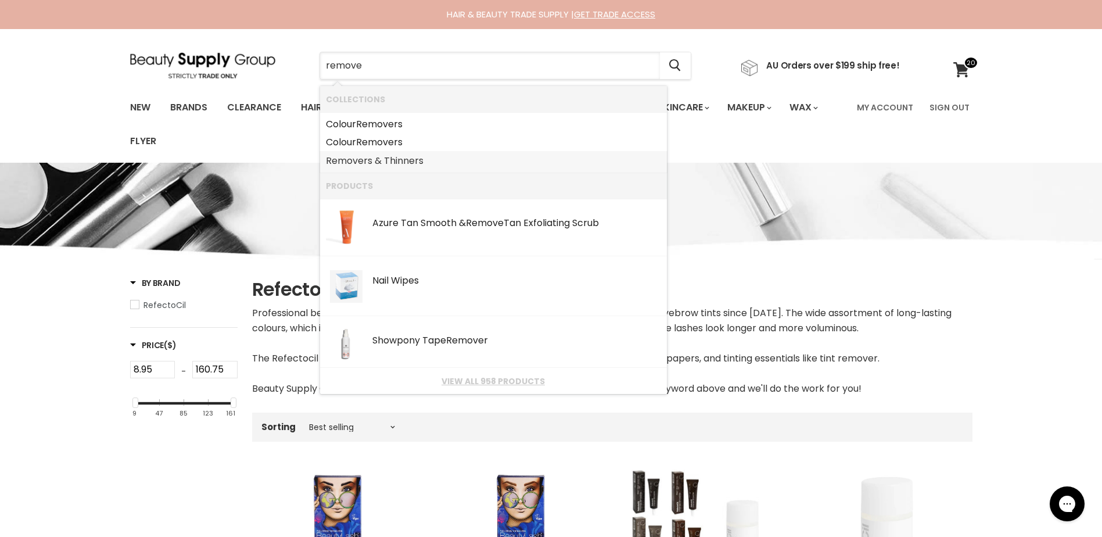
click at [340, 162] on b "Remove" at bounding box center [345, 160] width 38 height 13
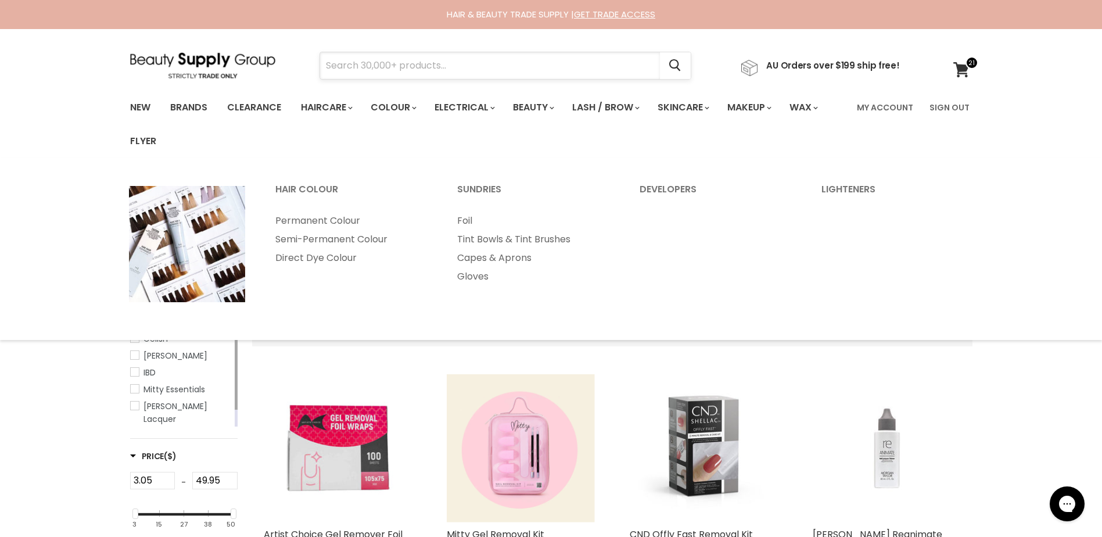
click at [374, 70] on input "Search" at bounding box center [490, 65] width 340 height 27
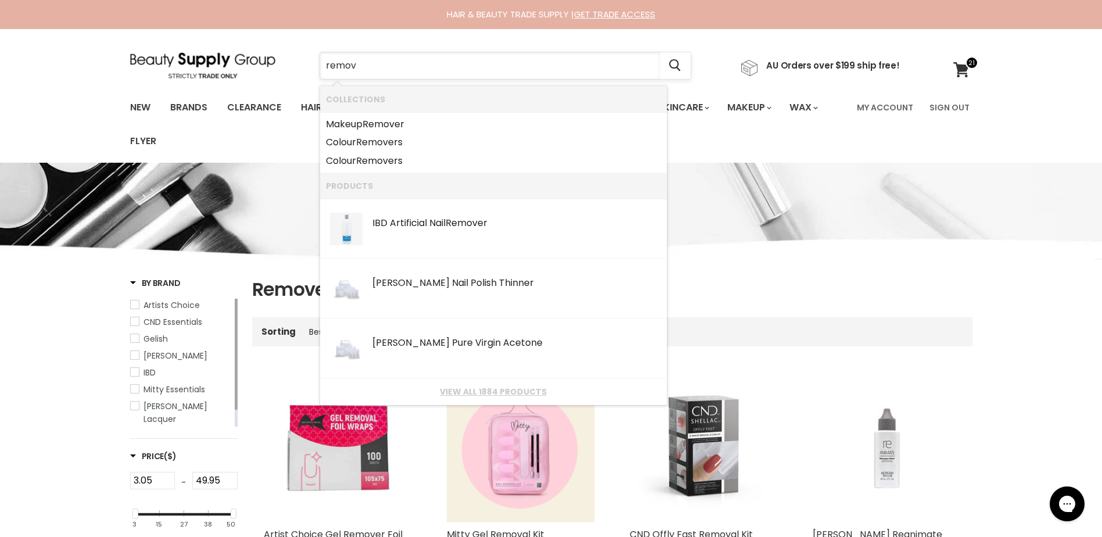
type input "remove"
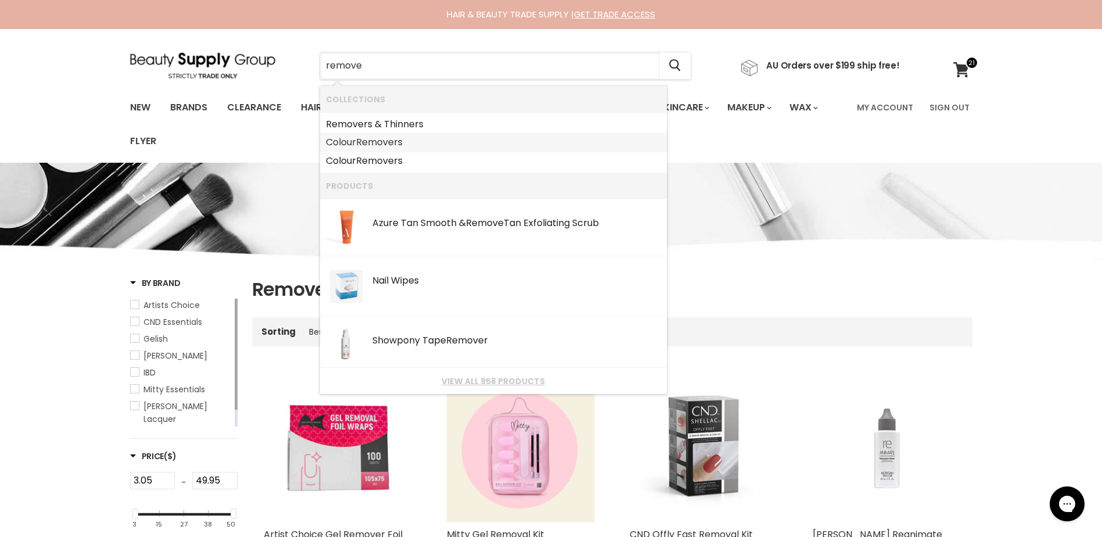
click at [356, 137] on link "Colour Remove rs" at bounding box center [493, 142] width 335 height 19
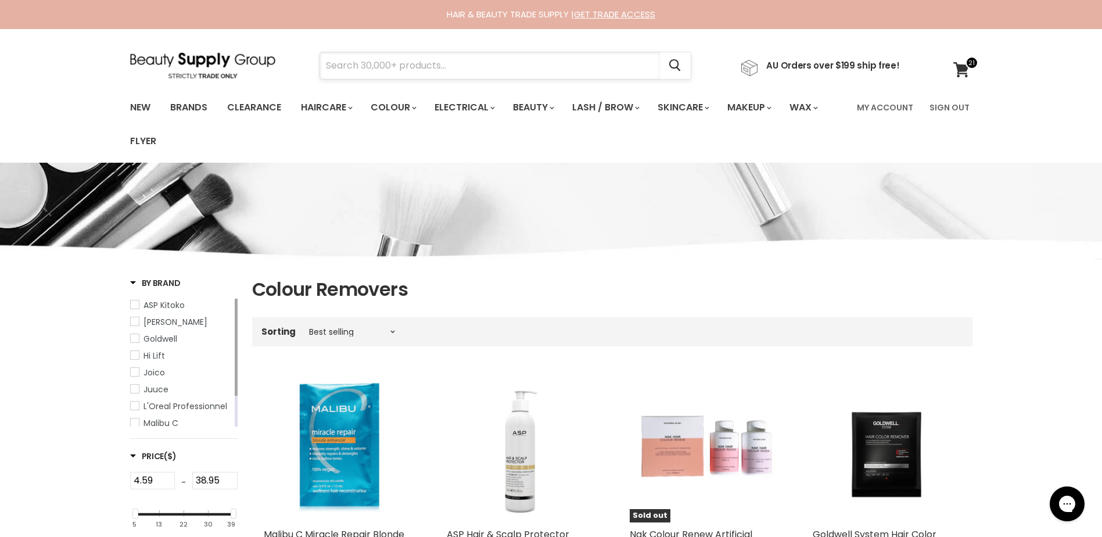
click at [349, 59] on input "Search" at bounding box center [490, 65] width 340 height 27
type input "colour remover"
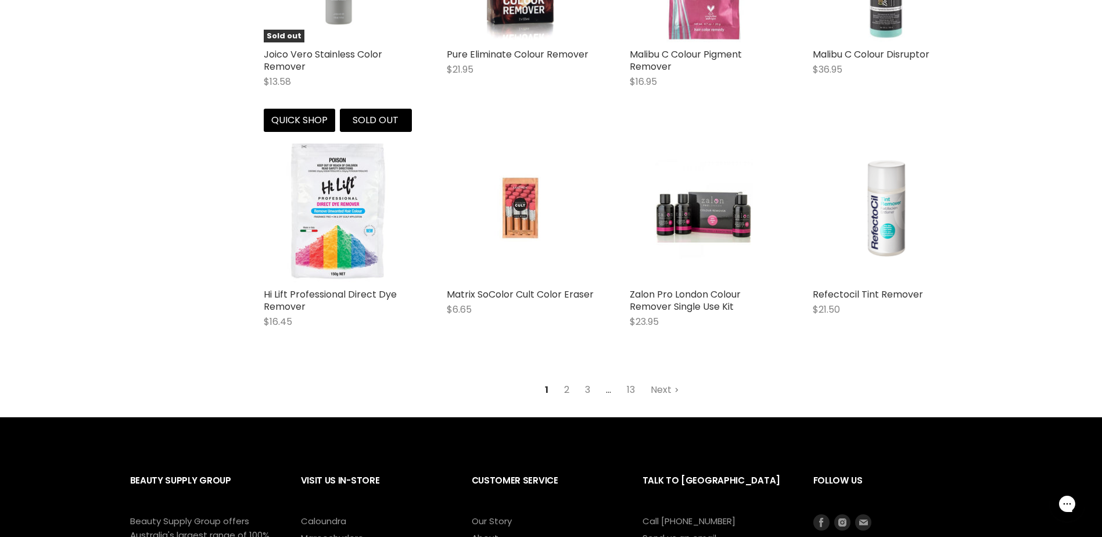
scroll to position [1394, 0]
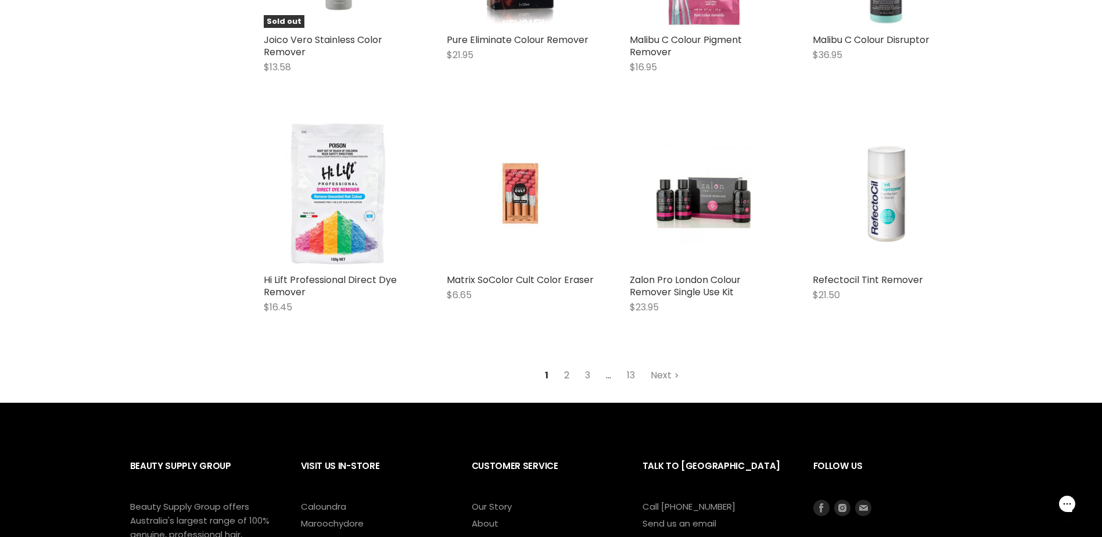
click at [569, 372] on link "2" at bounding box center [567, 375] width 18 height 21
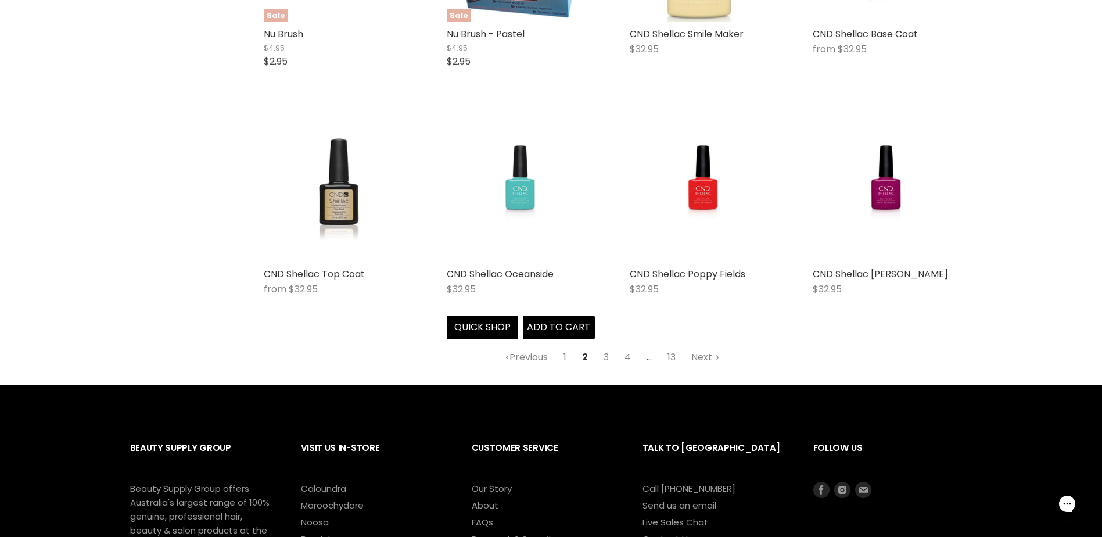
scroll to position [1379, 0]
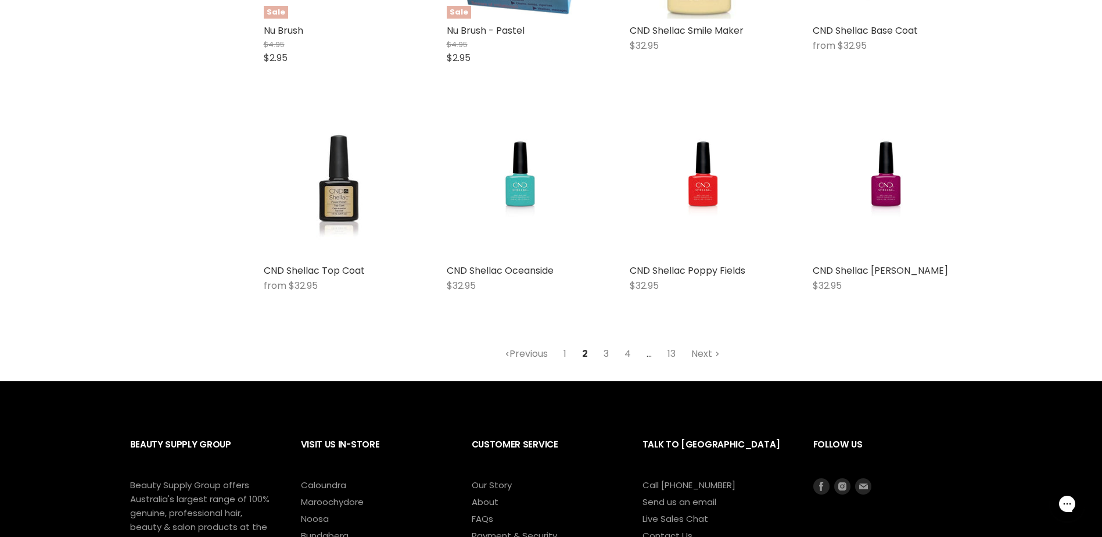
click at [606, 354] on link "3" at bounding box center [606, 353] width 18 height 21
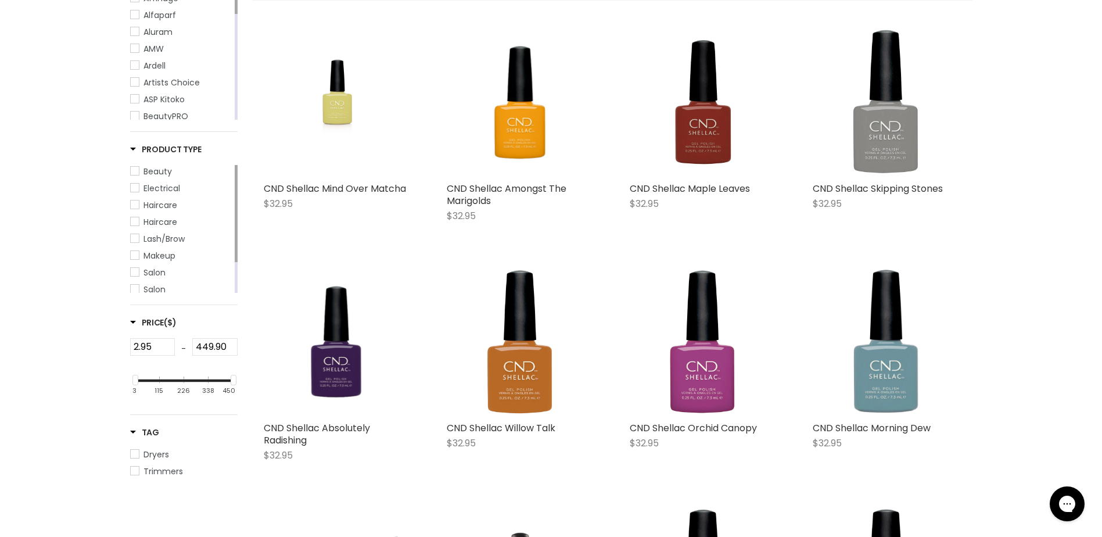
scroll to position [275, 0]
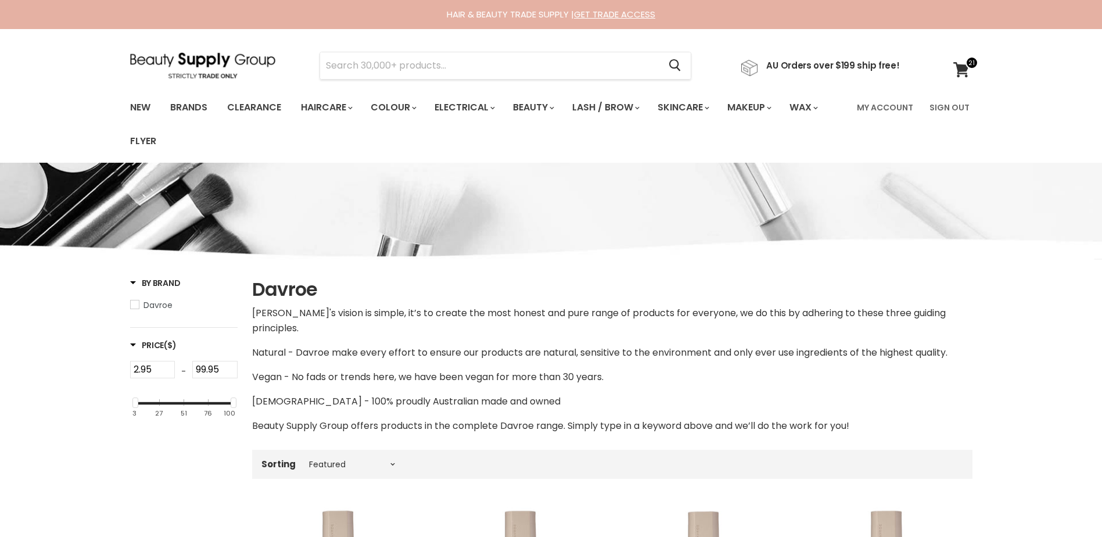
select select "manual"
